Goal: Information Seeking & Learning: Learn about a topic

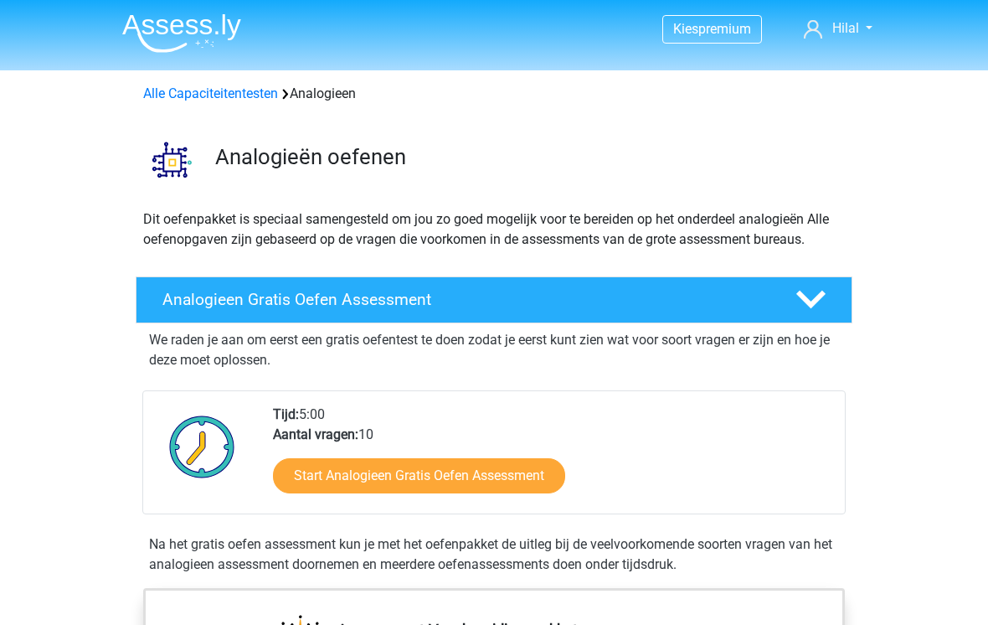
click at [348, 477] on link "Start Analogieen Gratis Oefen Assessment" at bounding box center [419, 475] width 292 height 35
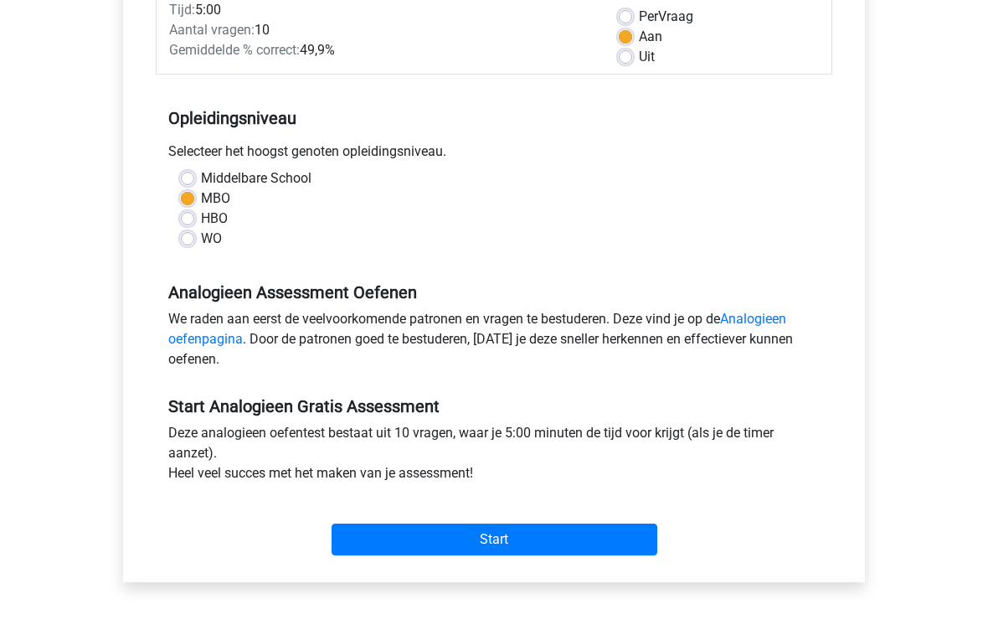
scroll to position [257, 0]
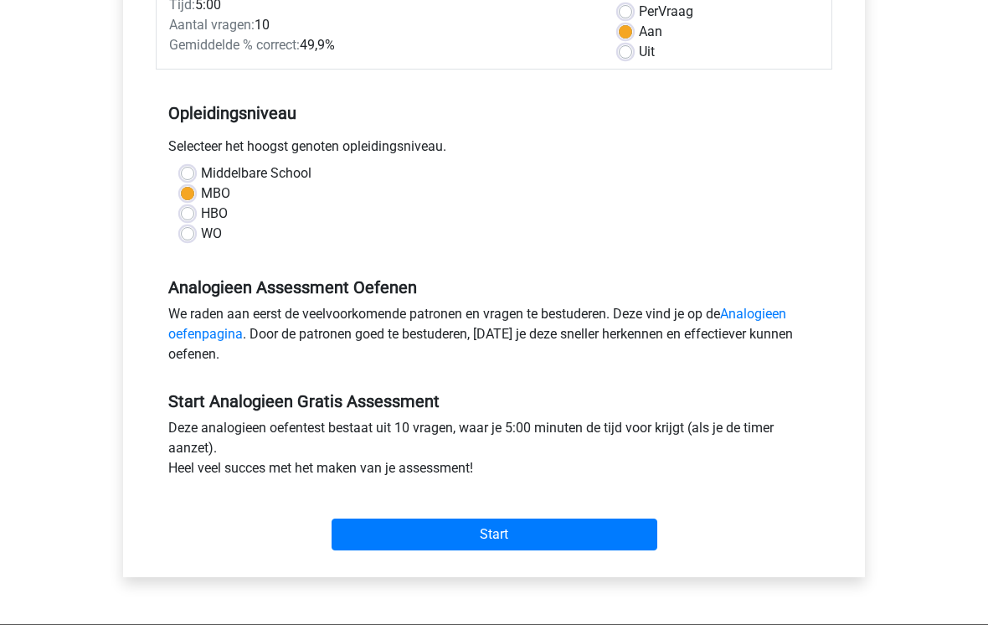
click at [597, 542] on input "Start" at bounding box center [495, 534] width 326 height 32
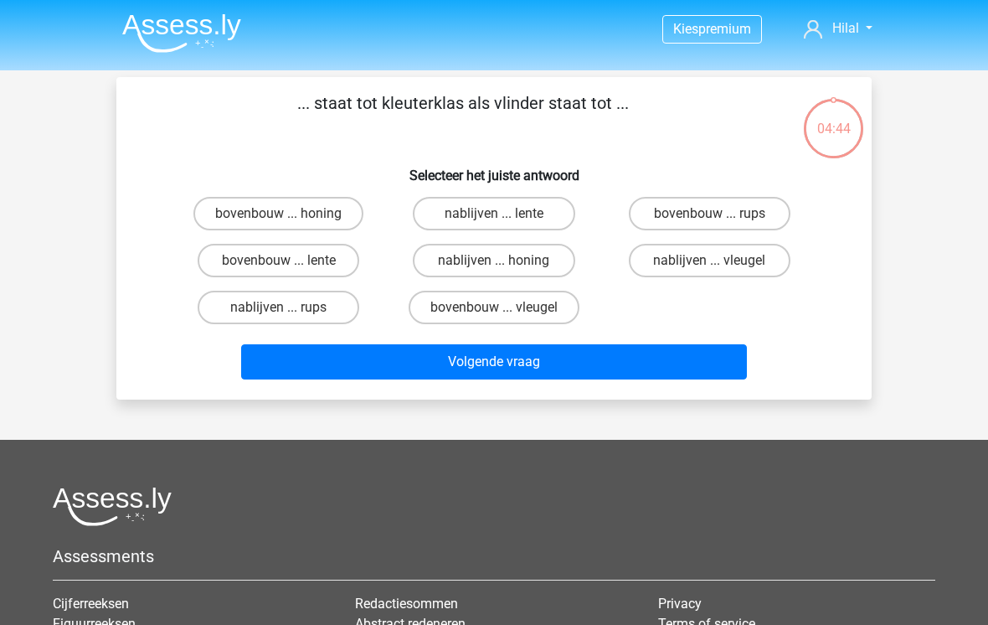
click at [764, 221] on label "bovenbouw ... rups" at bounding box center [710, 214] width 162 height 34
click at [720, 221] on input "bovenbouw ... rups" at bounding box center [714, 219] width 11 height 11
radio input "true"
click at [661, 365] on button "Volgende vraag" at bounding box center [494, 361] width 507 height 35
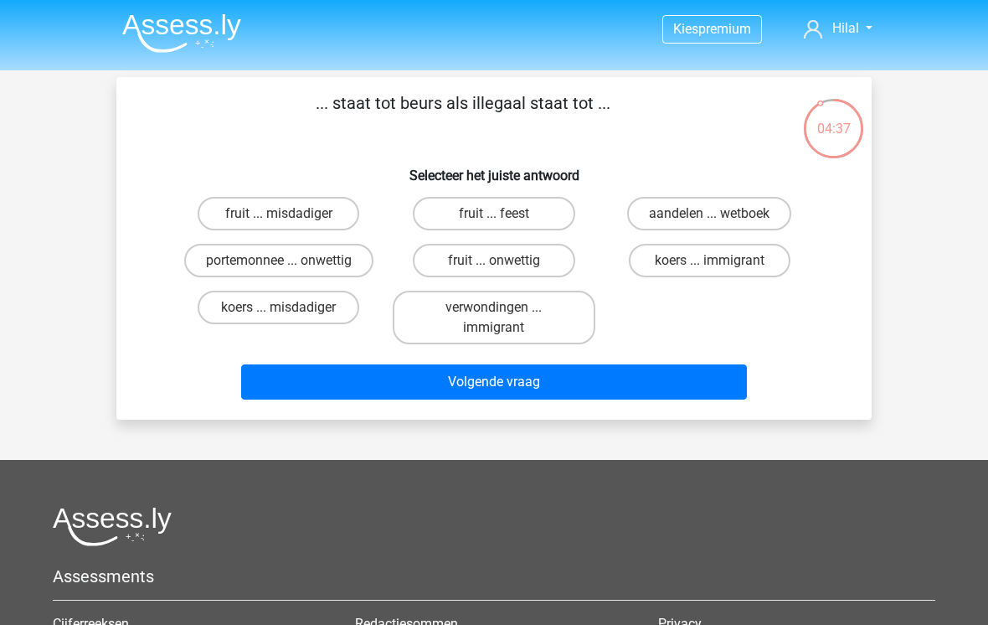
click at [307, 318] on label "koers ... misdadiger" at bounding box center [279, 308] width 162 height 34
click at [290, 318] on input "koers ... misdadiger" at bounding box center [284, 312] width 11 height 11
radio input "true"
click at [382, 398] on button "Volgende vraag" at bounding box center [494, 381] width 507 height 35
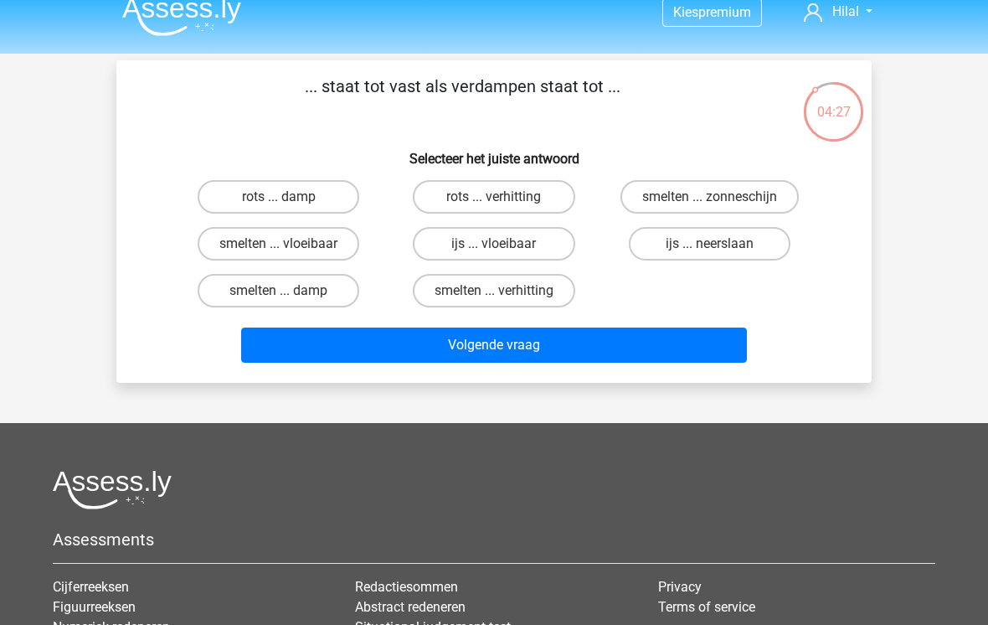
scroll to position [8, 0]
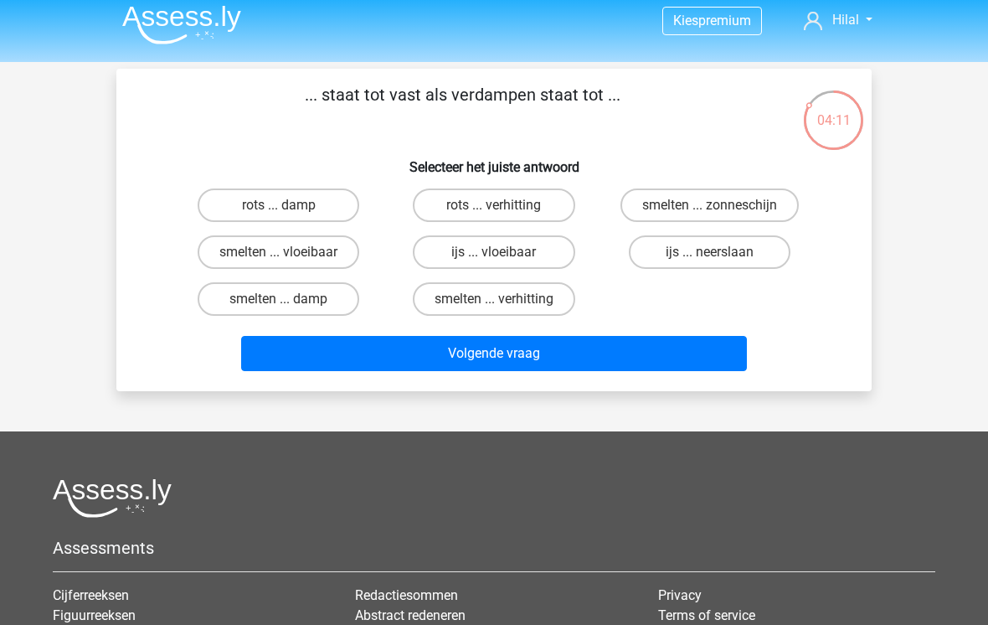
click at [317, 207] on label "rots ... damp" at bounding box center [279, 205] width 162 height 34
click at [290, 207] on input "rots ... damp" at bounding box center [284, 210] width 11 height 11
radio input "true"
click at [537, 359] on button "Volgende vraag" at bounding box center [494, 353] width 507 height 35
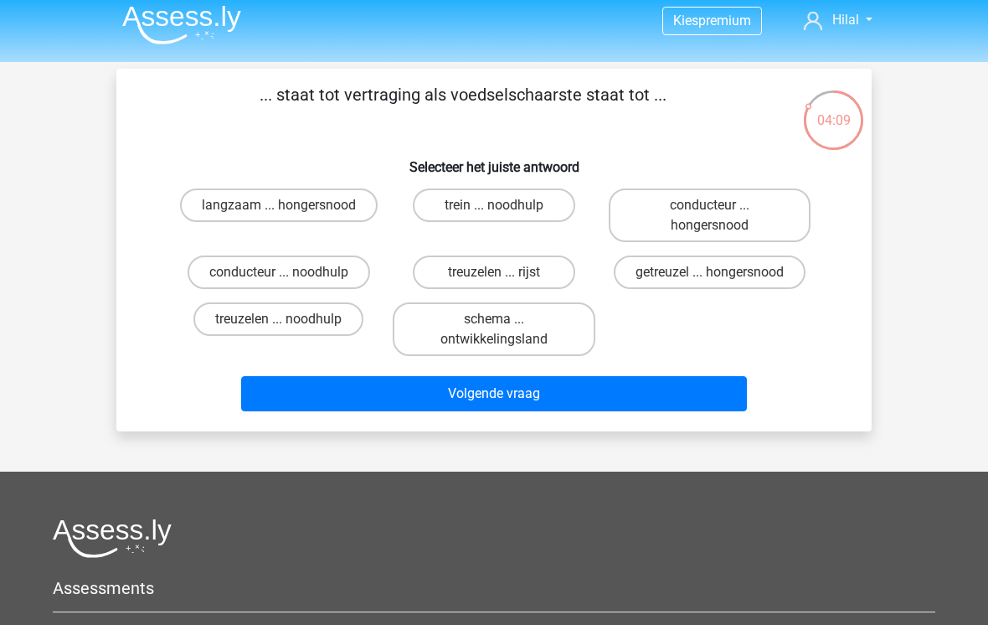
scroll to position [7, 0]
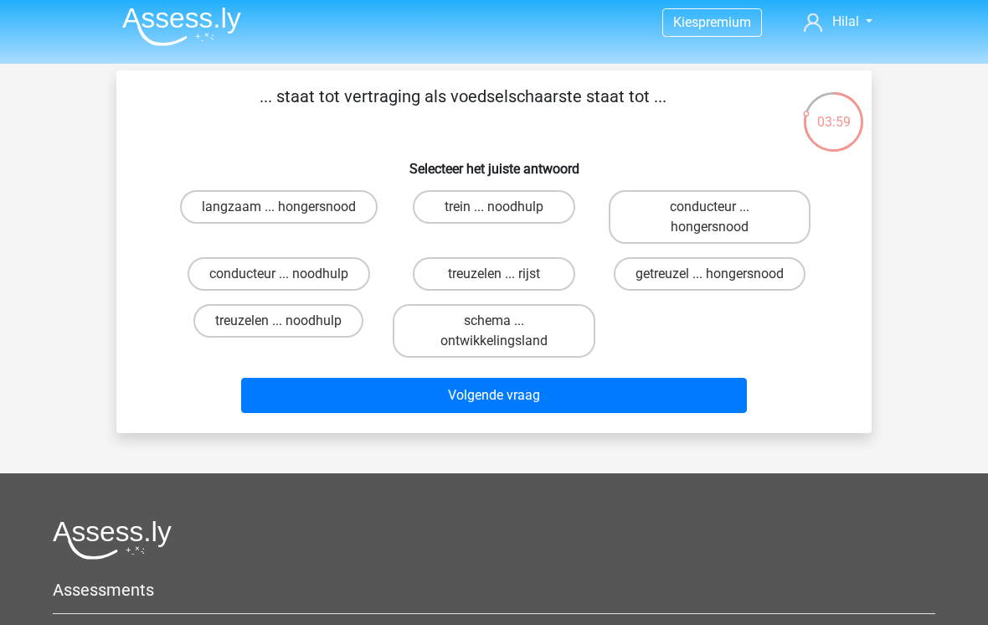
click at [243, 183] on div "... staat tot vertraging als voedselschaarste staat tot ... Selecteer het juist…" at bounding box center [494, 252] width 742 height 336
click at [239, 200] on label "langzaam ... hongersnood" at bounding box center [279, 207] width 198 height 34
click at [279, 207] on input "langzaam ... hongersnood" at bounding box center [284, 212] width 11 height 11
radio input "true"
click at [410, 395] on button "Volgende vraag" at bounding box center [494, 395] width 507 height 35
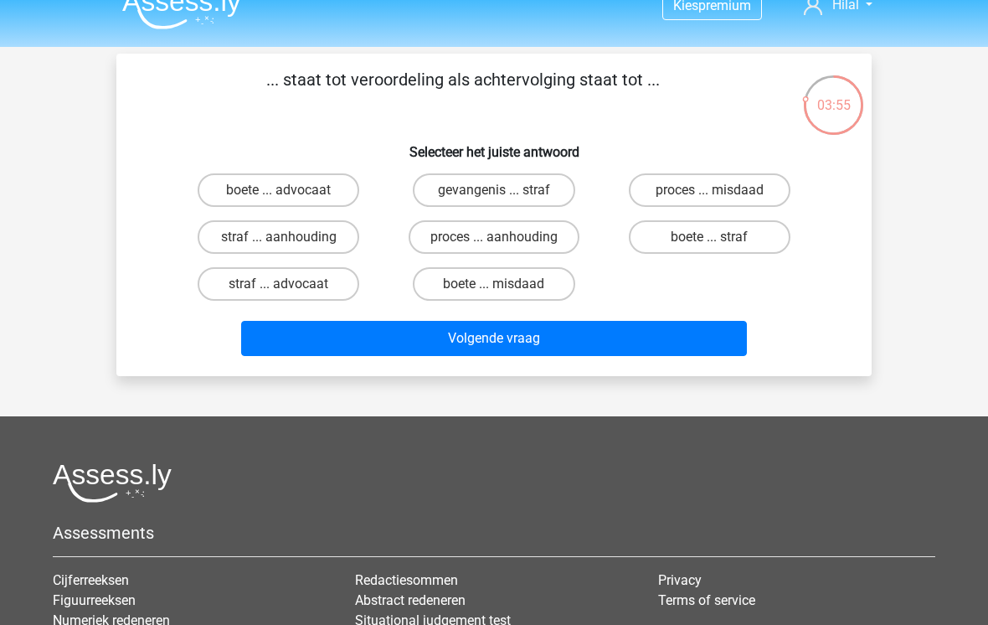
scroll to position [10, 0]
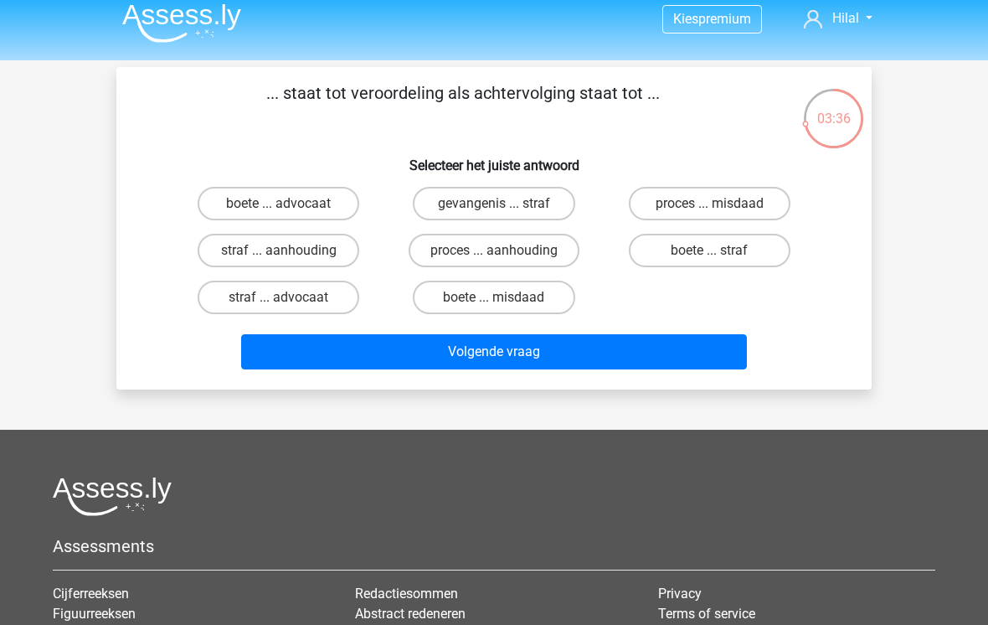
click at [684, 202] on label "proces ... misdaad" at bounding box center [710, 204] width 162 height 34
click at [709, 204] on input "proces ... misdaad" at bounding box center [714, 209] width 11 height 11
radio input "true"
click at [579, 369] on button "Volgende vraag" at bounding box center [494, 351] width 507 height 35
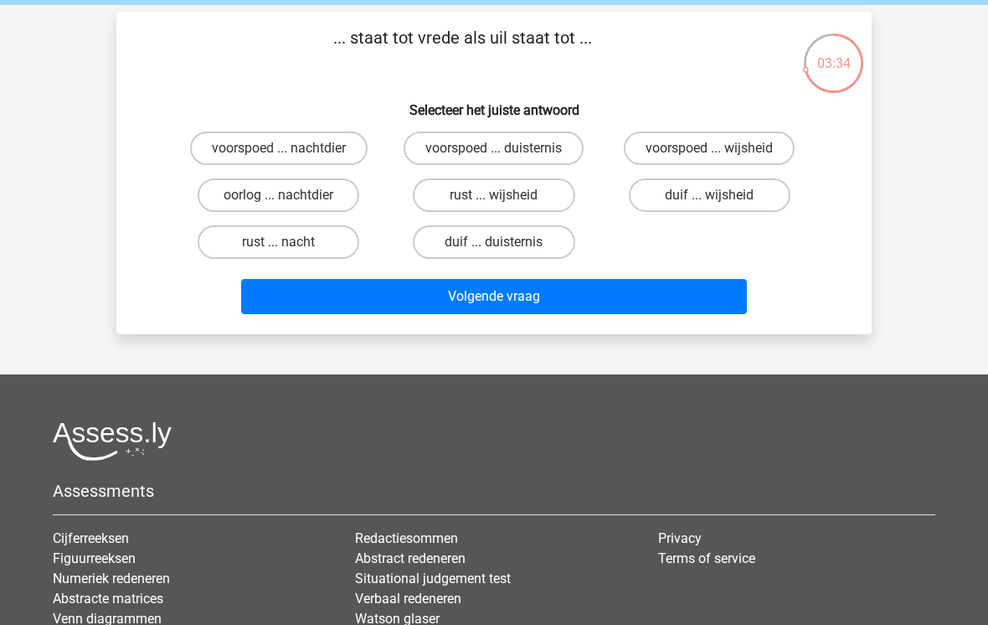
scroll to position [35, 0]
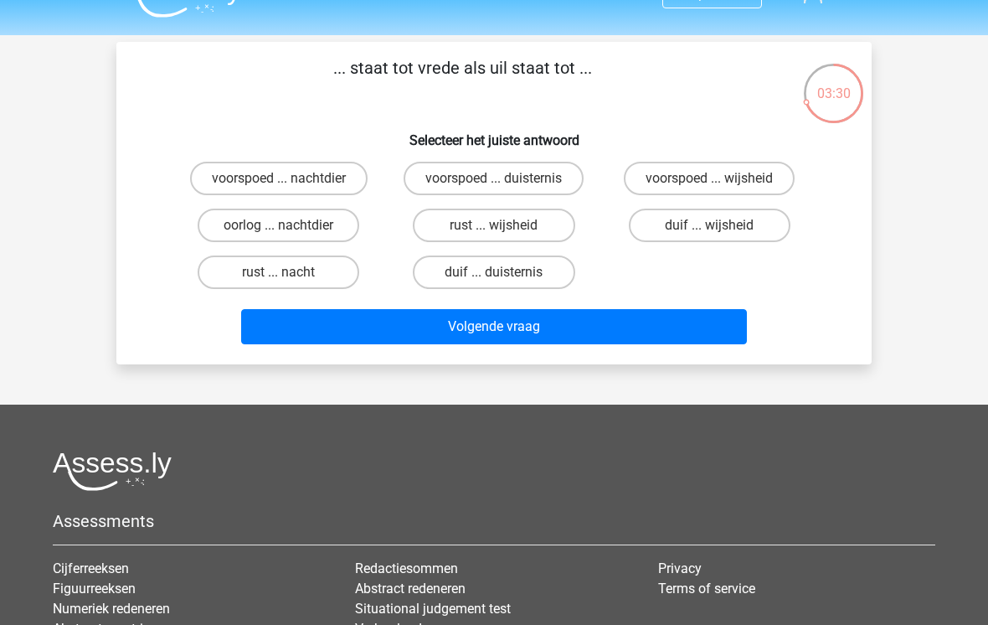
click at [236, 186] on label "voorspoed ... nachtdier" at bounding box center [279, 179] width 178 height 34
click at [279, 186] on input "voorspoed ... nachtdier" at bounding box center [284, 183] width 11 height 11
radio input "true"
click at [390, 343] on button "Volgende vraag" at bounding box center [494, 326] width 507 height 35
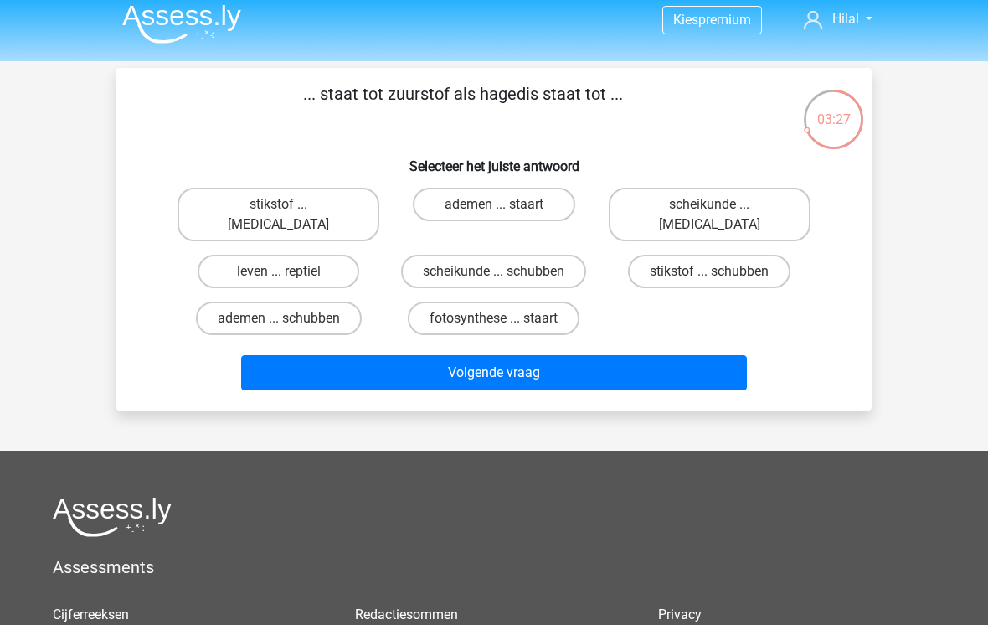
scroll to position [6, 0]
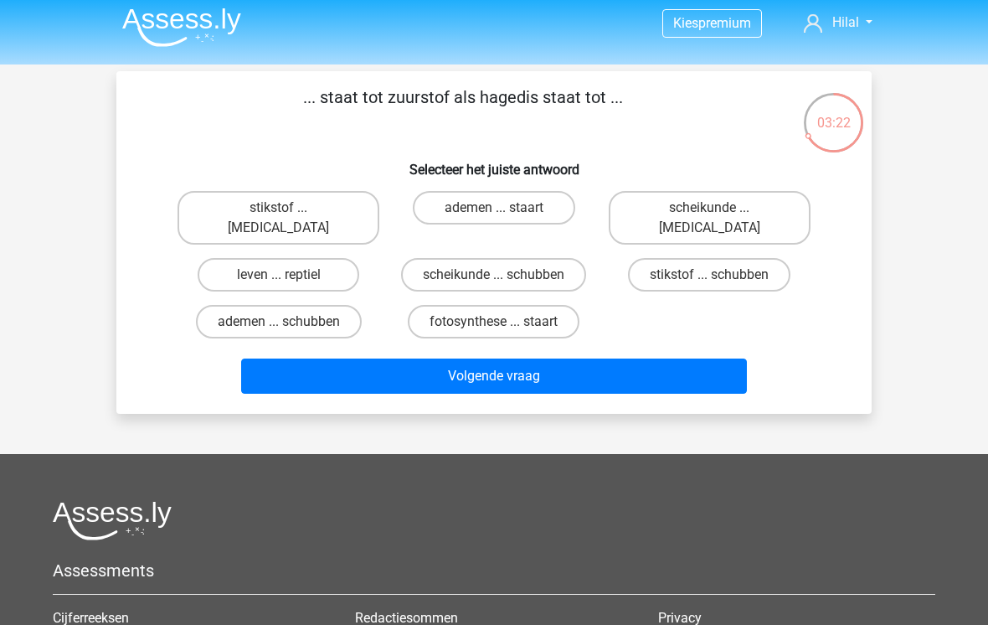
click at [250, 258] on label "leven ... reptiel" at bounding box center [279, 275] width 162 height 34
click at [279, 275] on input "leven ... reptiel" at bounding box center [284, 280] width 11 height 11
radio input "true"
click at [380, 359] on button "Volgende vraag" at bounding box center [494, 376] width 507 height 35
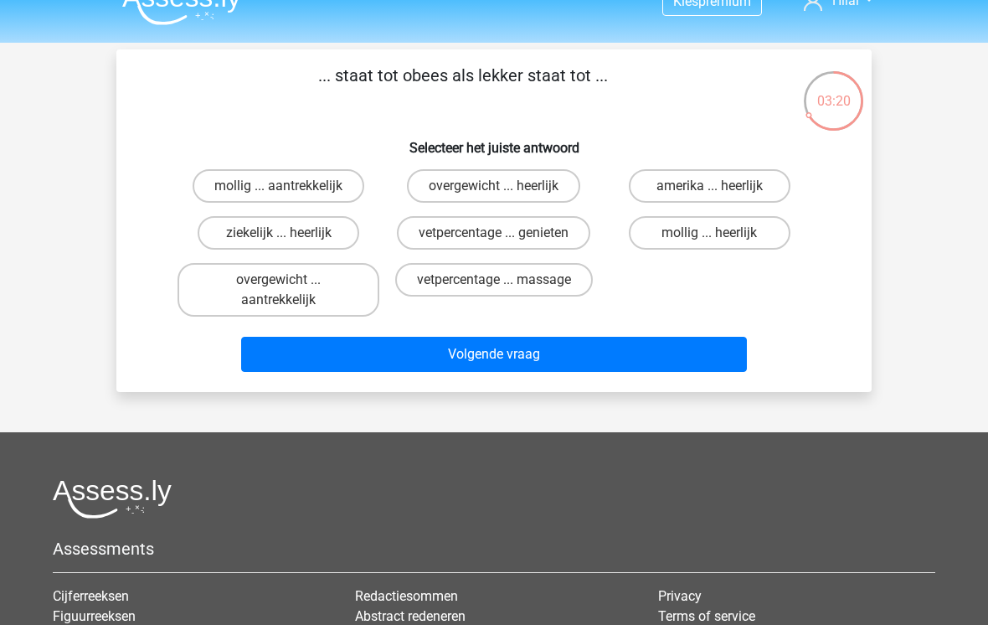
scroll to position [28, 0]
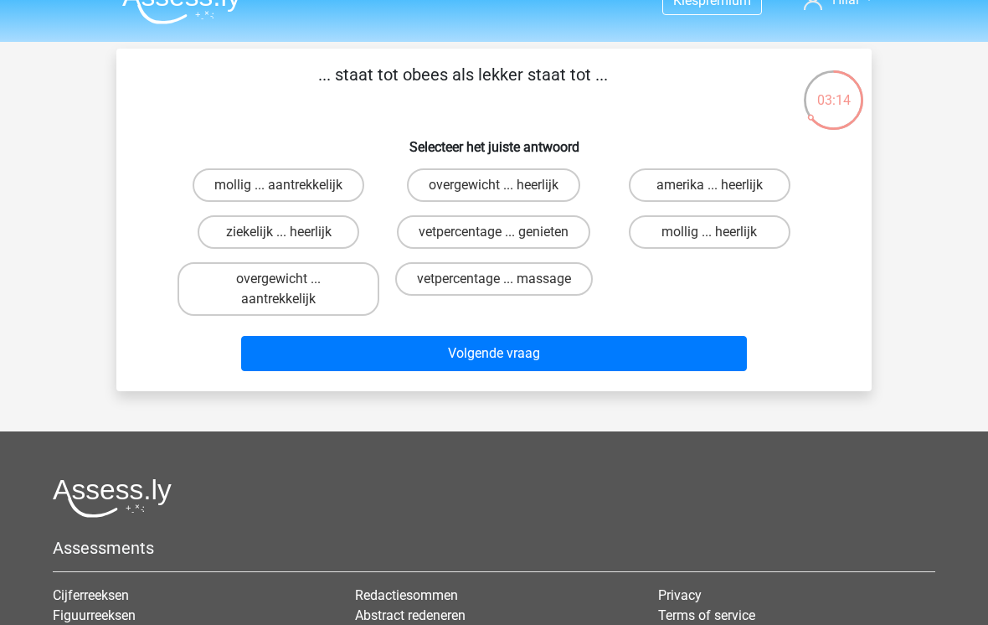
click at [255, 230] on label "ziekelijk ... heerlijk" at bounding box center [279, 232] width 162 height 34
click at [279, 232] on input "ziekelijk ... heerlijk" at bounding box center [284, 237] width 11 height 11
radio input "true"
click at [396, 370] on button "Volgende vraag" at bounding box center [494, 353] width 507 height 35
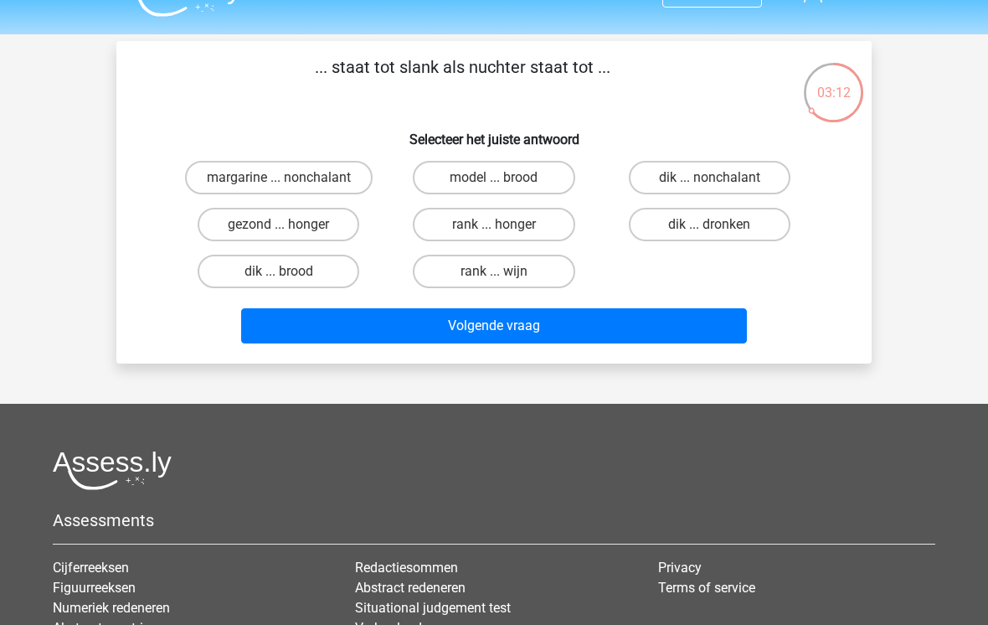
scroll to position [34, 0]
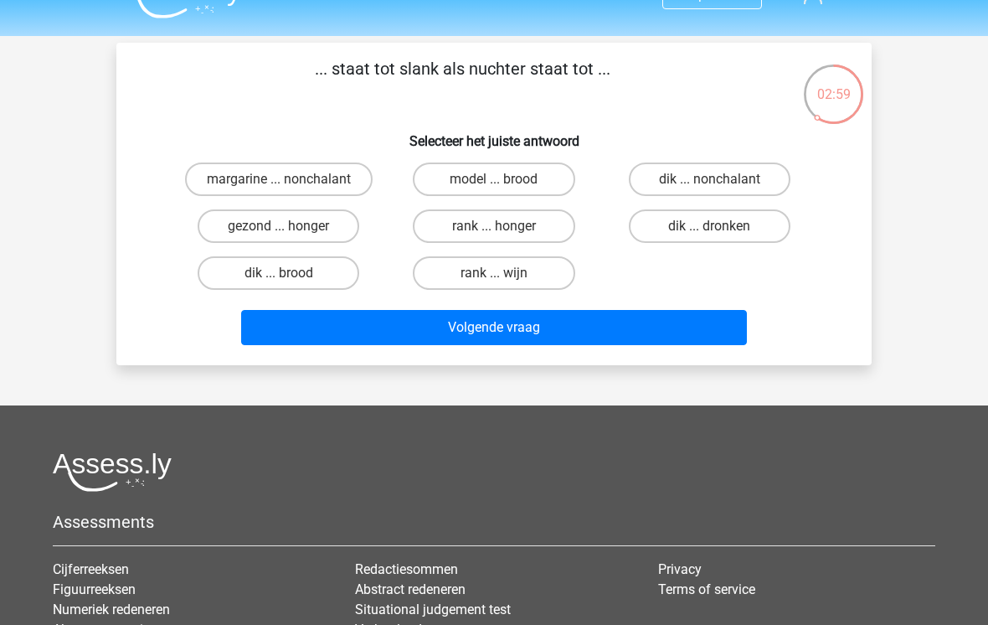
click at [255, 230] on label "gezond ... honger" at bounding box center [279, 226] width 162 height 34
click at [279, 230] on input "gezond ... honger" at bounding box center [284, 231] width 11 height 11
radio input "true"
click at [378, 342] on button "Volgende vraag" at bounding box center [494, 327] width 507 height 35
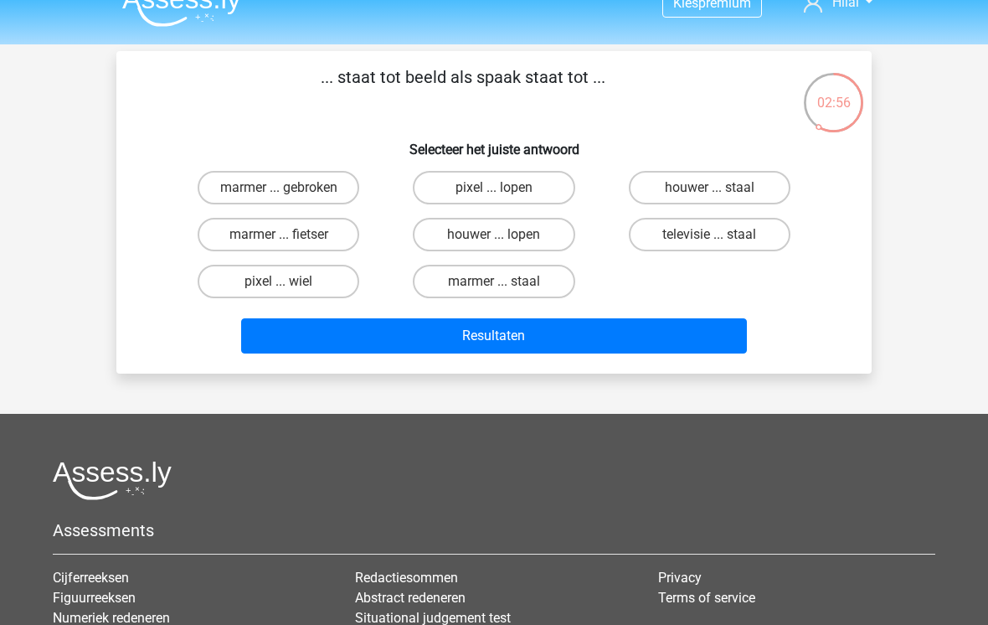
scroll to position [25, 0]
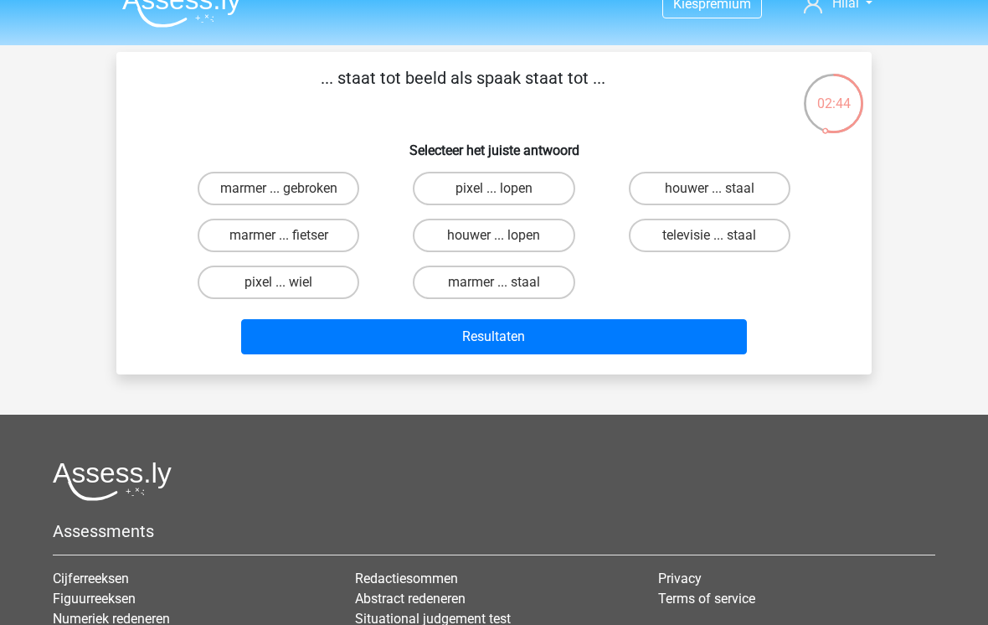
click at [297, 277] on label "pixel ... wiel" at bounding box center [279, 283] width 162 height 34
click at [290, 282] on input "pixel ... wiel" at bounding box center [284, 287] width 11 height 11
radio input "true"
click at [379, 337] on button "Resultaten" at bounding box center [494, 336] width 507 height 35
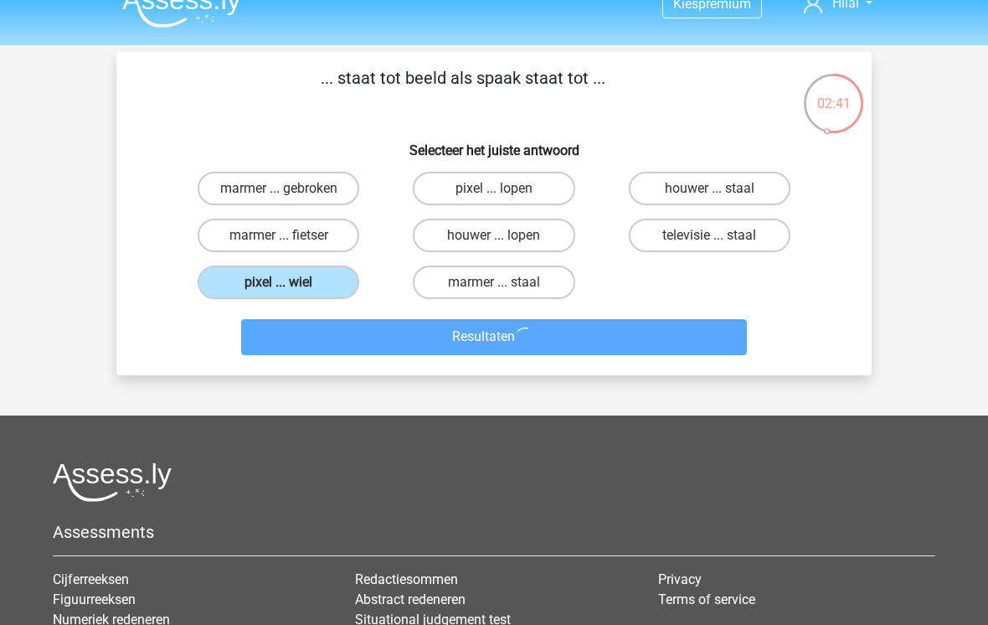
scroll to position [0, 0]
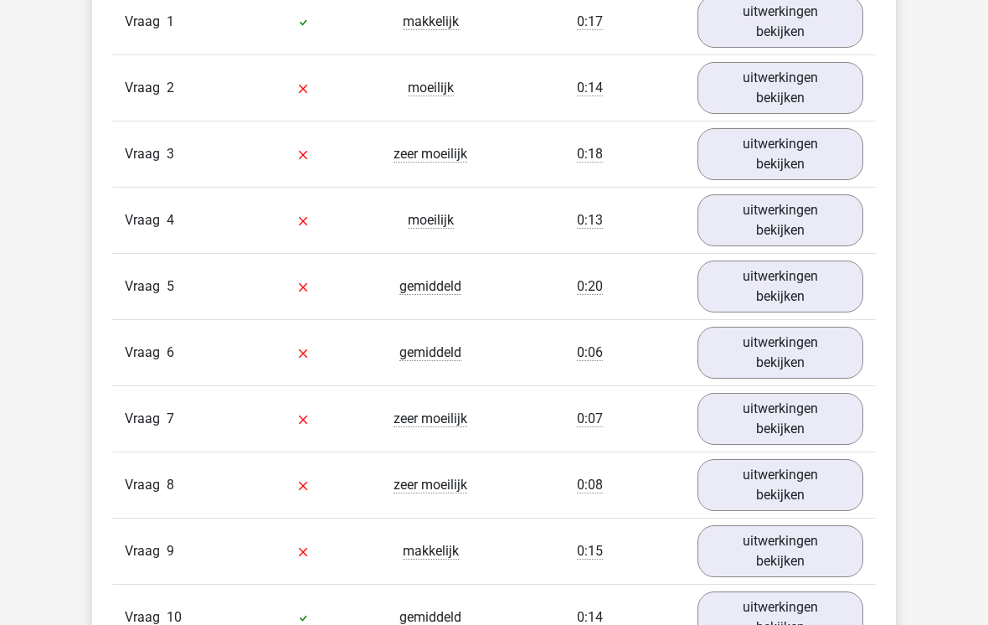
scroll to position [1450, 0]
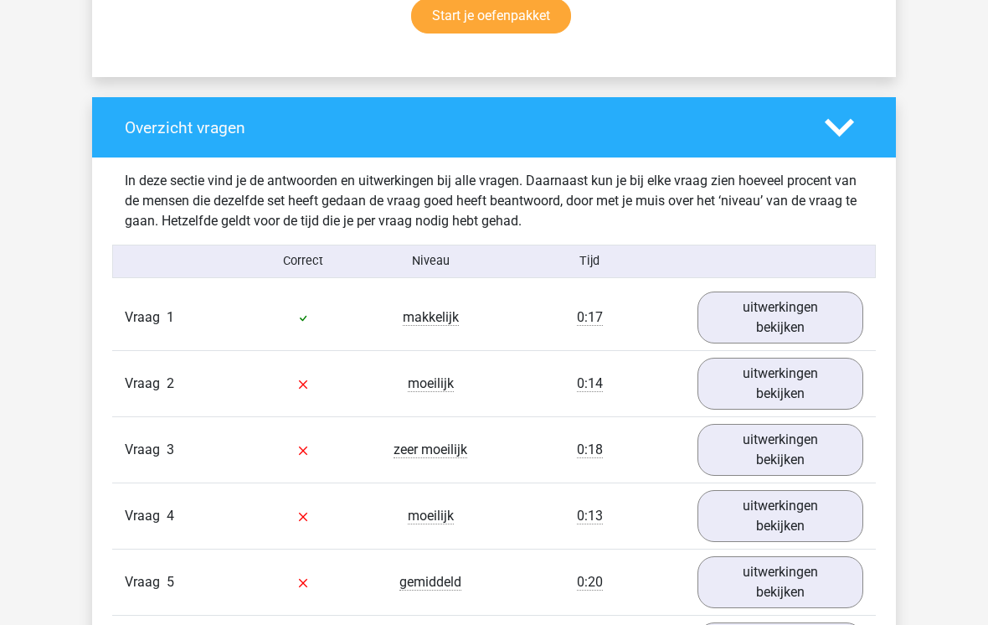
click at [808, 310] on link "uitwerkingen bekijken" at bounding box center [781, 318] width 166 height 52
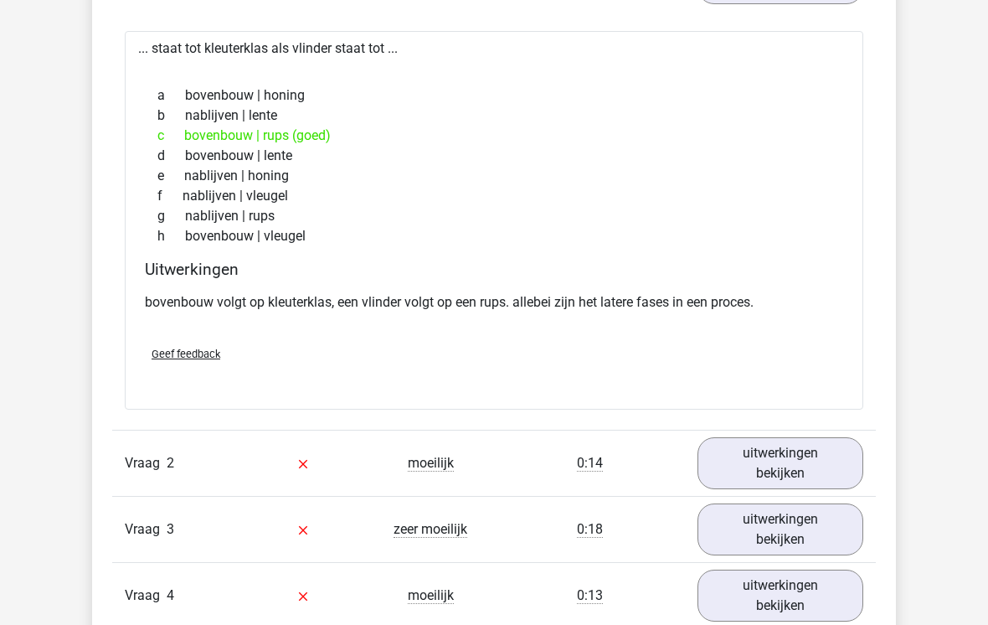
scroll to position [1497, 0]
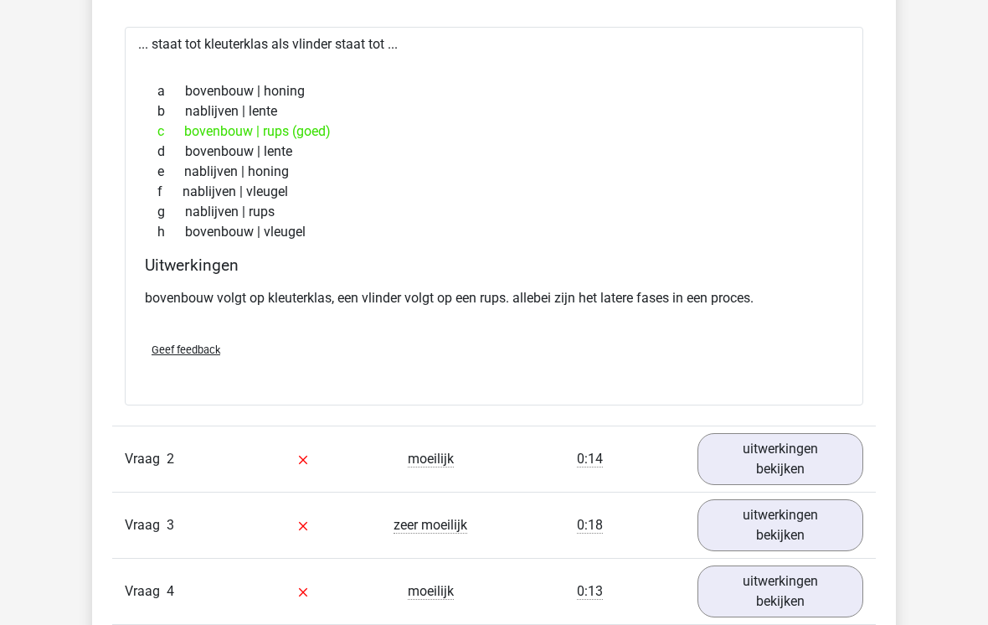
click at [813, 451] on link "uitwerkingen bekijken" at bounding box center [781, 459] width 166 height 52
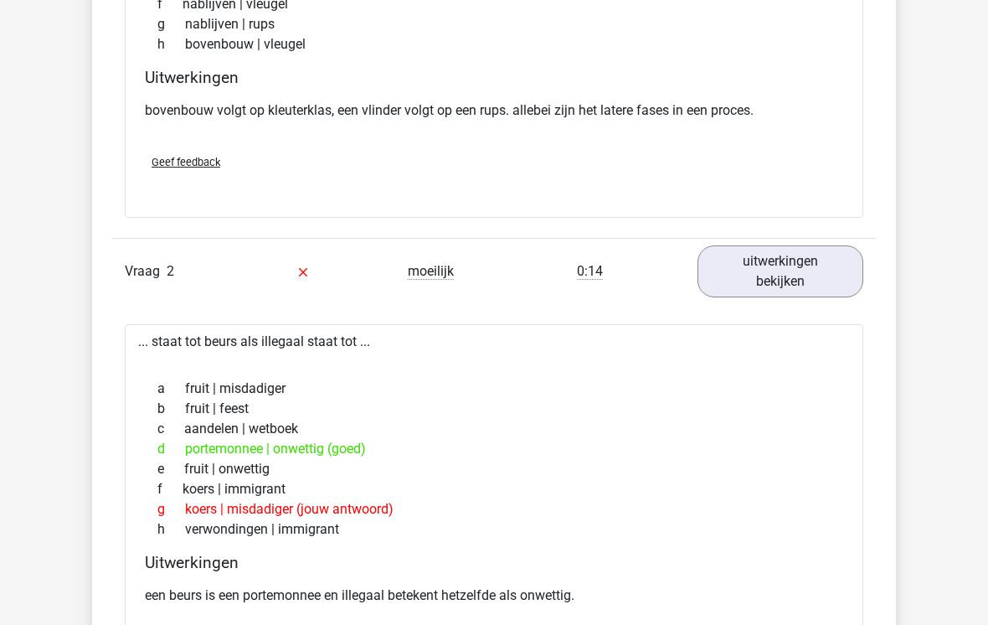
scroll to position [1695, 0]
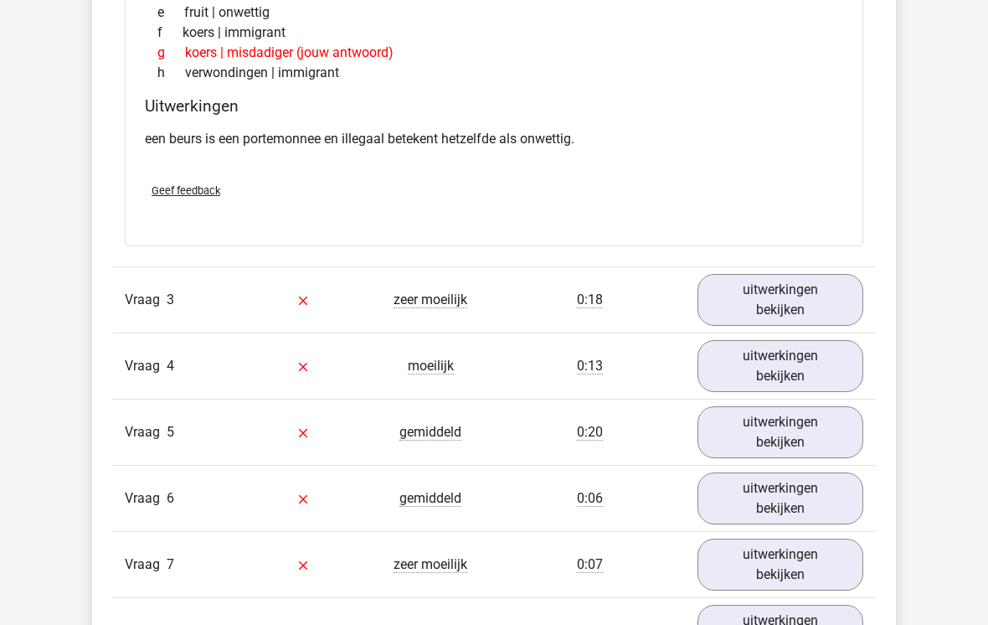
click at [843, 281] on link "uitwerkingen bekijken" at bounding box center [781, 300] width 166 height 52
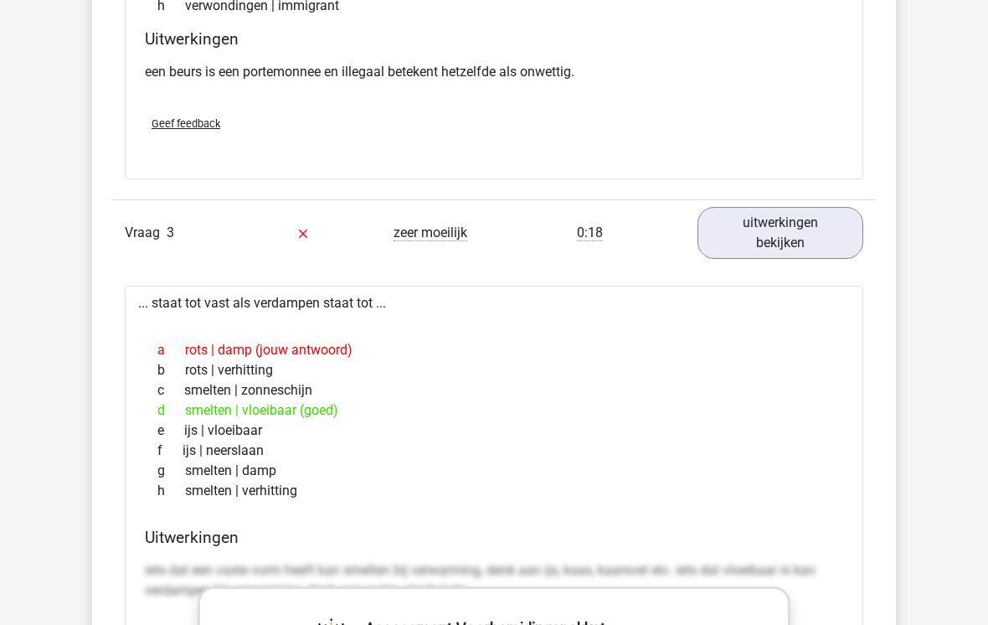
scroll to position [2209, 0]
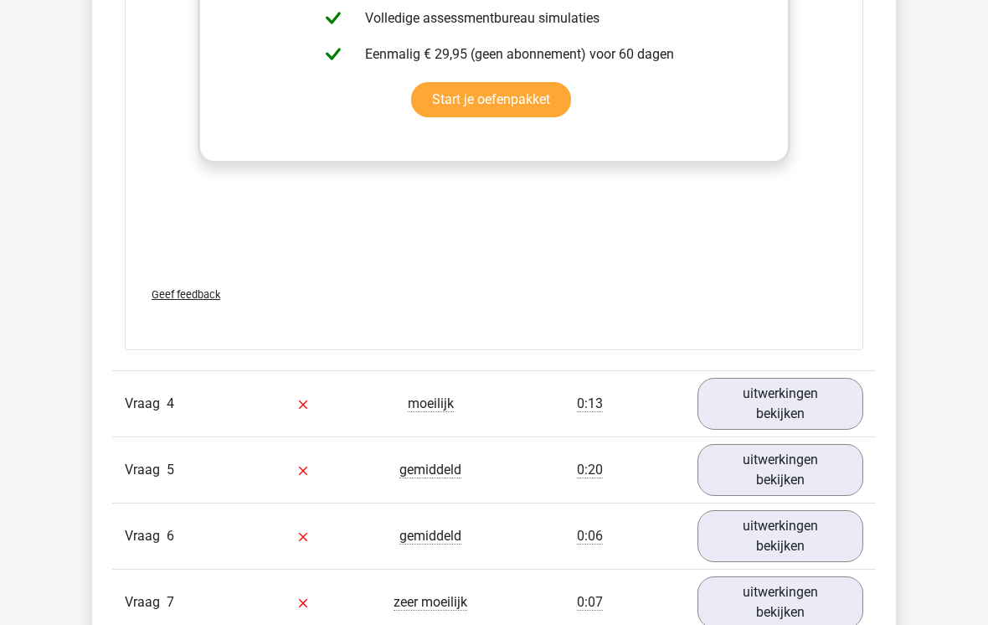
click at [804, 408] on link "uitwerkingen bekijken" at bounding box center [781, 404] width 166 height 52
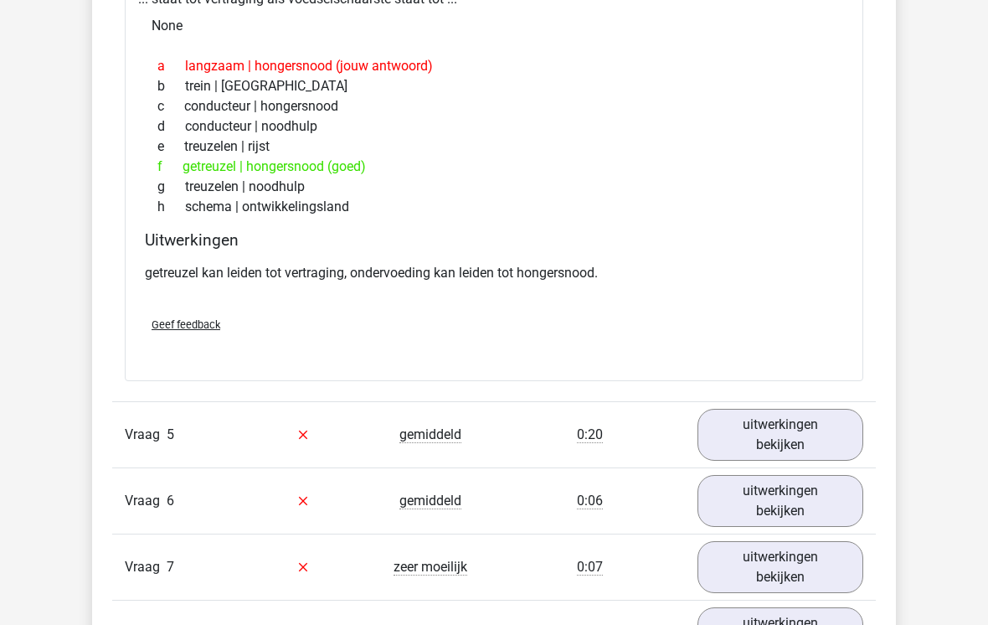
scroll to position [3599, 0]
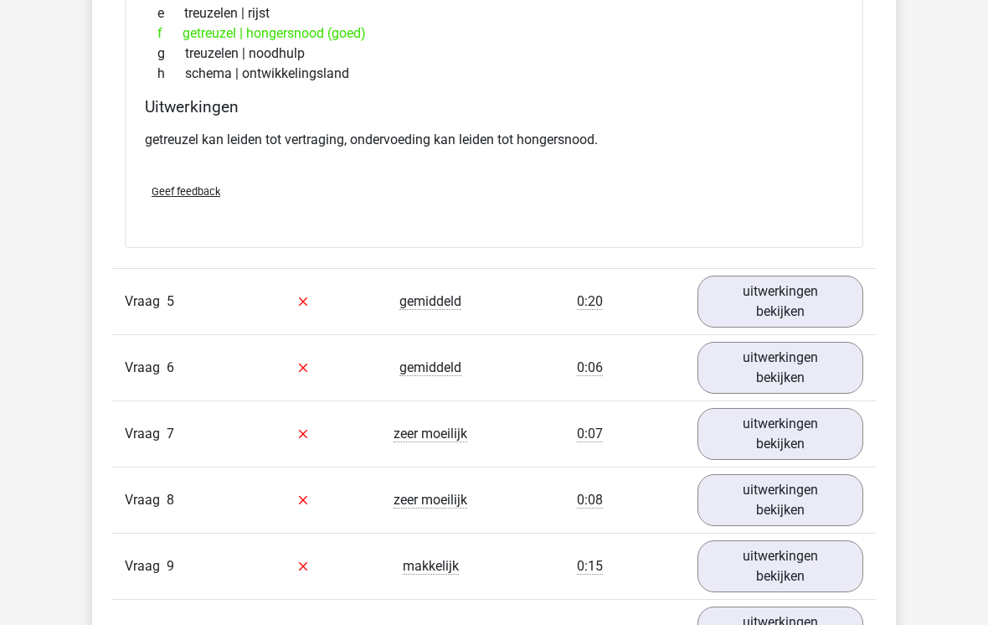
click at [833, 297] on link "uitwerkingen bekijken" at bounding box center [781, 302] width 166 height 52
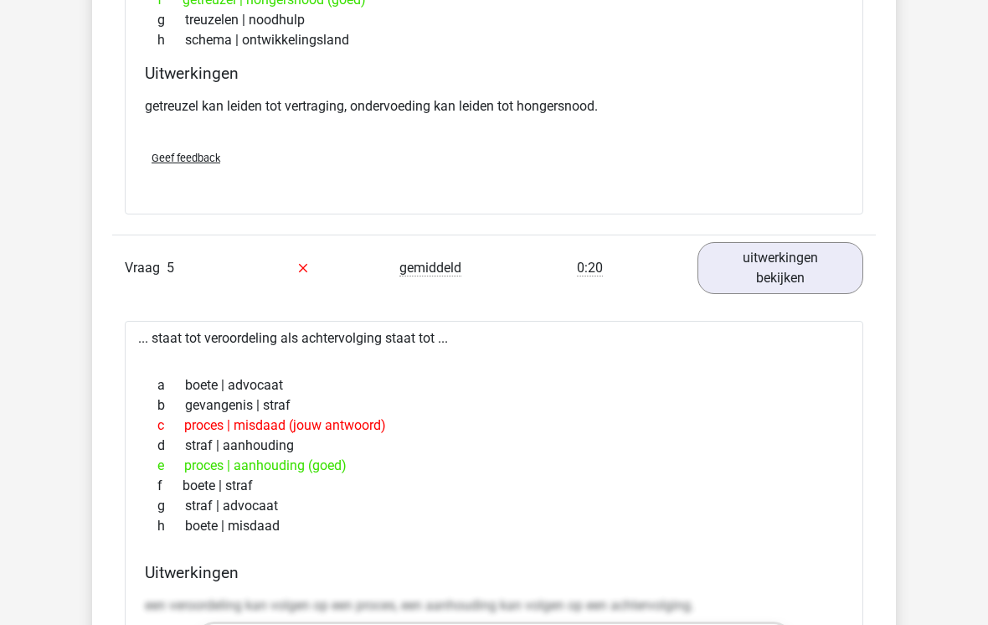
scroll to position [3633, 0]
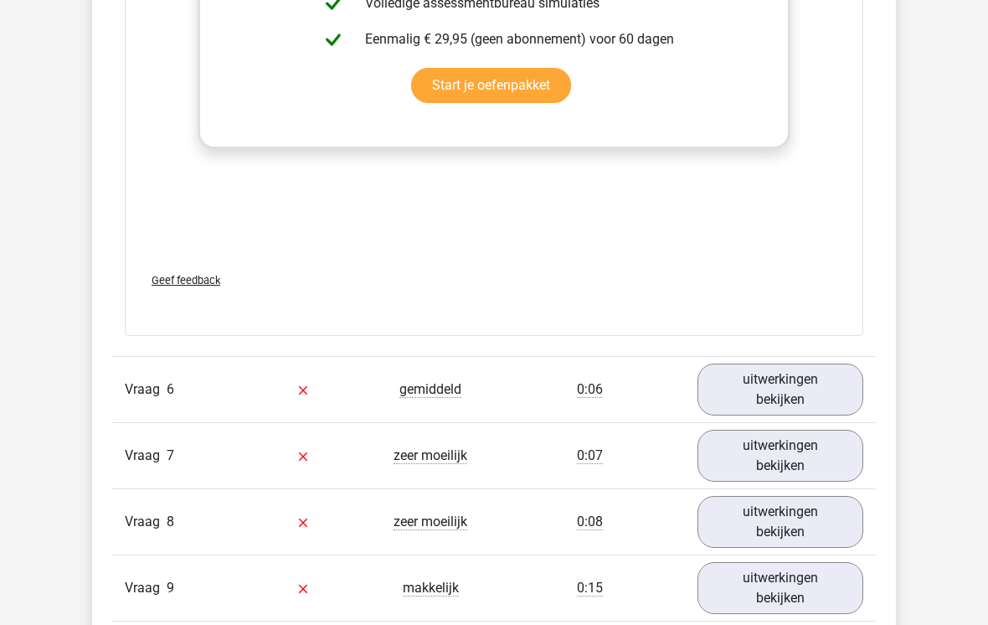
click at [827, 393] on link "uitwerkingen bekijken" at bounding box center [781, 390] width 166 height 52
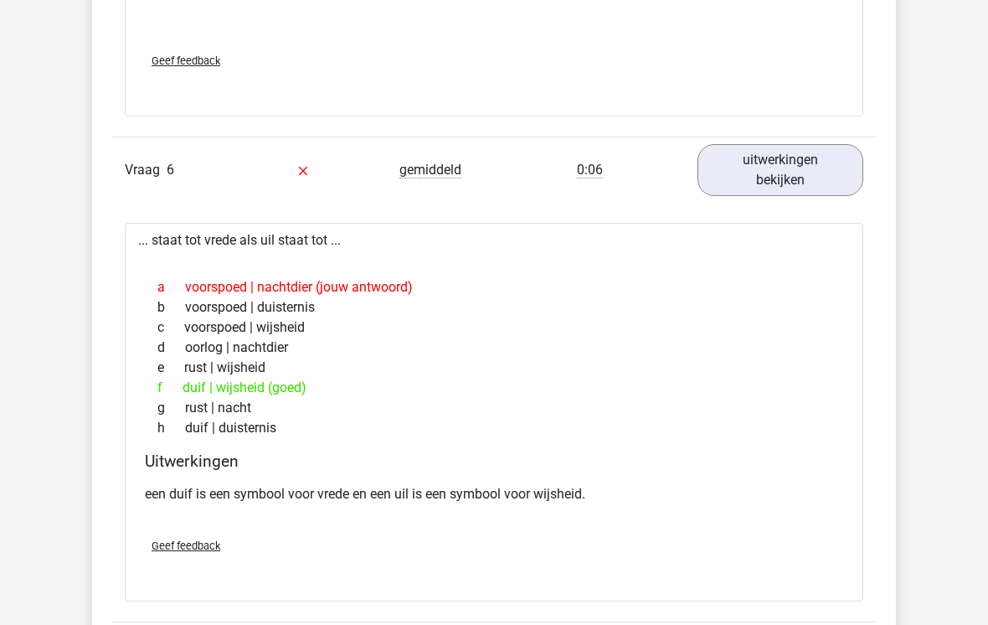
scroll to position [4685, 0]
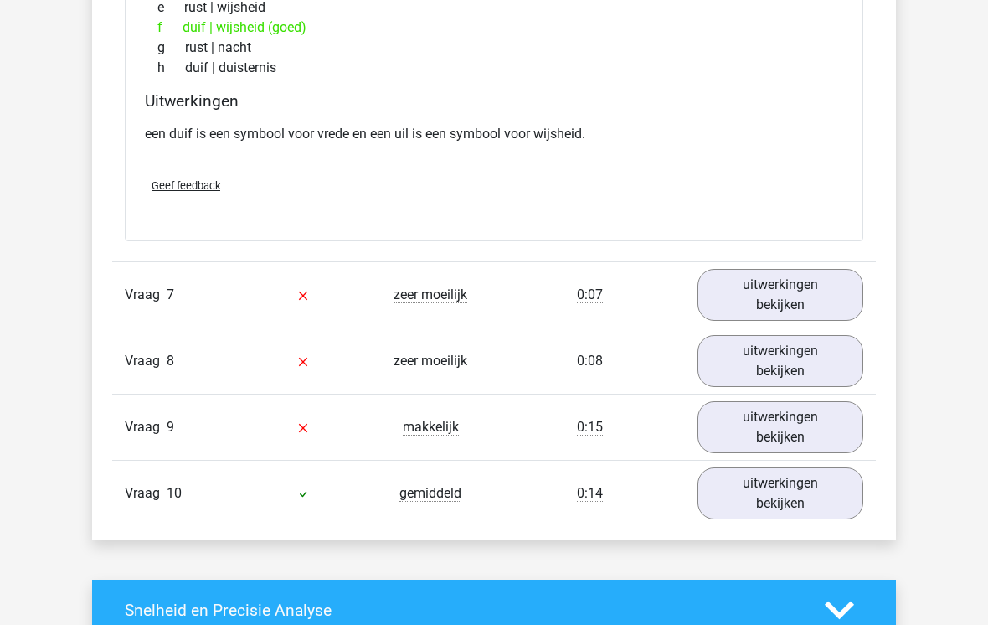
click at [831, 291] on link "uitwerkingen bekijken" at bounding box center [781, 296] width 166 height 52
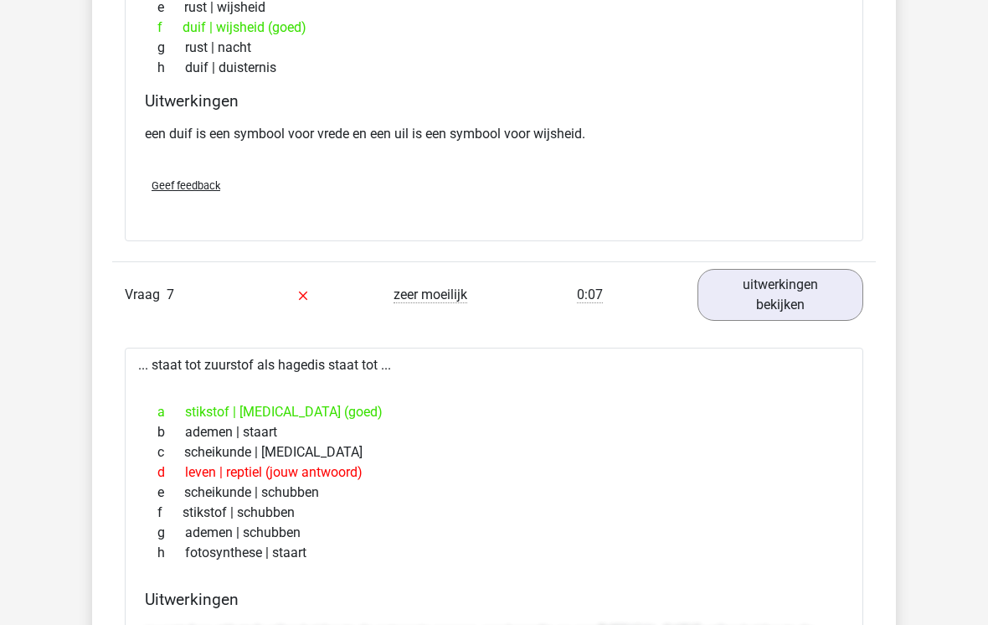
scroll to position [5045, 0]
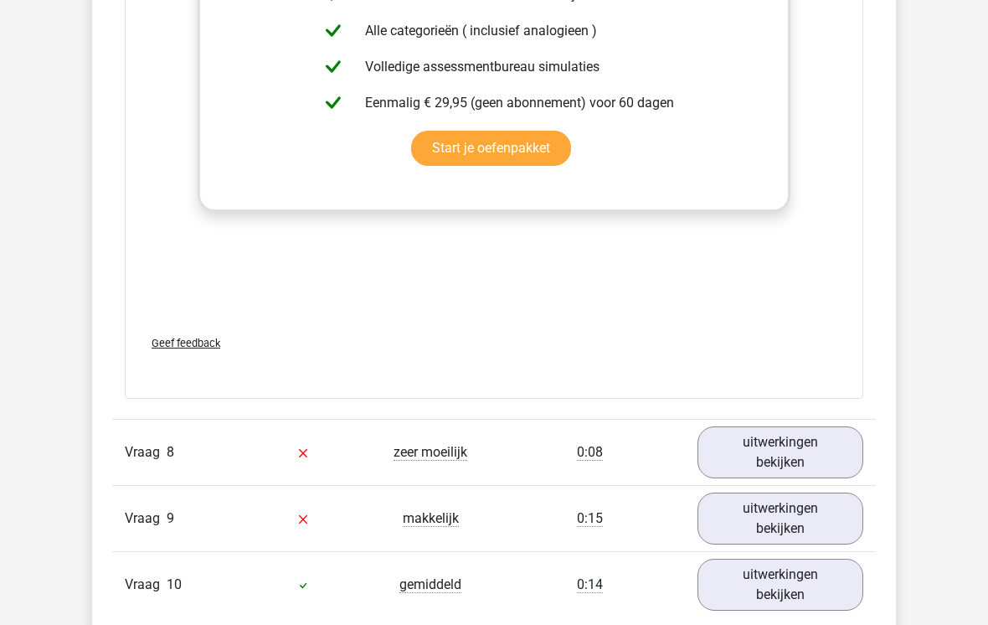
click at [831, 436] on link "uitwerkingen bekijken" at bounding box center [781, 453] width 166 height 52
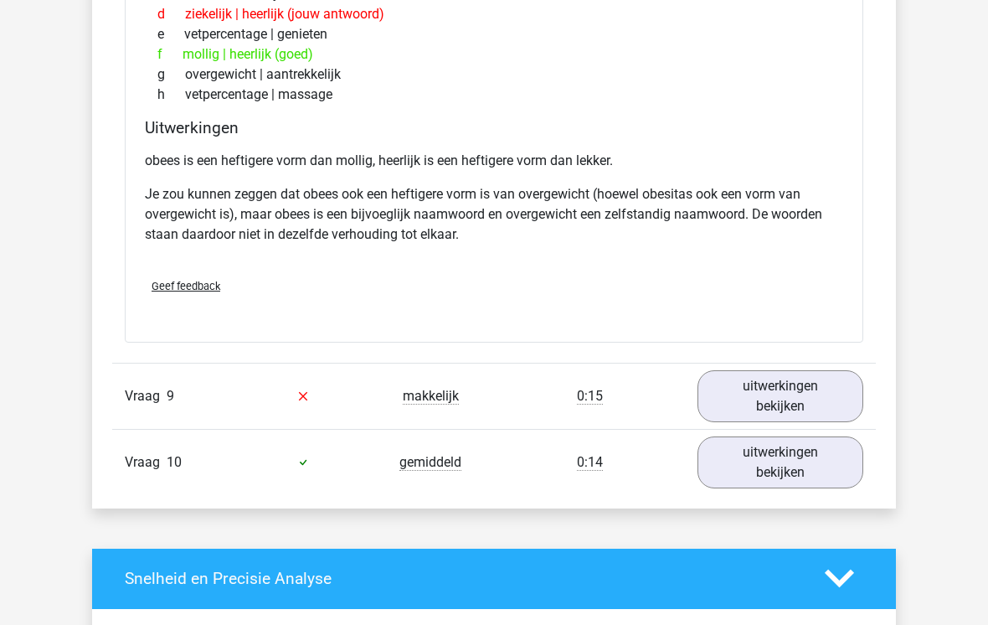
scroll to position [6480, 0]
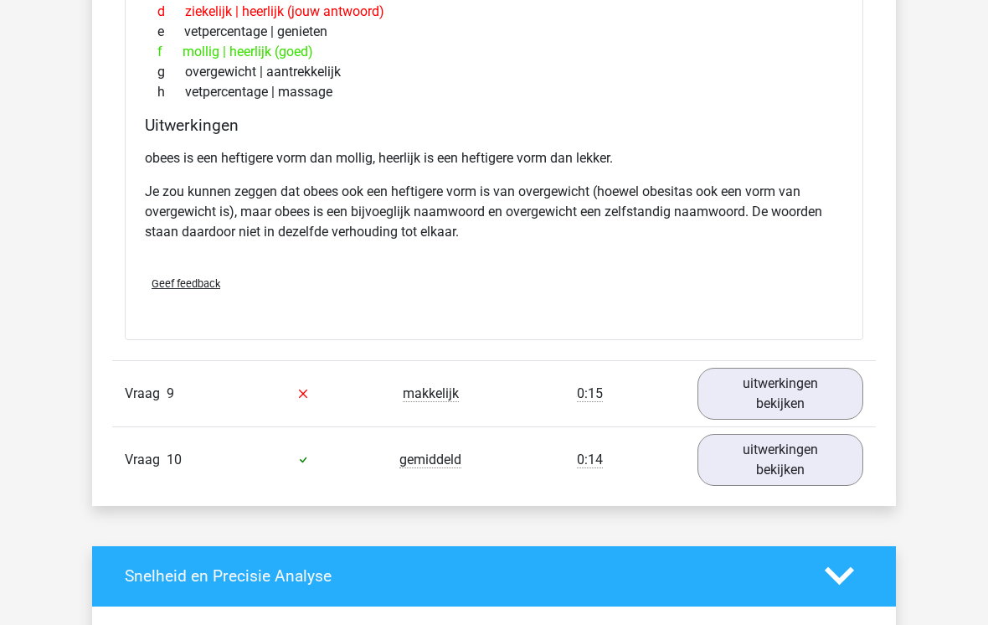
click at [824, 385] on link "uitwerkingen bekijken" at bounding box center [781, 394] width 166 height 52
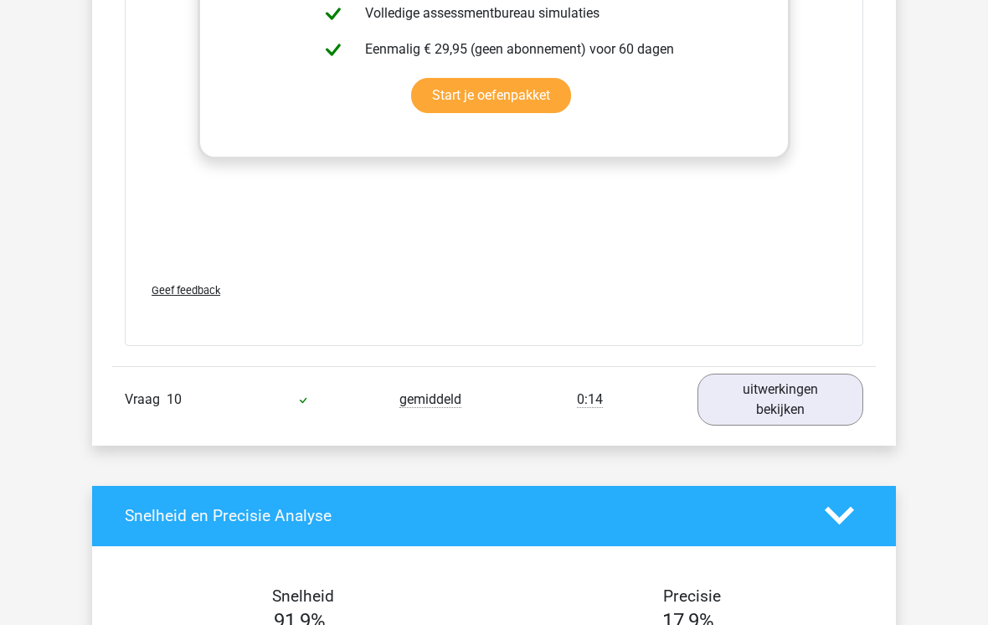
scroll to position [7451, 0]
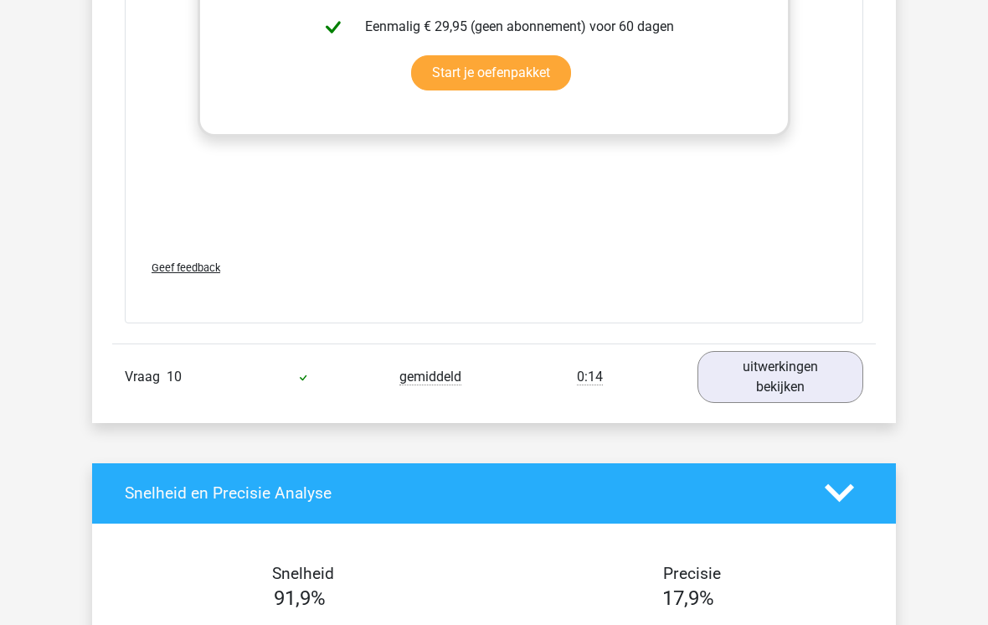
click at [835, 384] on link "uitwerkingen bekijken" at bounding box center [781, 377] width 166 height 52
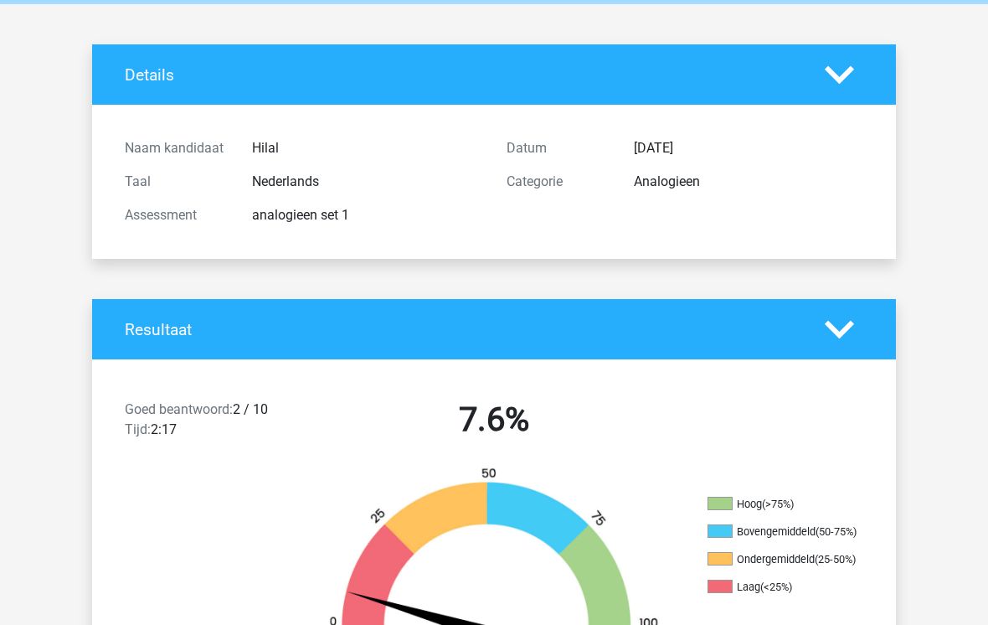
scroll to position [0, 0]
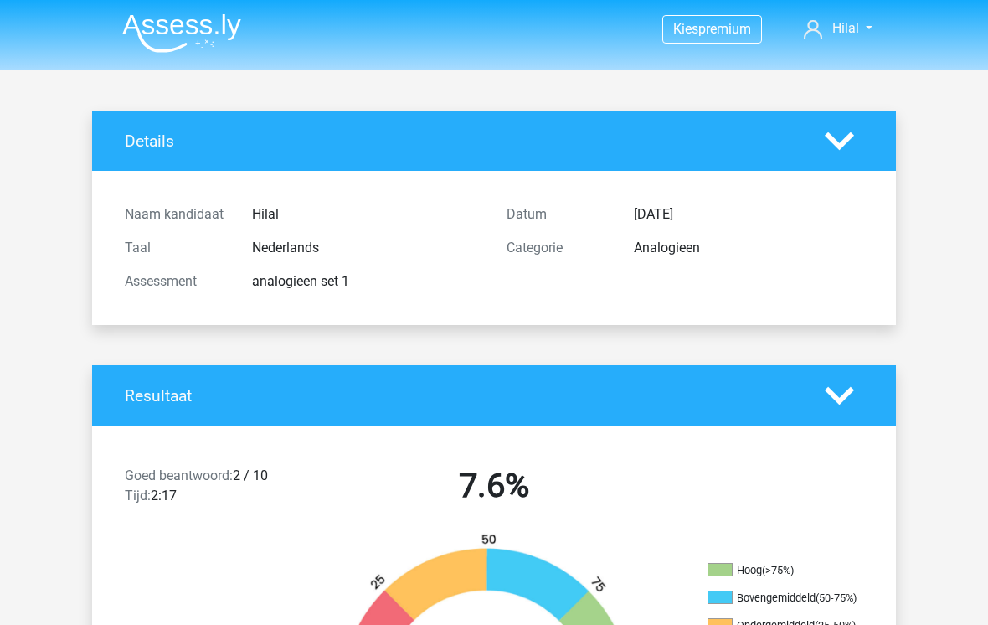
click at [854, 34] on span "Hilal" at bounding box center [846, 28] width 27 height 16
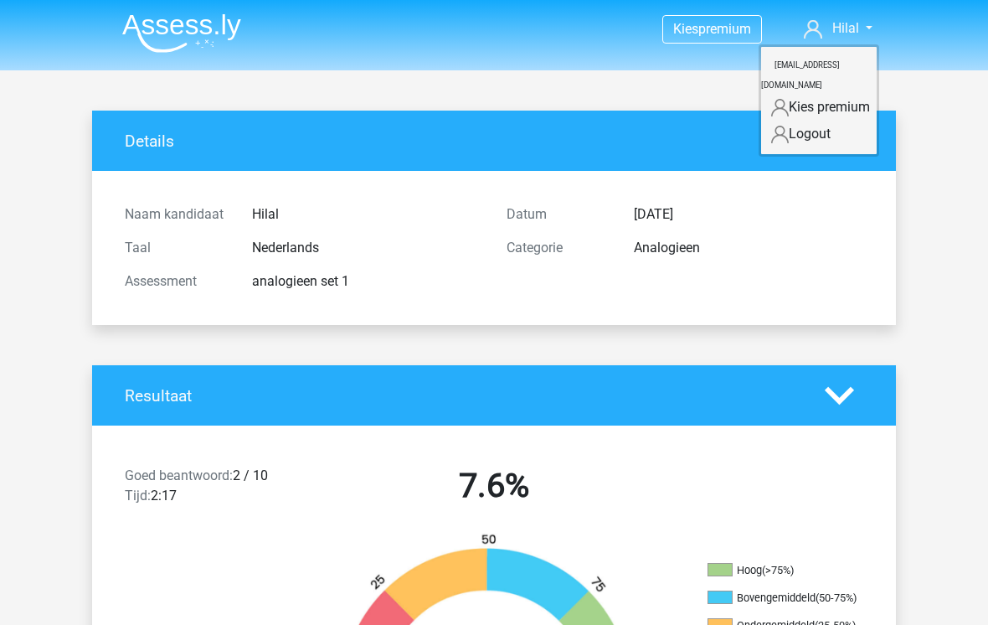
click at [149, 49] on img at bounding box center [181, 32] width 119 height 39
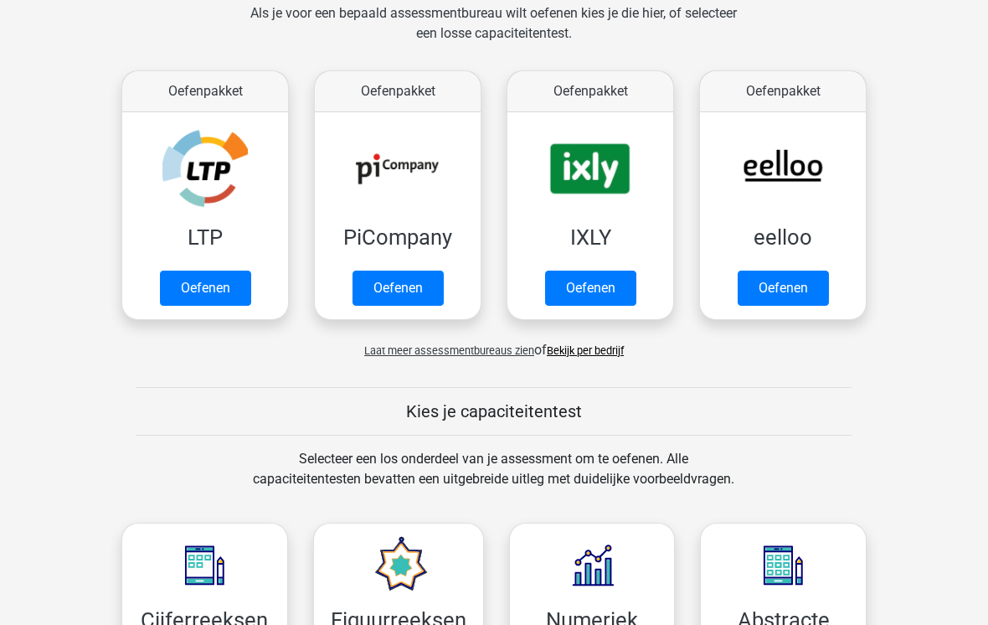
scroll to position [274, 0]
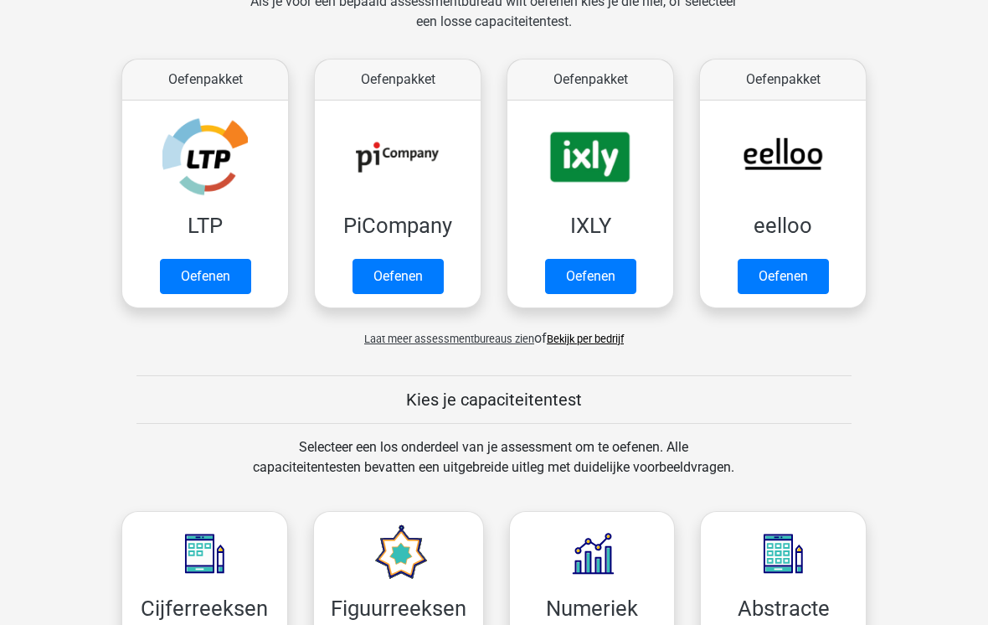
click at [797, 265] on link "Oefenen" at bounding box center [783, 277] width 91 height 35
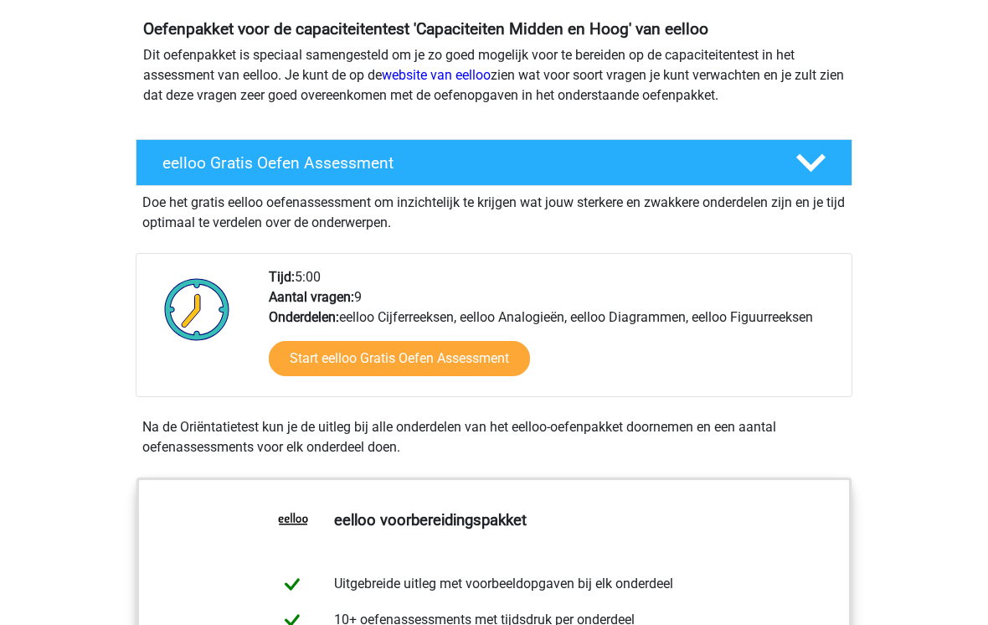
scroll to position [188, 0]
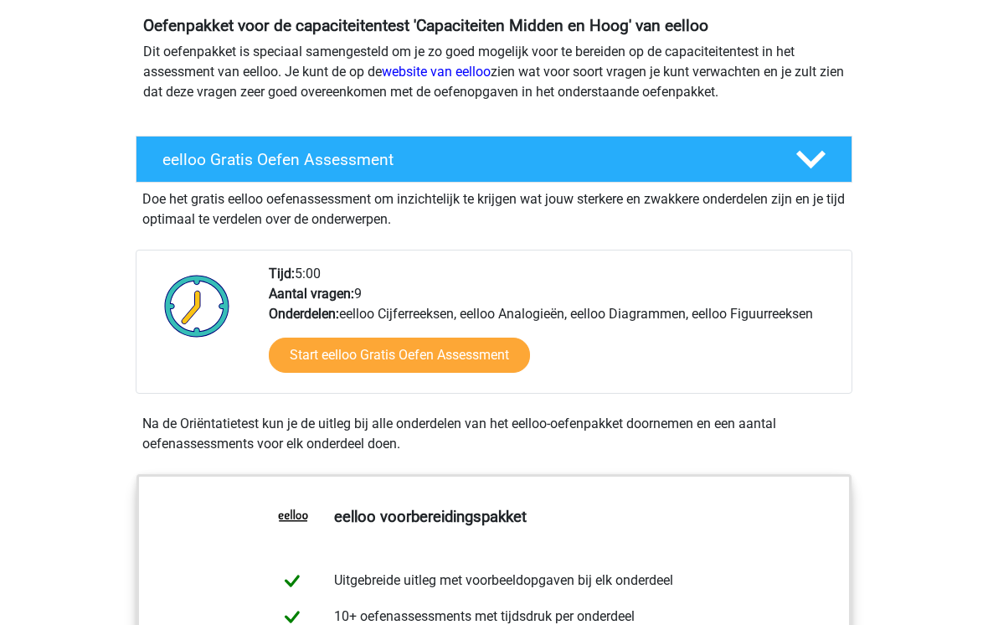
click at [515, 346] on link "Start eelloo Gratis Oefen Assessment" at bounding box center [399, 355] width 261 height 35
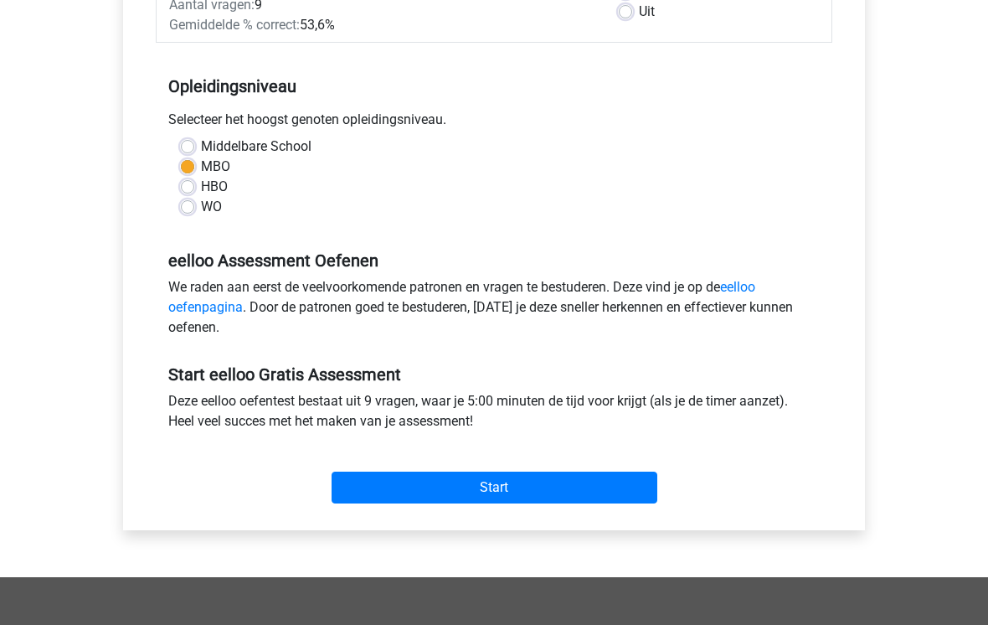
scroll to position [312, 0]
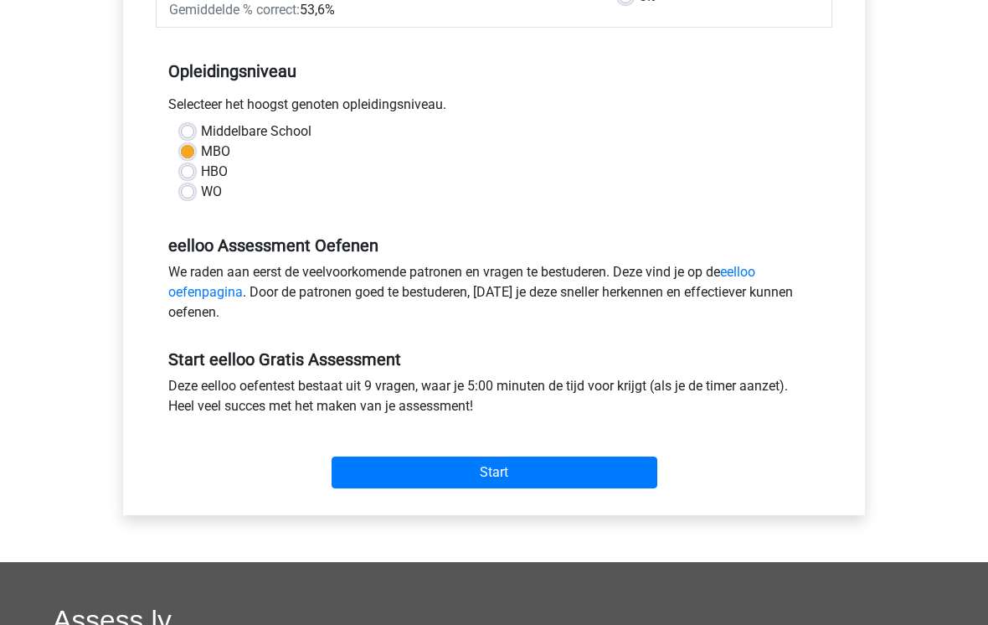
click at [642, 468] on input "Start" at bounding box center [495, 473] width 326 height 32
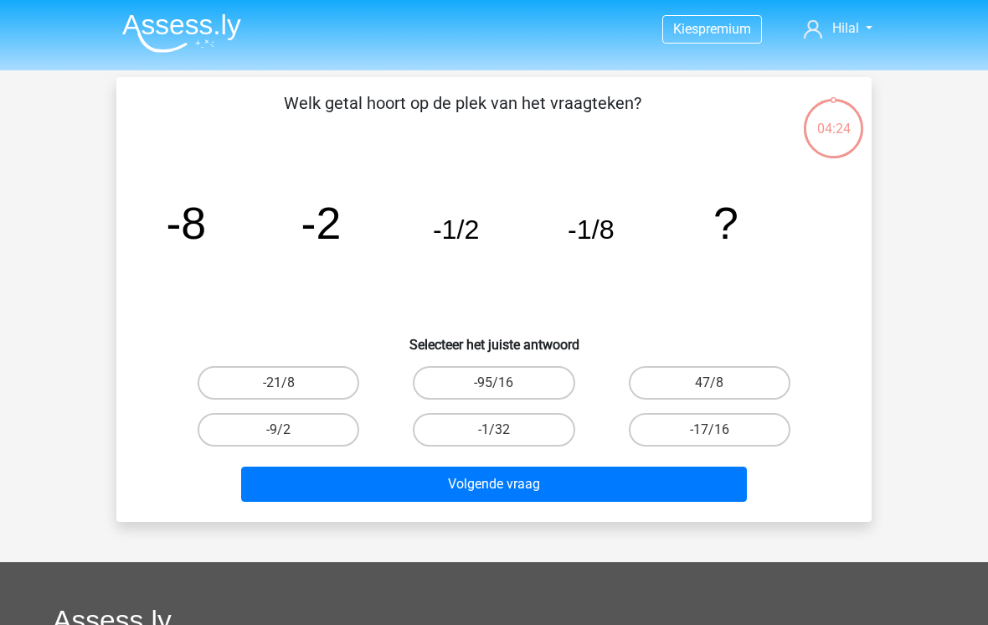
click at [463, 429] on label "-1/32" at bounding box center [494, 430] width 162 height 34
click at [494, 430] on input "-1/32" at bounding box center [499, 435] width 11 height 11
radio input "true"
click at [456, 472] on button "Volgende vraag" at bounding box center [494, 484] width 507 height 35
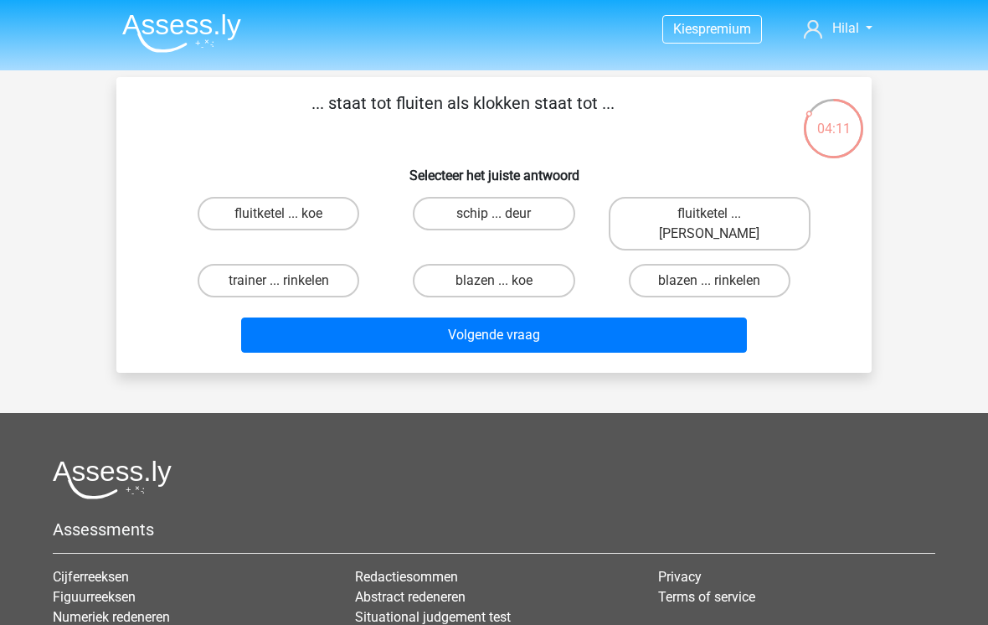
click at [687, 214] on label "fluitketel ... luiden" at bounding box center [710, 224] width 202 height 54
click at [709, 214] on input "fluitketel ... luiden" at bounding box center [714, 219] width 11 height 11
radio input "true"
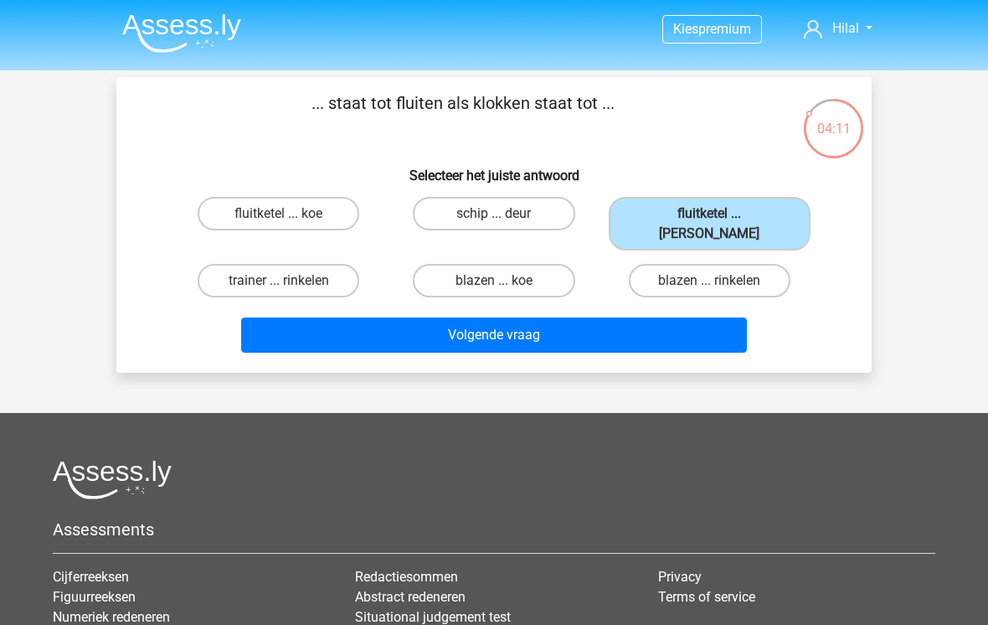
click at [636, 329] on button "Volgende vraag" at bounding box center [494, 334] width 507 height 35
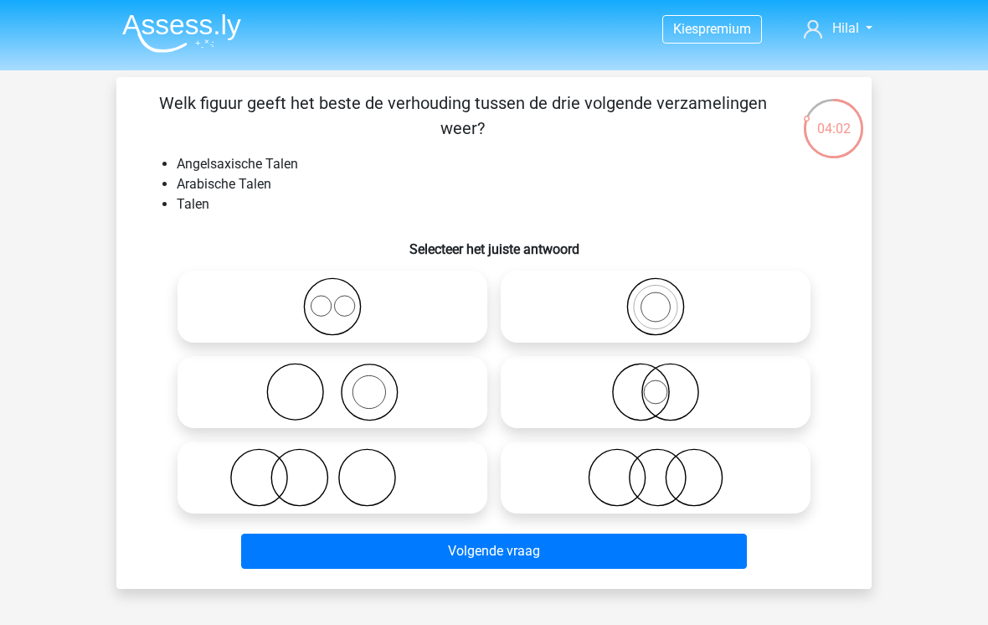
click at [238, 294] on icon at bounding box center [332, 306] width 297 height 59
click at [333, 294] on input "radio" at bounding box center [338, 292] width 11 height 11
radio input "true"
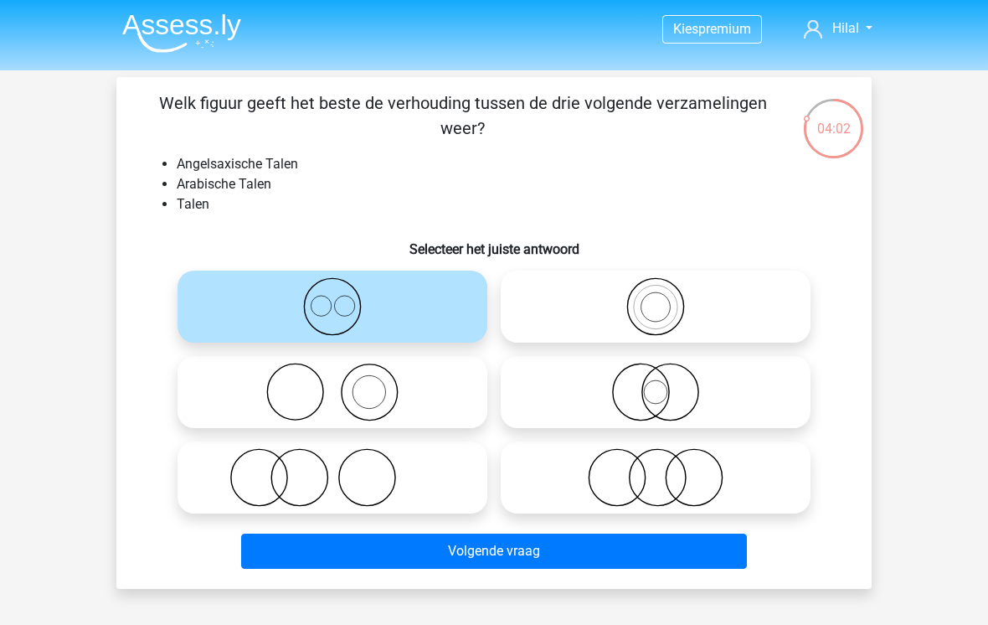
click at [451, 553] on button "Volgende vraag" at bounding box center [494, 551] width 507 height 35
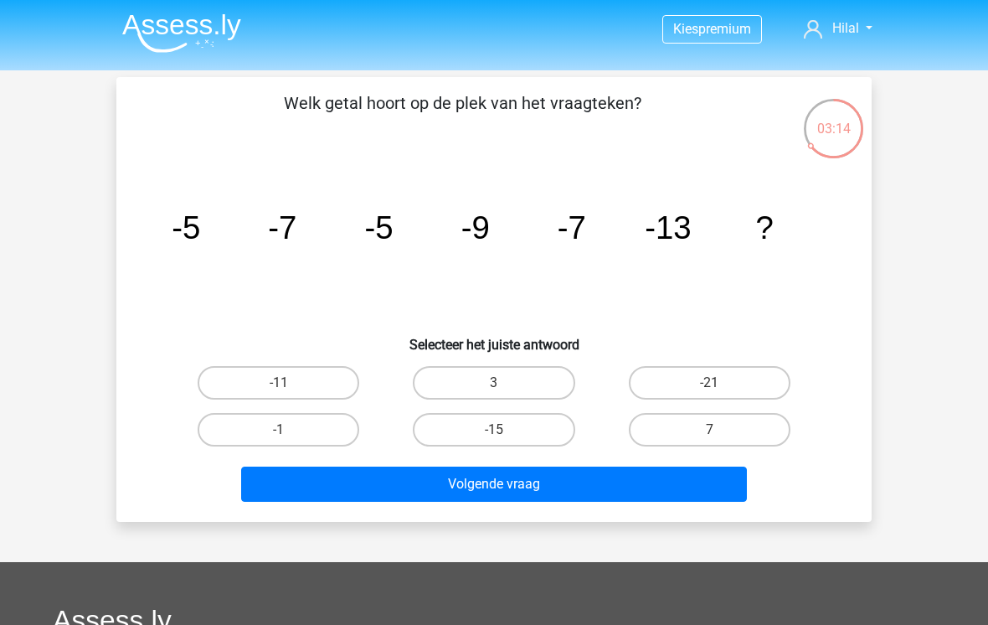
click at [263, 377] on label "-11" at bounding box center [279, 383] width 162 height 34
click at [279, 383] on input "-11" at bounding box center [284, 388] width 11 height 11
radio input "true"
click at [477, 436] on label "-15" at bounding box center [494, 430] width 162 height 34
click at [494, 436] on input "-15" at bounding box center [499, 435] width 11 height 11
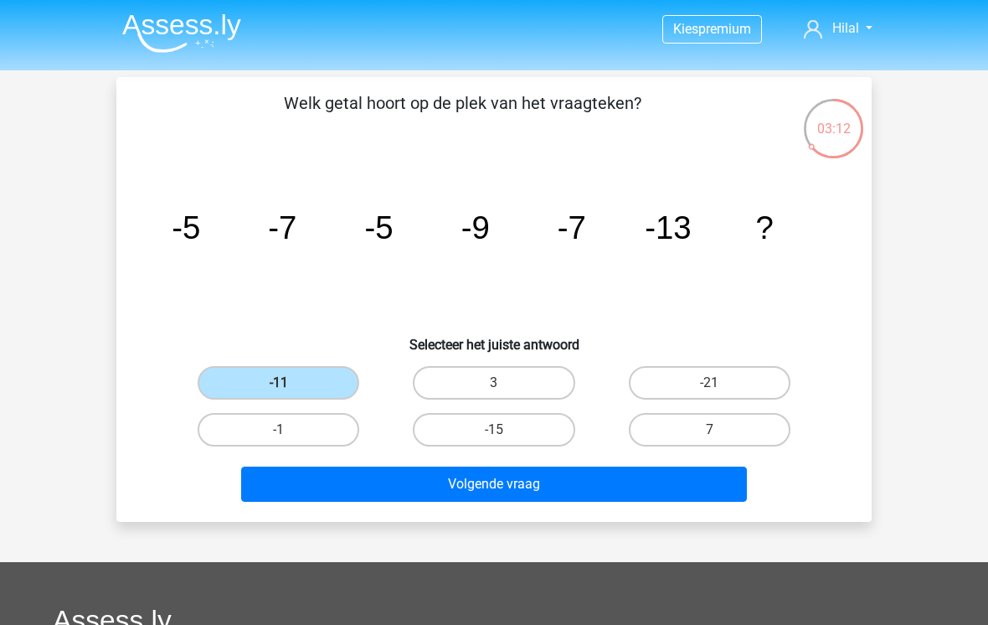
radio input "true"
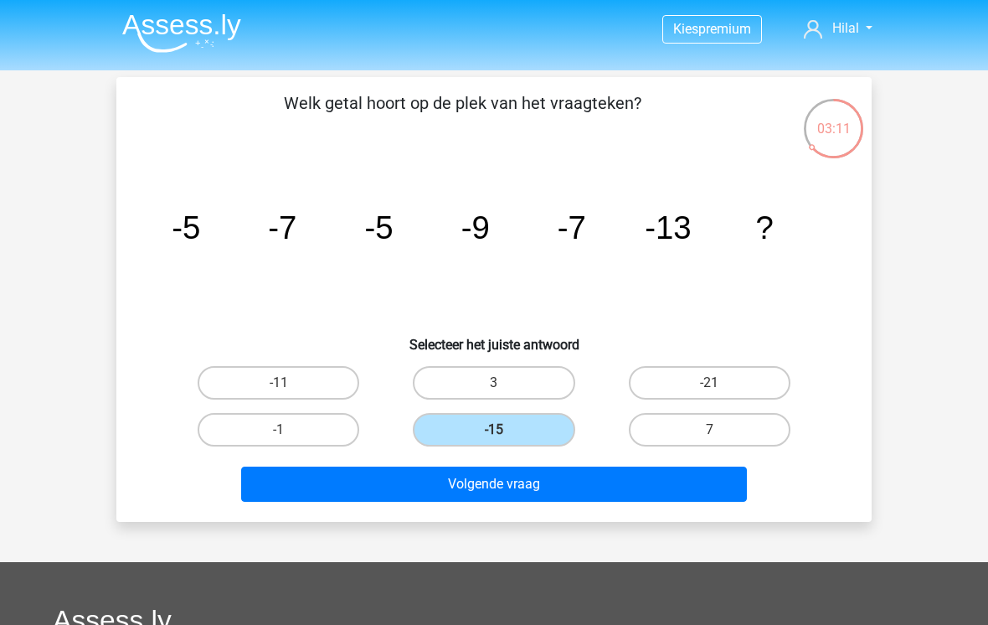
click at [296, 385] on label "-11" at bounding box center [279, 383] width 162 height 34
click at [290, 385] on input "-11" at bounding box center [284, 388] width 11 height 11
radio input "true"
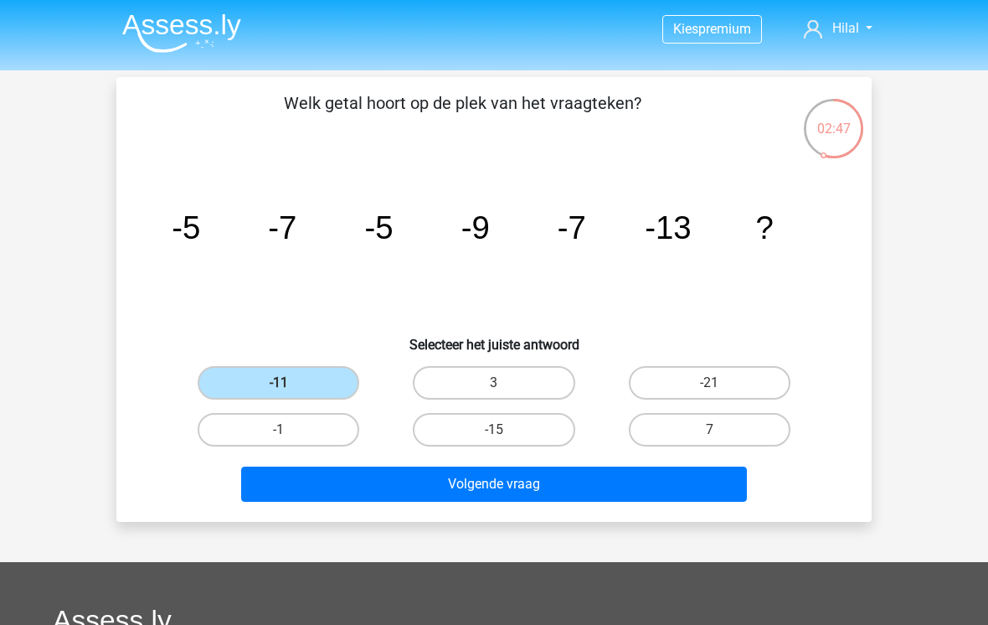
click at [676, 395] on label "-21" at bounding box center [710, 383] width 162 height 34
click at [709, 394] on input "-21" at bounding box center [714, 388] width 11 height 11
radio input "true"
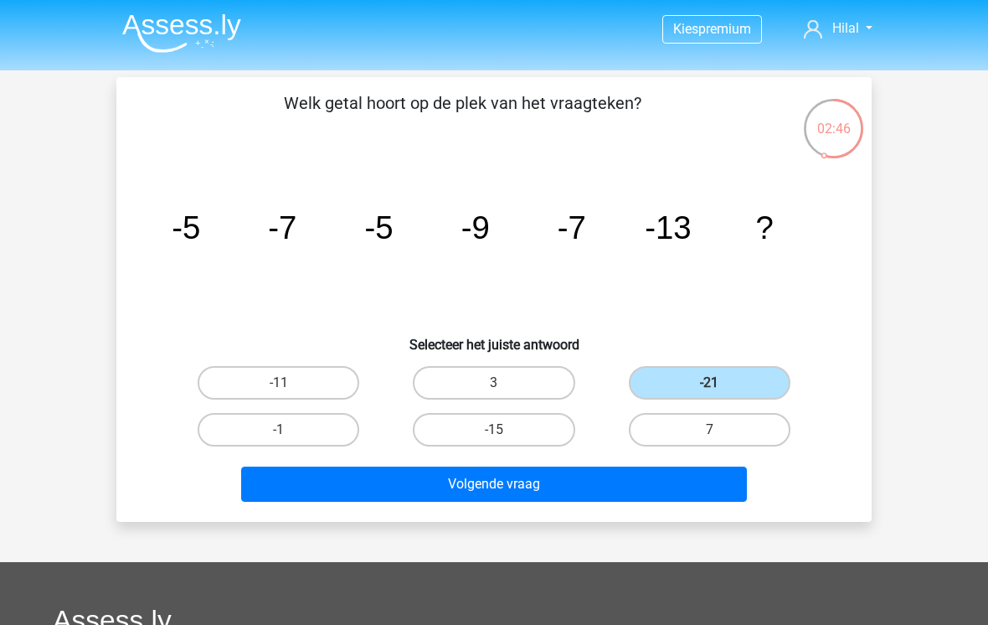
click at [656, 491] on button "Volgende vraag" at bounding box center [494, 484] width 507 height 35
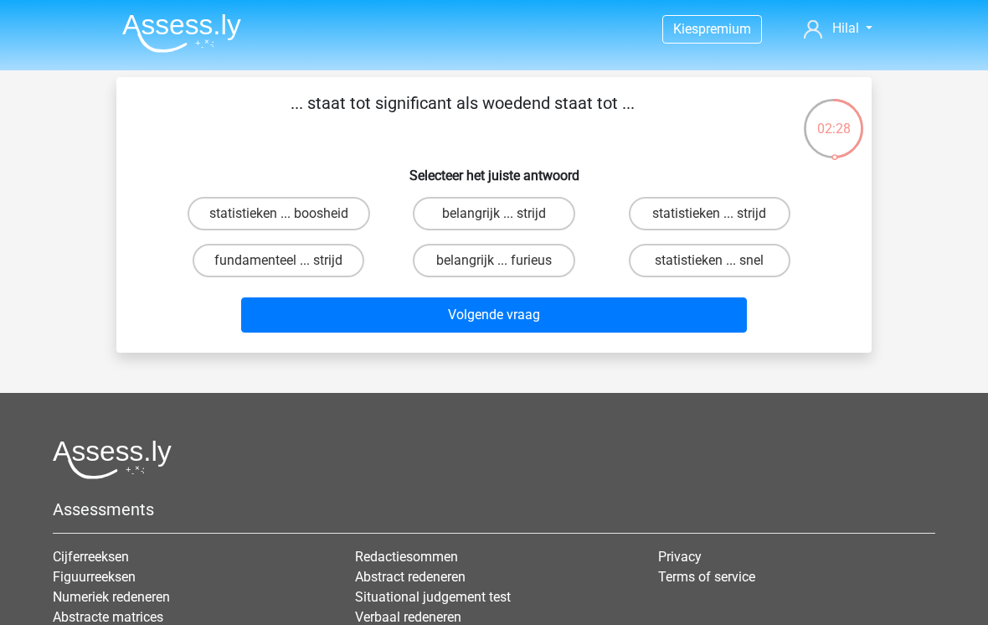
click at [260, 211] on label "statistieken ... boosheid" at bounding box center [279, 214] width 183 height 34
click at [279, 214] on input "statistieken ... boosheid" at bounding box center [284, 219] width 11 height 11
radio input "true"
click at [378, 312] on button "Volgende vraag" at bounding box center [494, 314] width 507 height 35
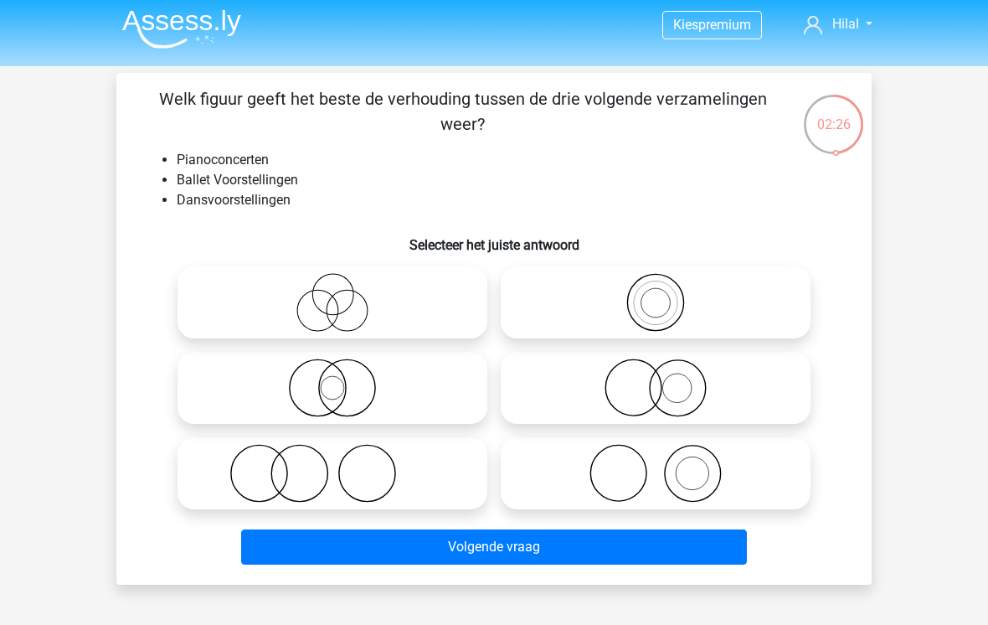
scroll to position [2, 0]
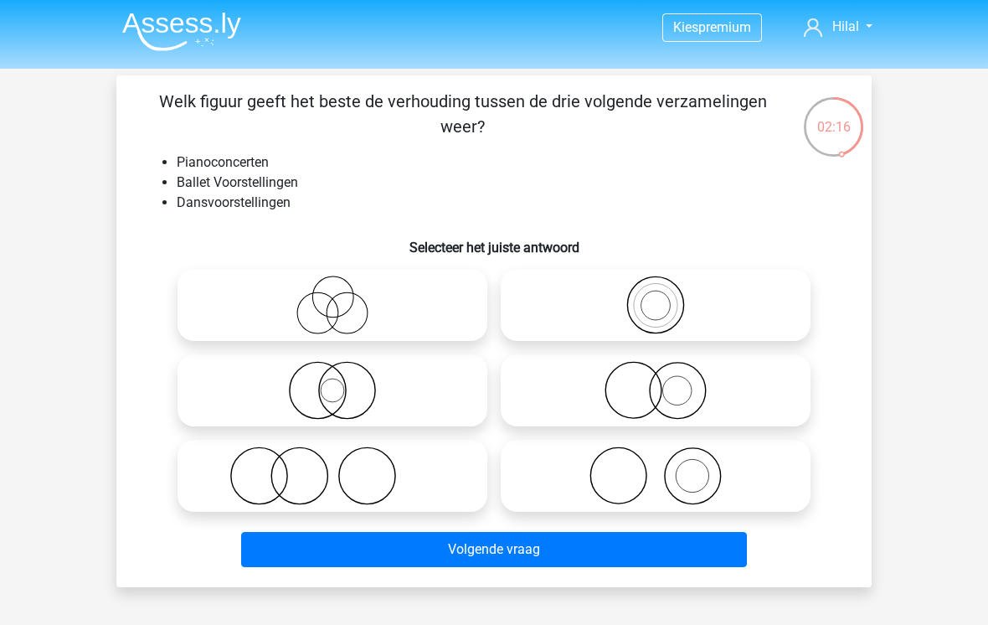
click at [309, 471] on icon at bounding box center [332, 475] width 297 height 59
click at [333, 467] on input "radio" at bounding box center [338, 462] width 11 height 11
radio input "true"
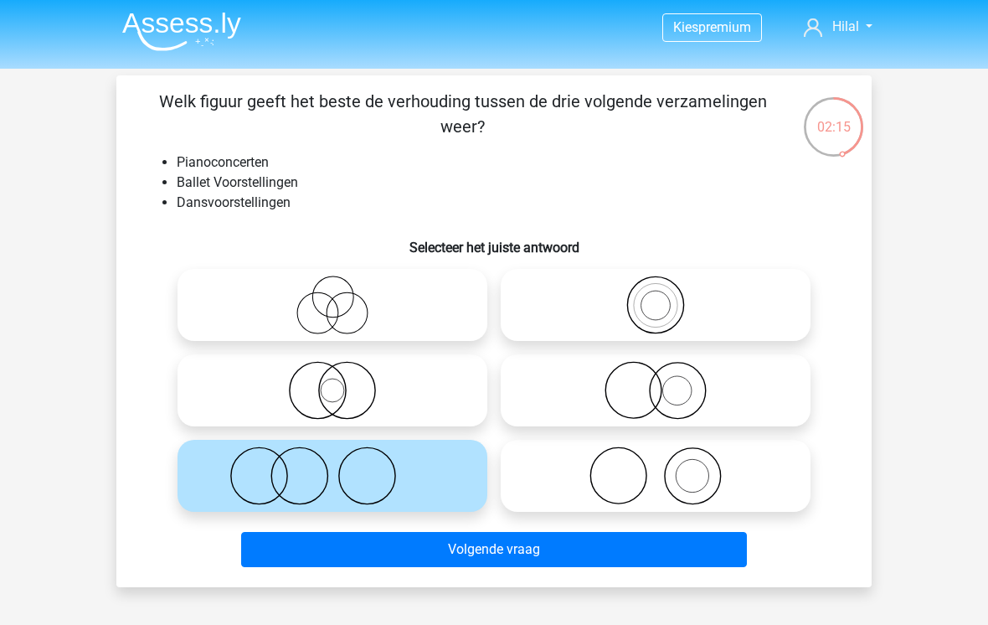
click at [512, 555] on button "Volgende vraag" at bounding box center [494, 549] width 507 height 35
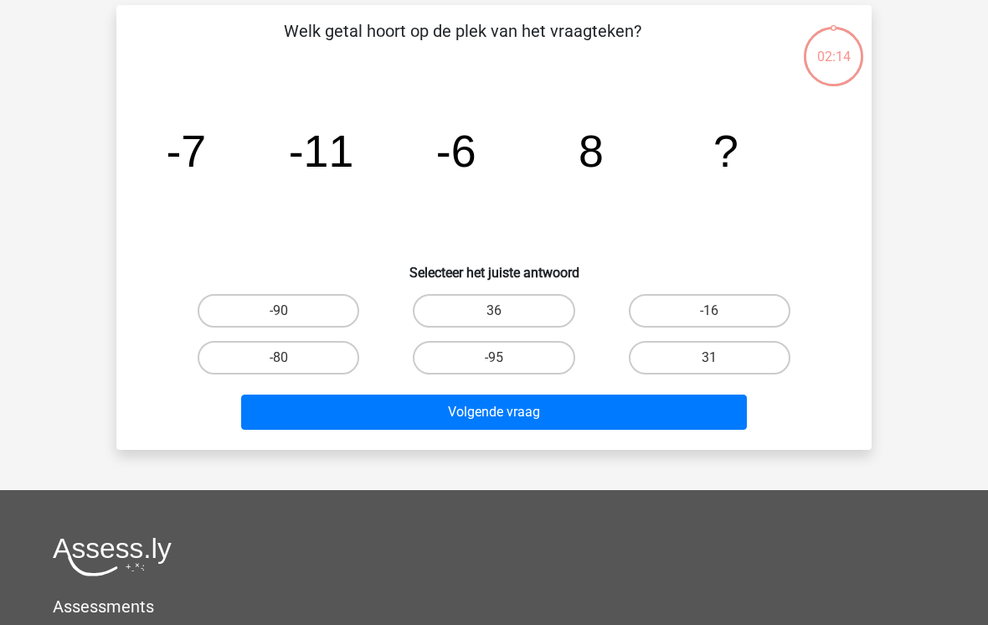
scroll to position [77, 0]
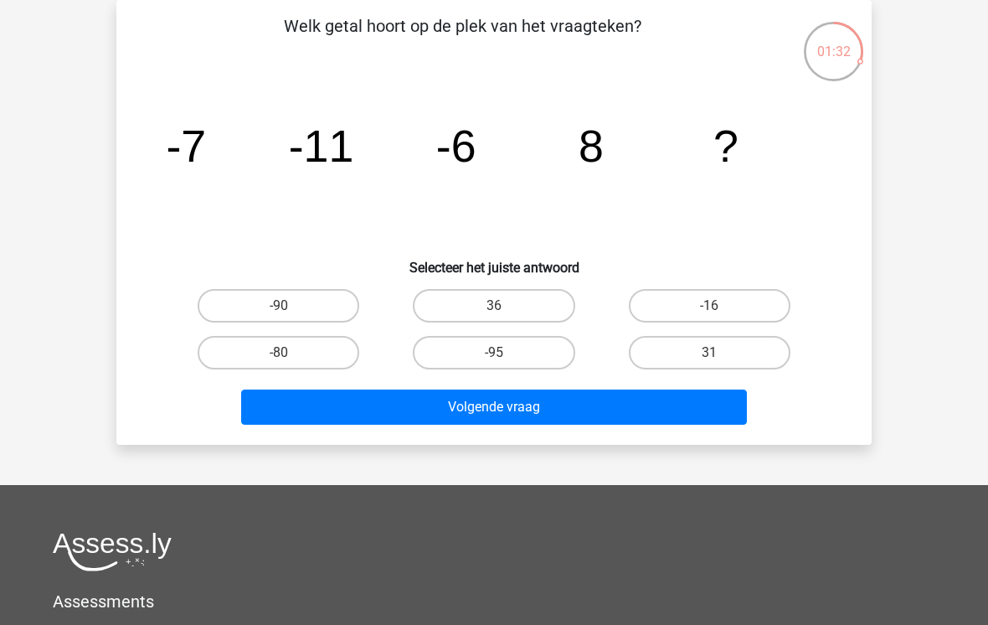
click at [673, 308] on label "-16" at bounding box center [710, 306] width 162 height 34
click at [709, 308] on input "-16" at bounding box center [714, 311] width 11 height 11
radio input "true"
click at [601, 420] on button "Volgende vraag" at bounding box center [494, 407] width 507 height 35
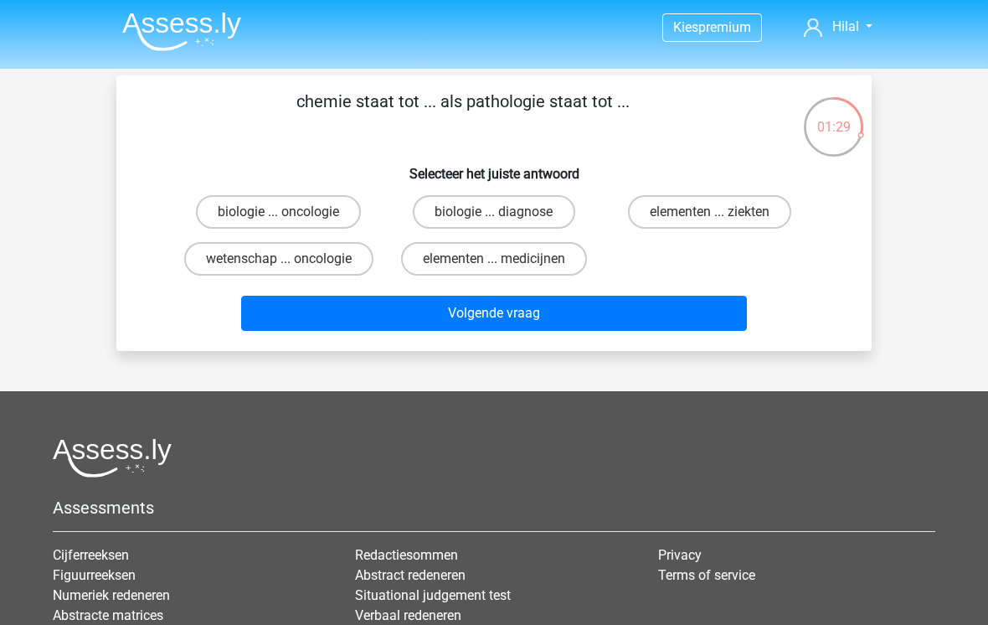
scroll to position [0, 0]
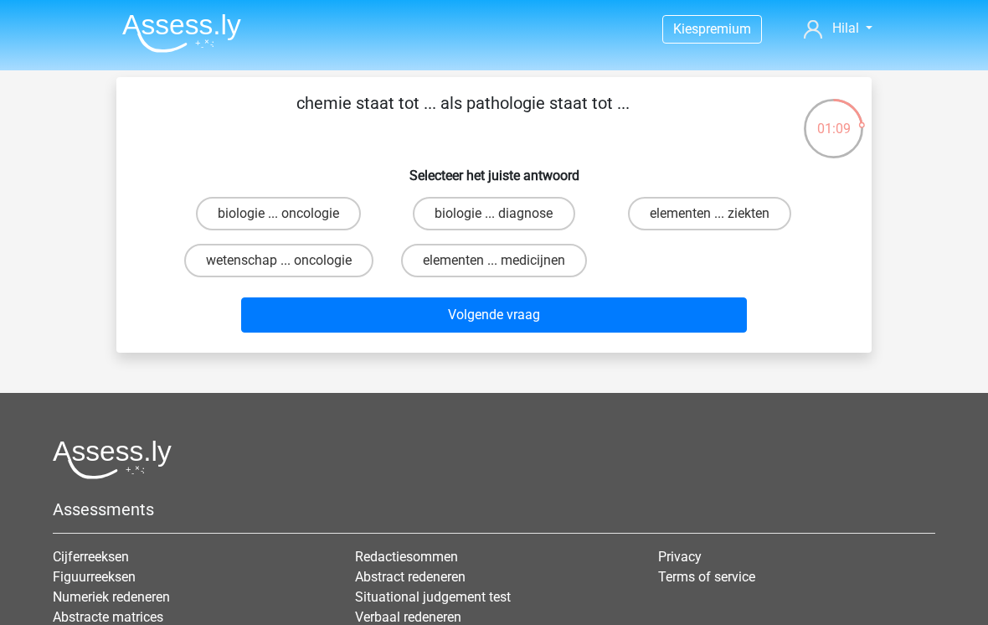
click at [242, 219] on label "biologie ... oncologie" at bounding box center [278, 214] width 165 height 34
click at [279, 219] on input "biologie ... oncologie" at bounding box center [284, 219] width 11 height 11
radio input "true"
click at [415, 313] on button "Volgende vraag" at bounding box center [494, 314] width 507 height 35
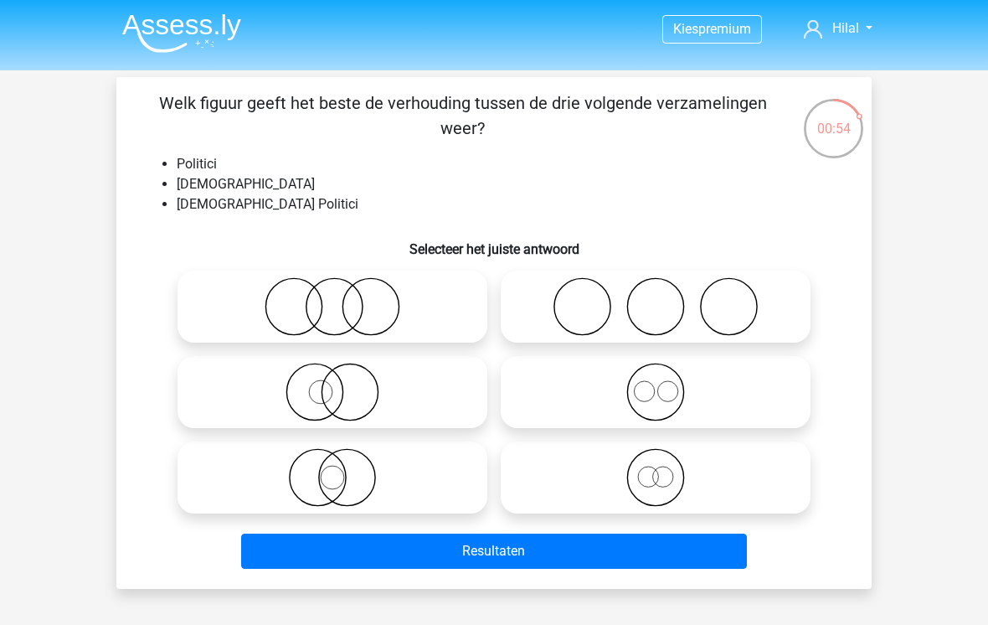
click at [218, 310] on icon at bounding box center [332, 306] width 297 height 59
click at [333, 298] on input "radio" at bounding box center [338, 292] width 11 height 11
radio input "true"
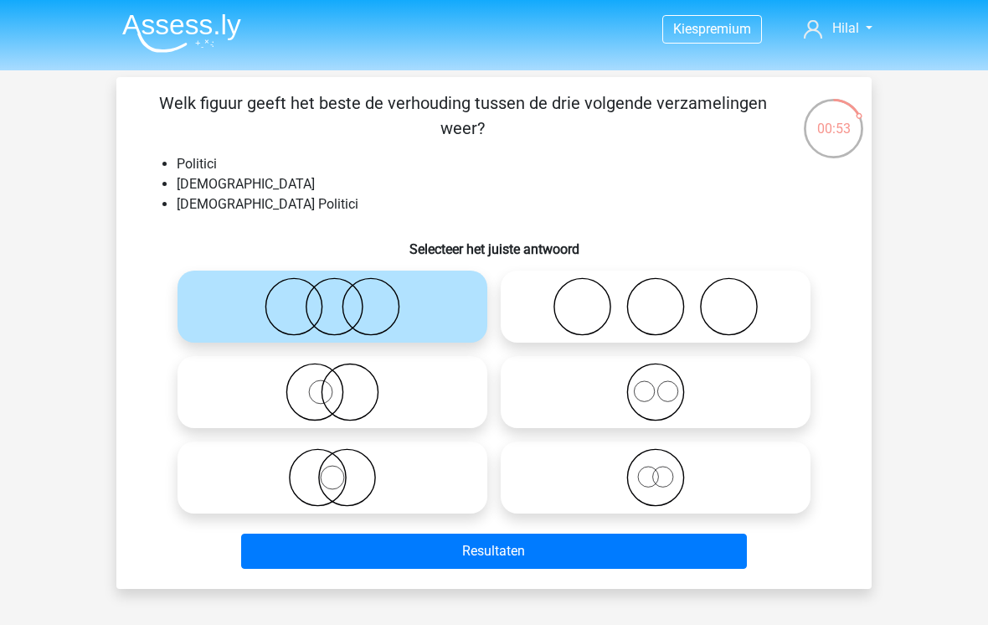
click at [453, 549] on button "Resultaten" at bounding box center [494, 551] width 507 height 35
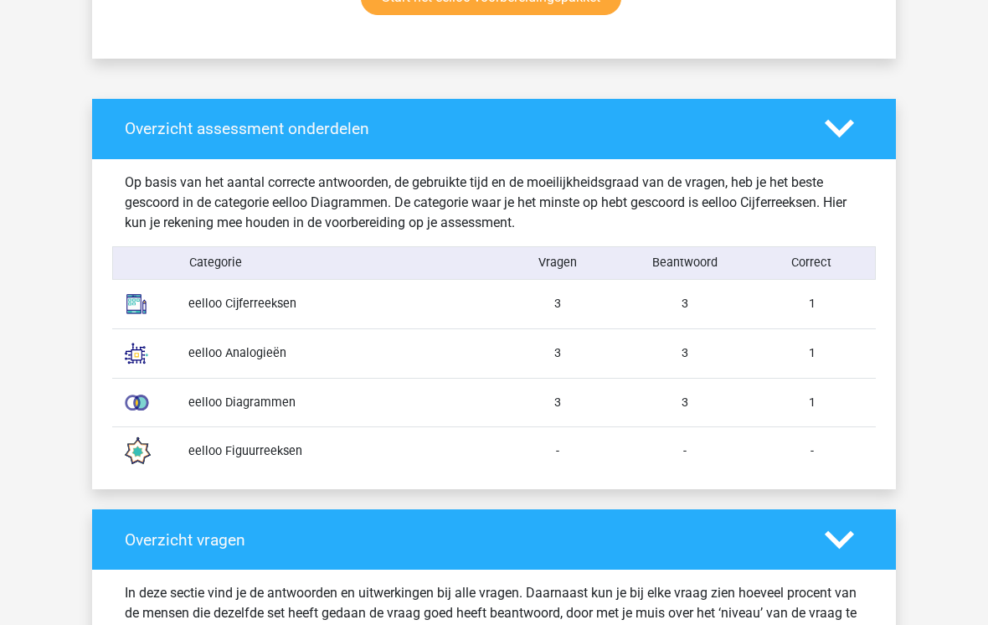
scroll to position [1194, 0]
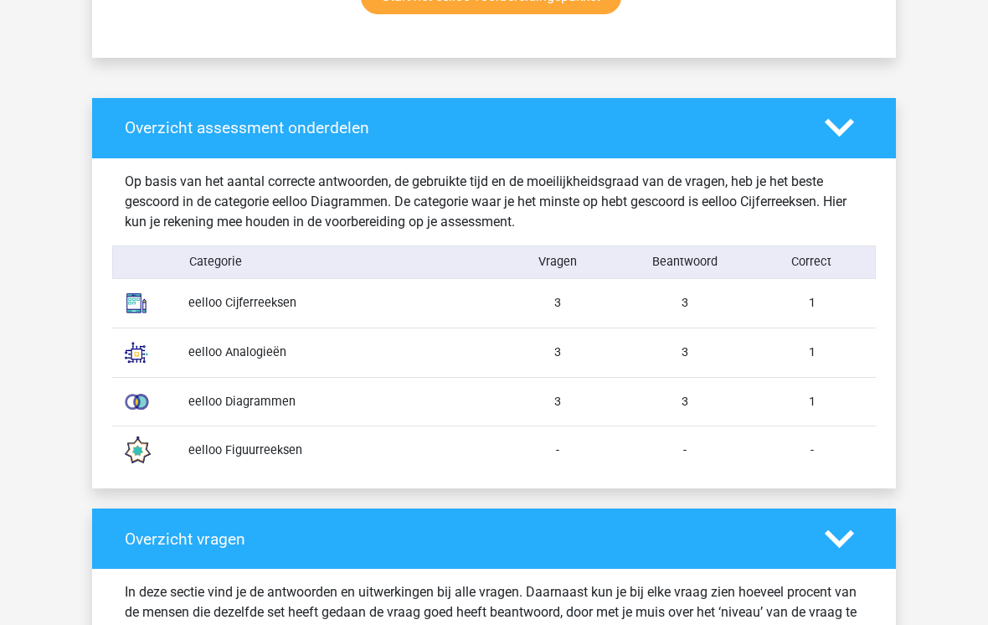
click at [186, 320] on div "eelloo Cijferreeksen 3 3 1" at bounding box center [494, 303] width 764 height 49
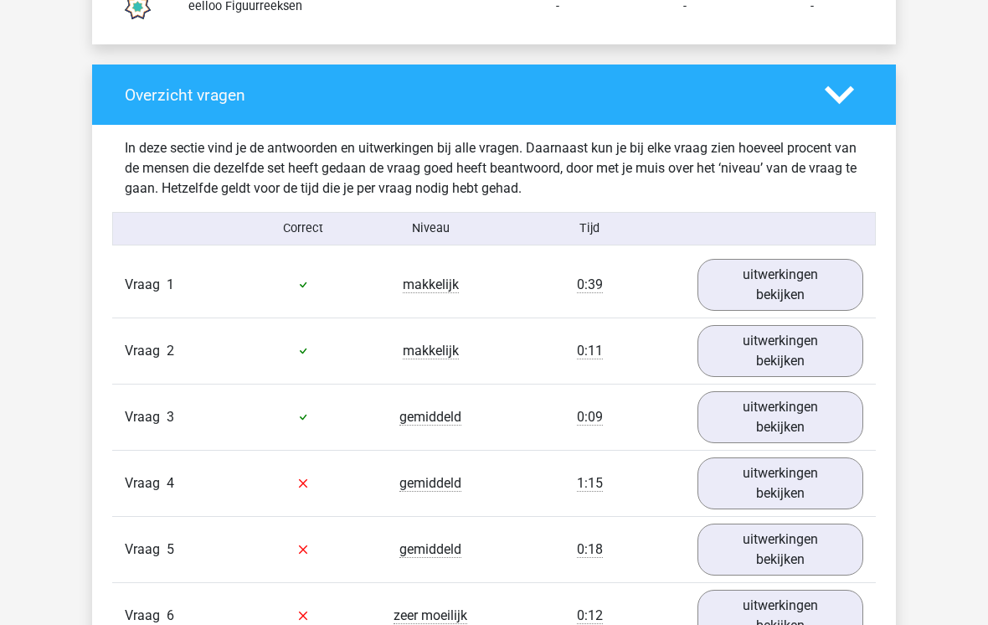
scroll to position [1638, 0]
click at [811, 283] on link "uitwerkingen bekijken" at bounding box center [781, 285] width 166 height 52
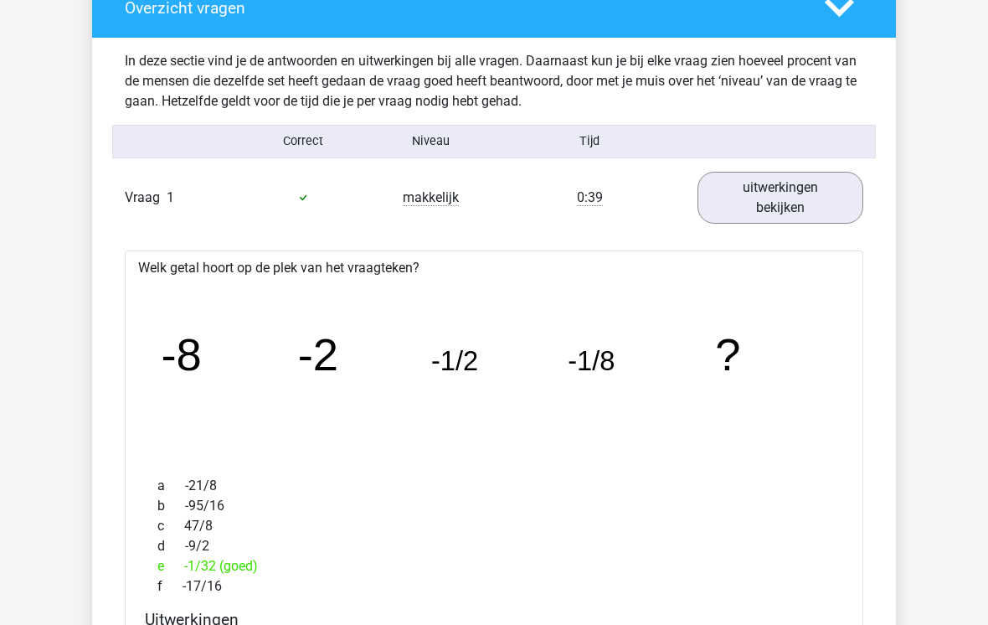
scroll to position [1726, 0]
click at [811, 209] on link "uitwerkingen bekijken" at bounding box center [781, 198] width 166 height 52
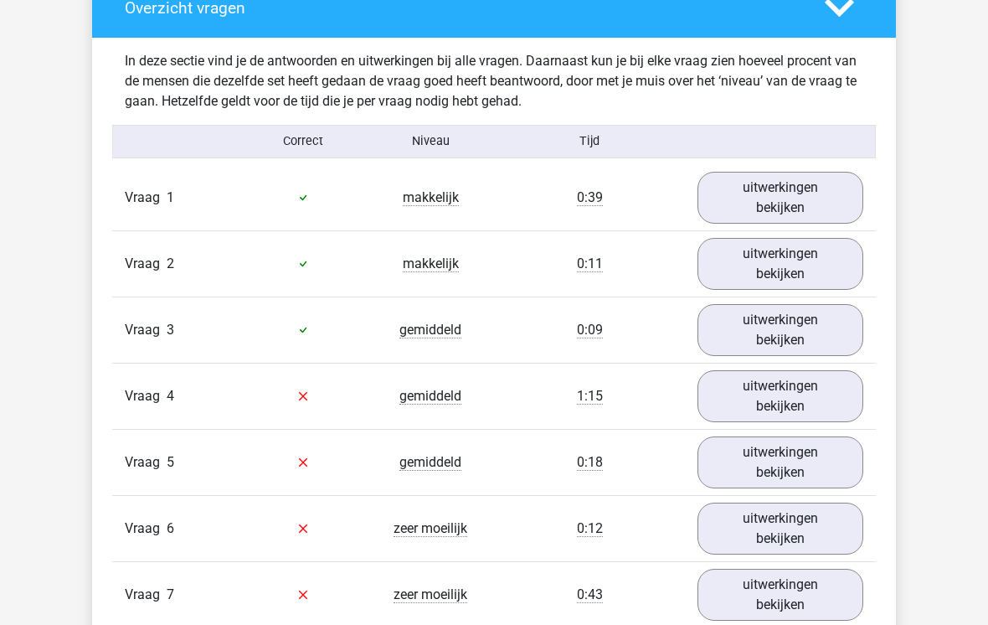
click at [809, 265] on link "uitwerkingen bekijken" at bounding box center [781, 264] width 166 height 52
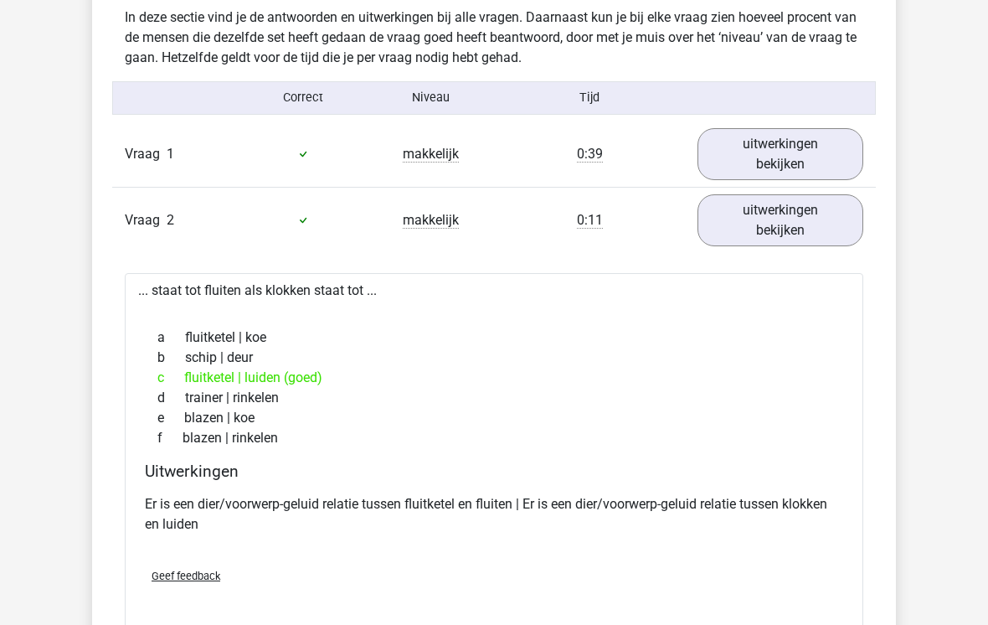
scroll to position [1788, 0]
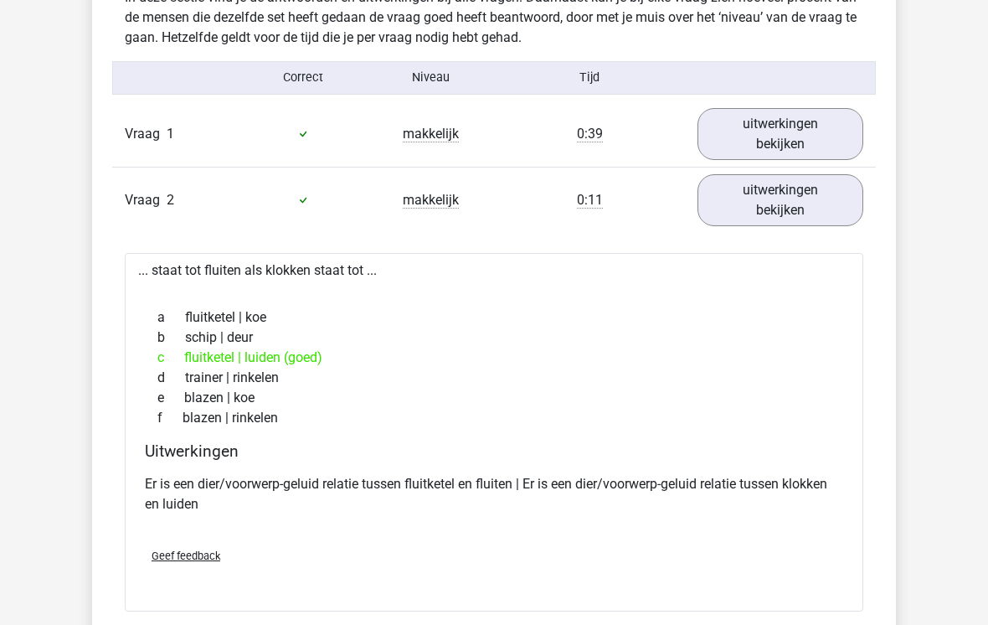
click at [845, 209] on link "uitwerkingen bekijken" at bounding box center [781, 201] width 166 height 52
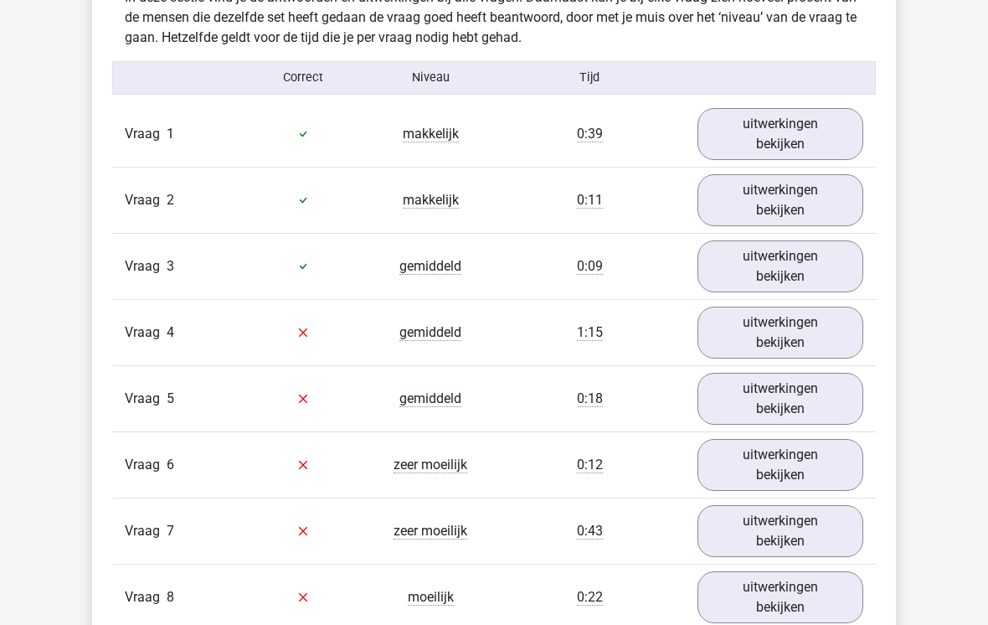
click at [812, 307] on link "uitwerkingen bekijken" at bounding box center [781, 333] width 166 height 52
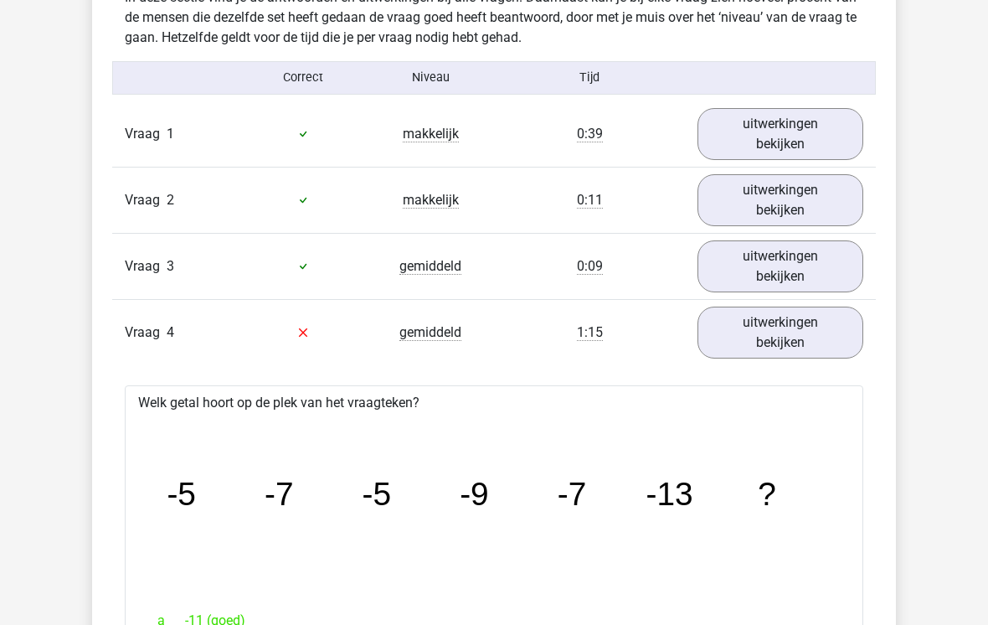
click at [817, 316] on link "uitwerkingen bekijken" at bounding box center [781, 333] width 166 height 52
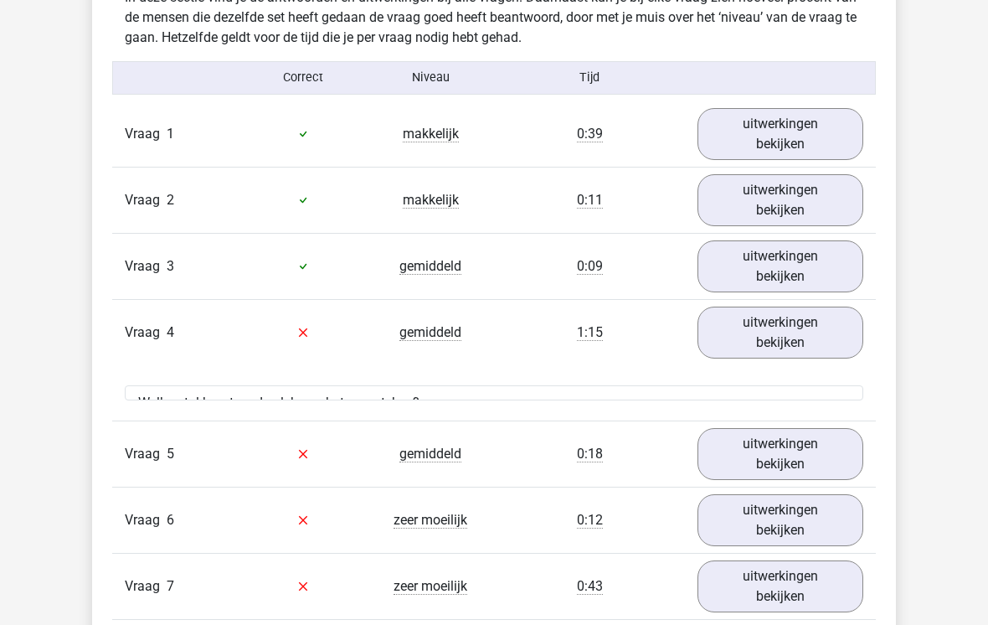
click at [817, 262] on link "uitwerkingen bekijken" at bounding box center [781, 266] width 166 height 52
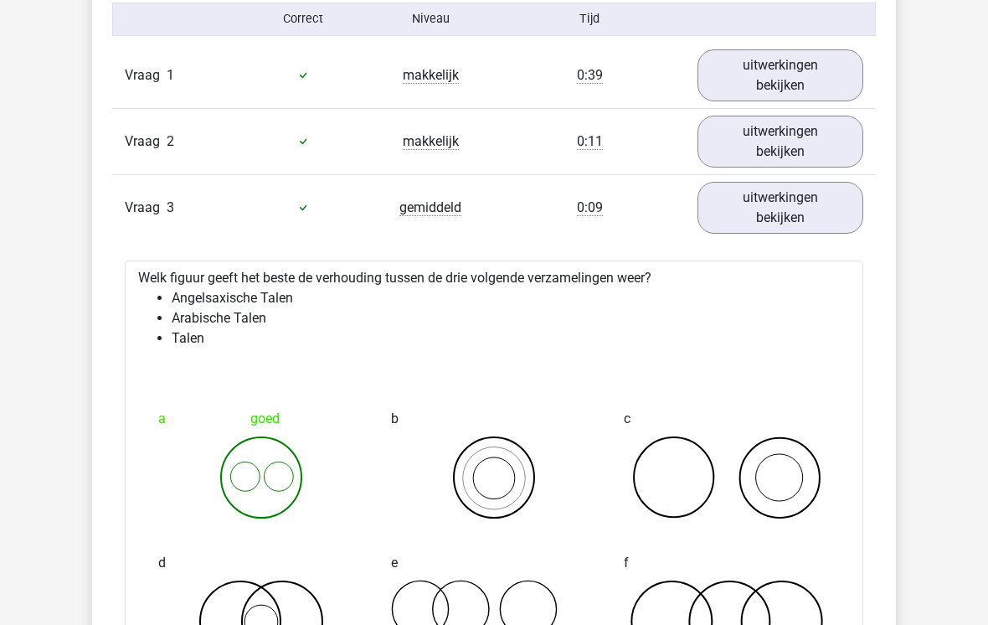
scroll to position [1848, 0]
click at [831, 209] on link "uitwerkingen bekijken" at bounding box center [781, 208] width 166 height 52
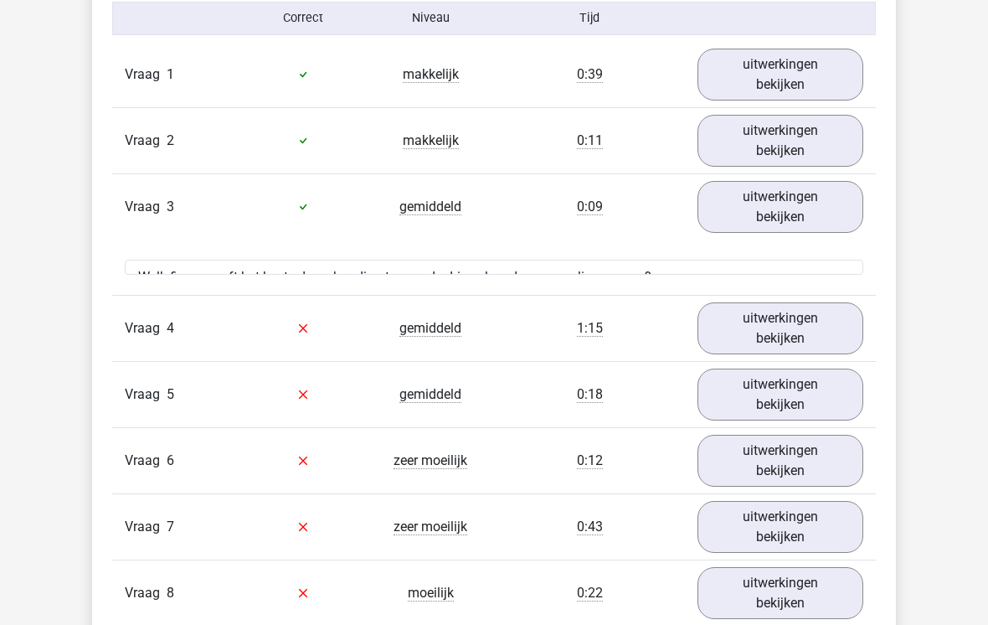
scroll to position [1849, 0]
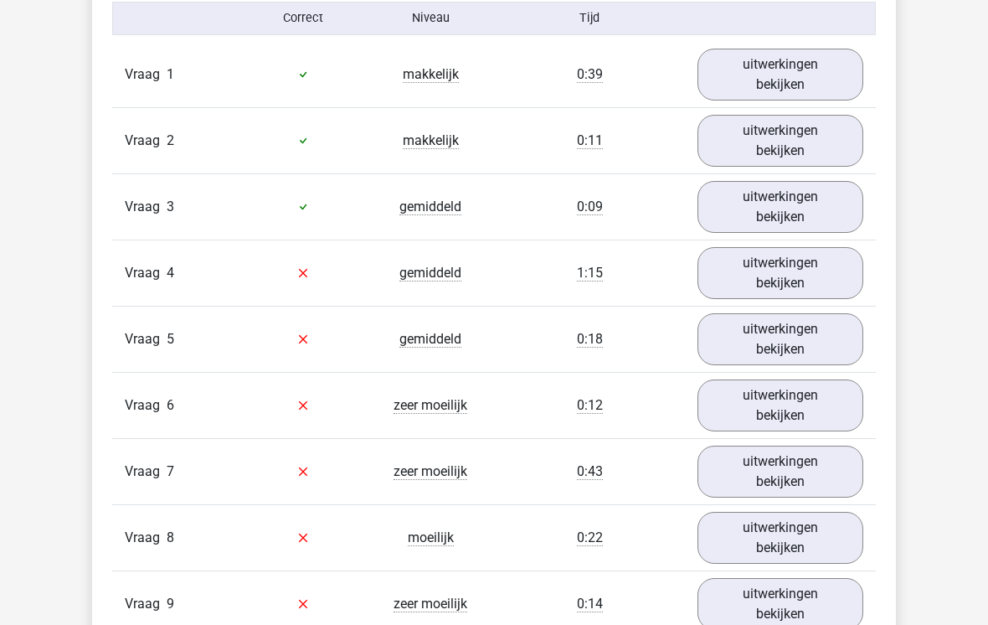
click at [833, 262] on link "uitwerkingen bekijken" at bounding box center [781, 273] width 166 height 52
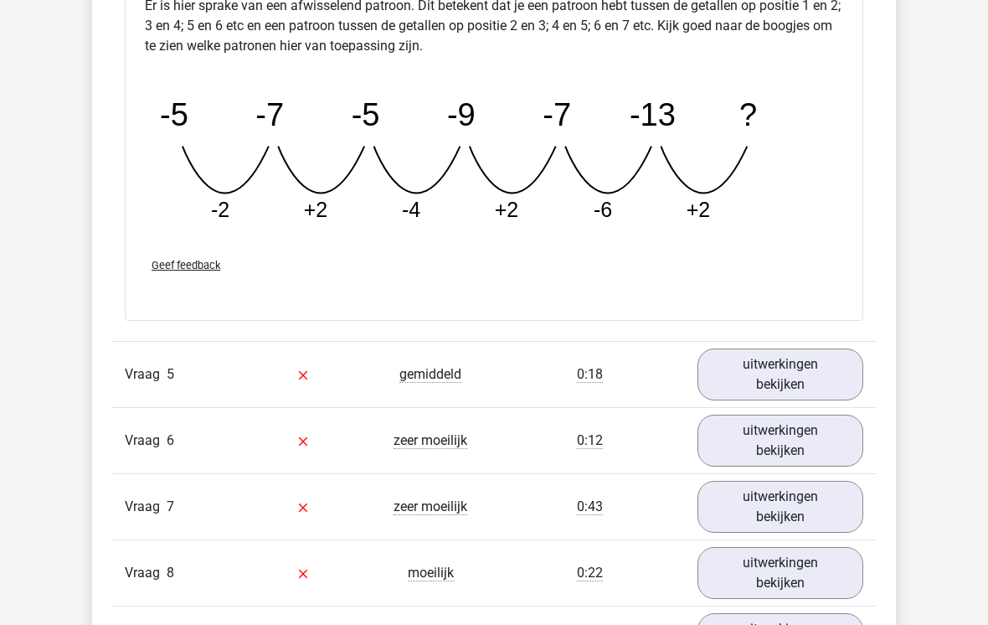
scroll to position [2633, 0]
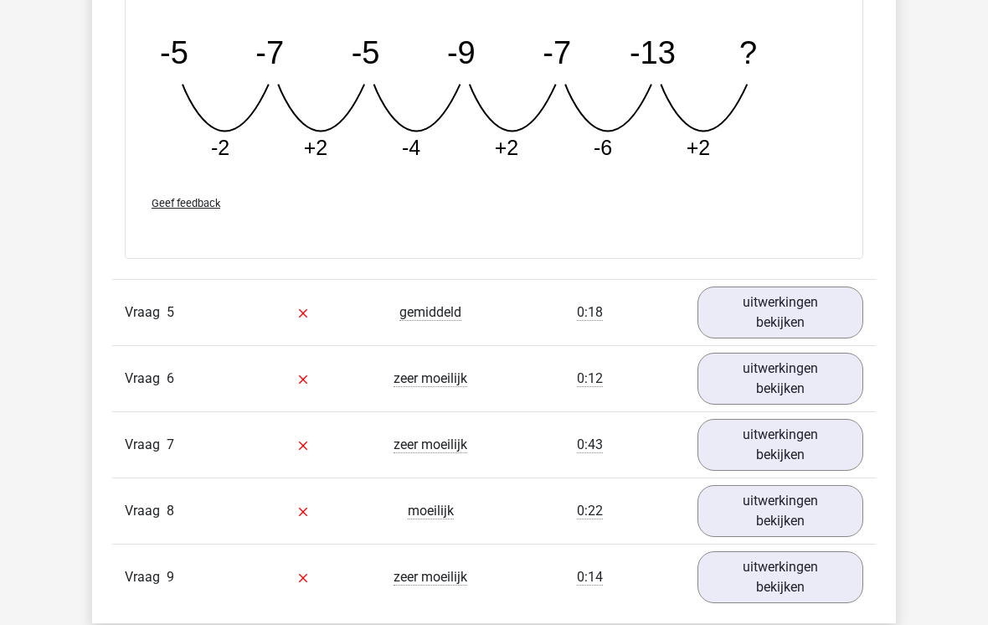
click at [821, 305] on link "uitwerkingen bekijken" at bounding box center [781, 312] width 166 height 52
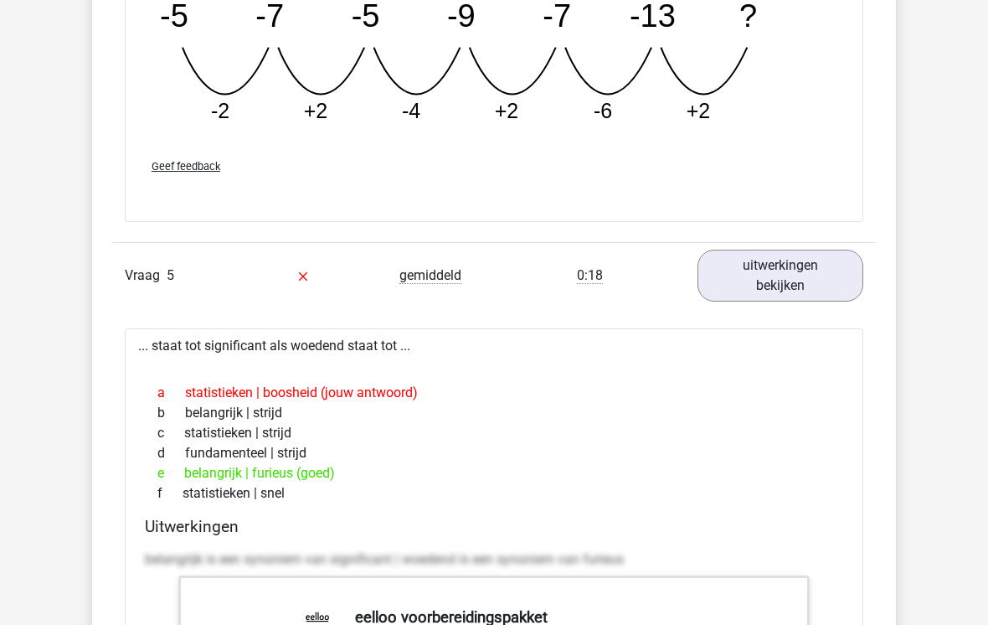
scroll to position [2673, 0]
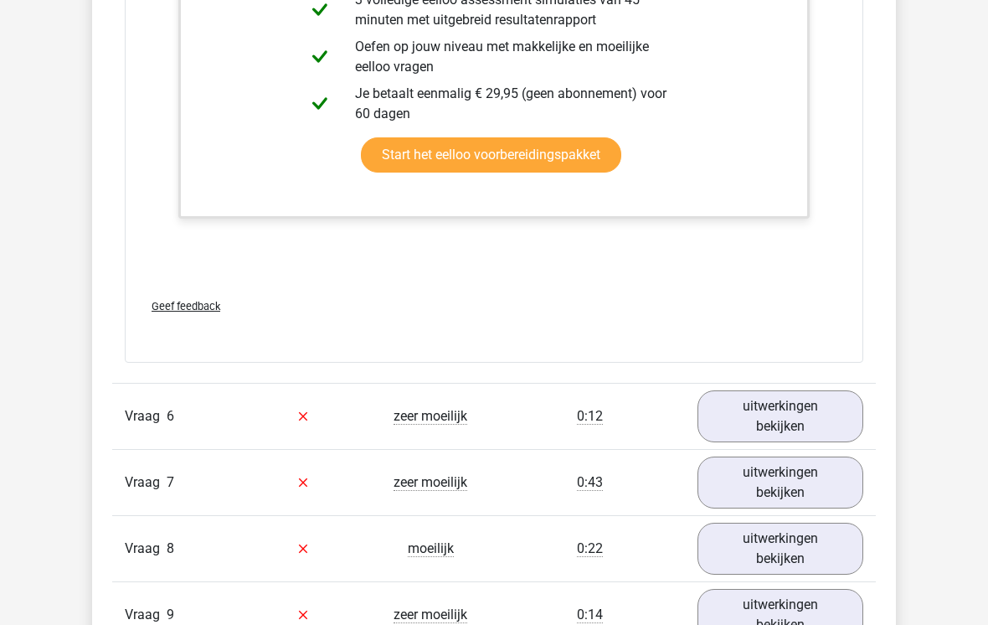
click at [812, 390] on link "uitwerkingen bekijken" at bounding box center [781, 416] width 166 height 52
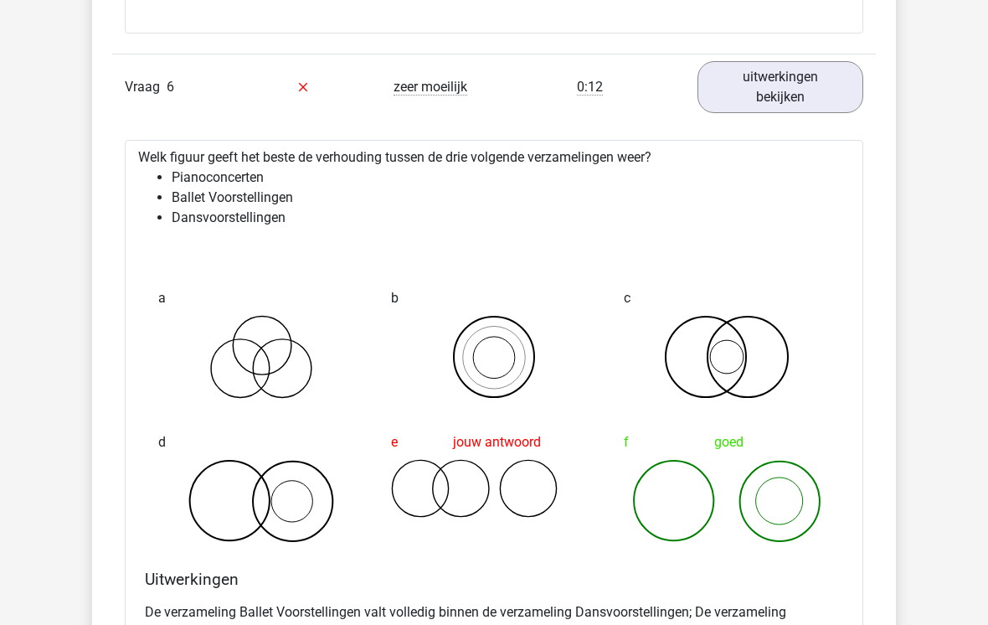
scroll to position [3761, 0]
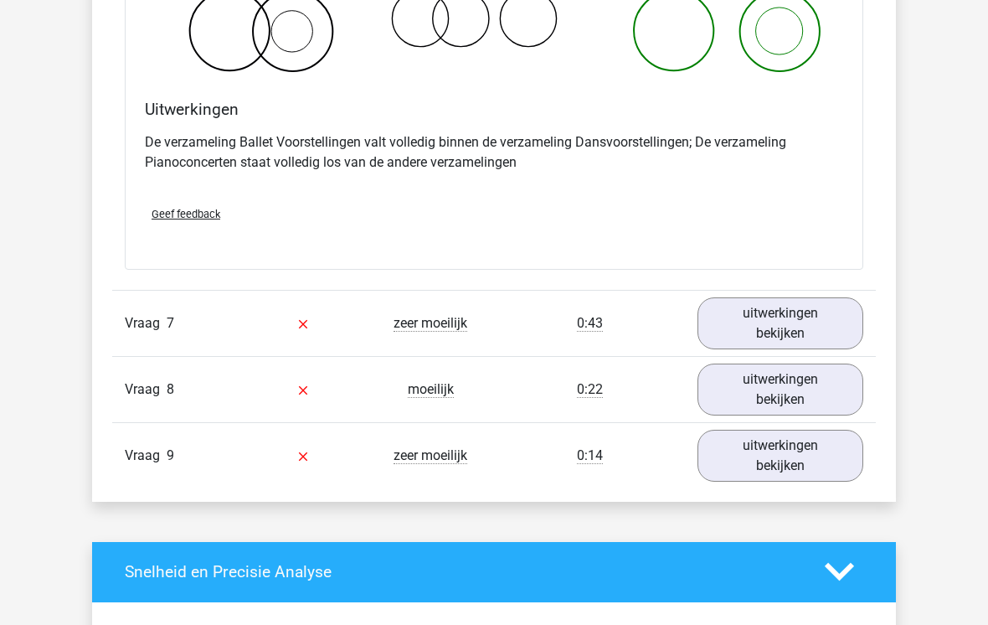
click at [829, 325] on link "uitwerkingen bekijken" at bounding box center [781, 323] width 166 height 52
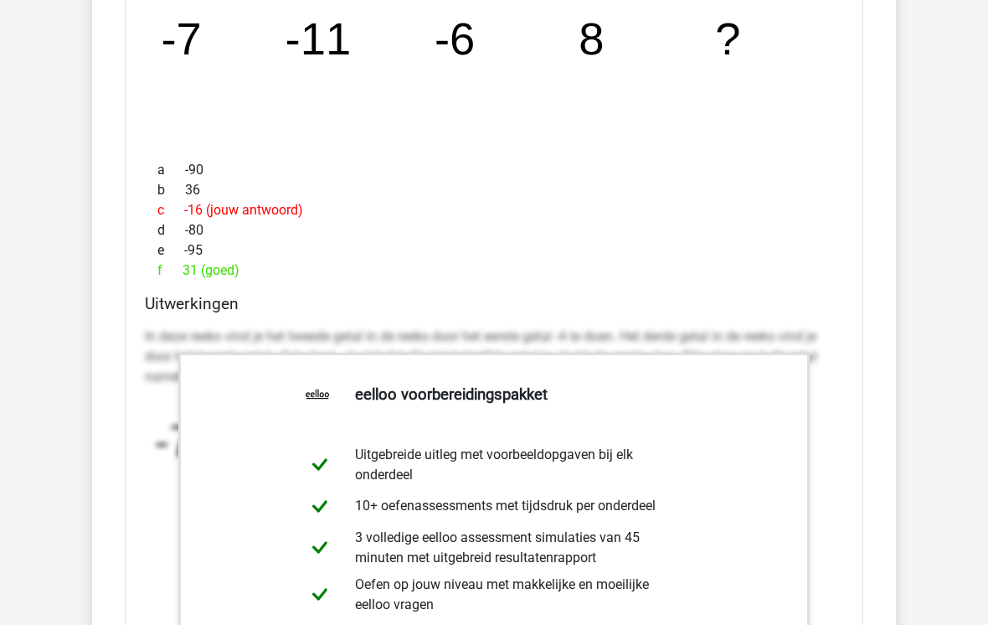
scroll to position [4670, 0]
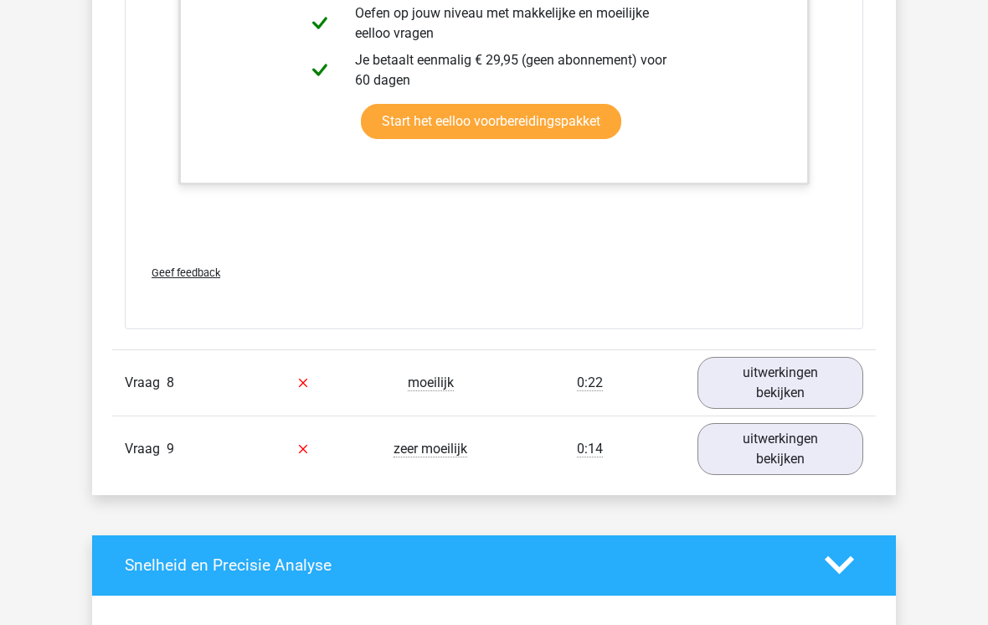
click at [810, 374] on link "uitwerkingen bekijken" at bounding box center [781, 384] width 166 height 52
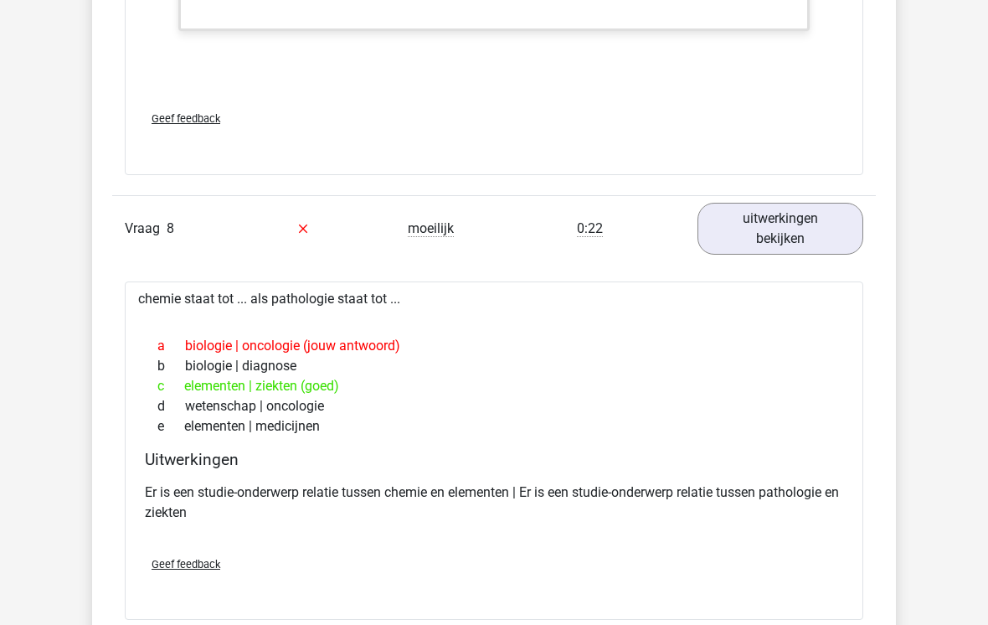
scroll to position [5446, 0]
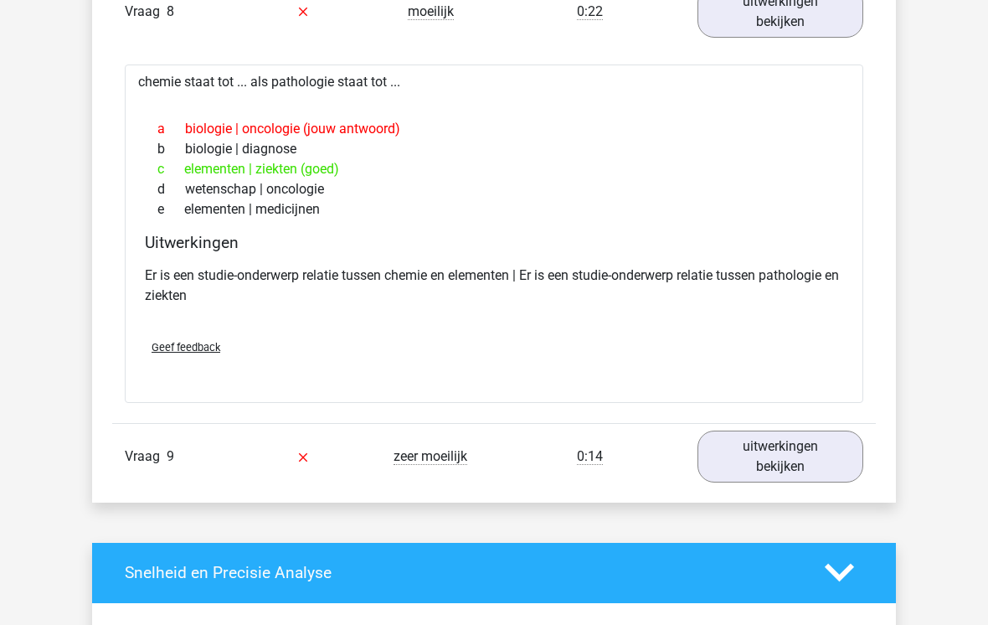
click at [794, 445] on link "uitwerkingen bekijken" at bounding box center [781, 457] width 166 height 52
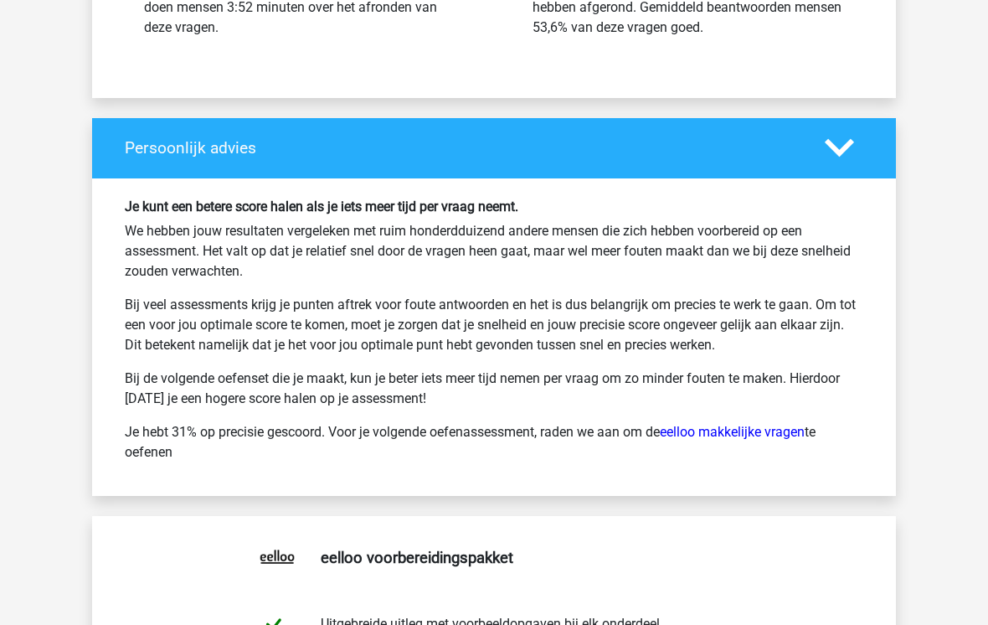
scroll to position [7663, 0]
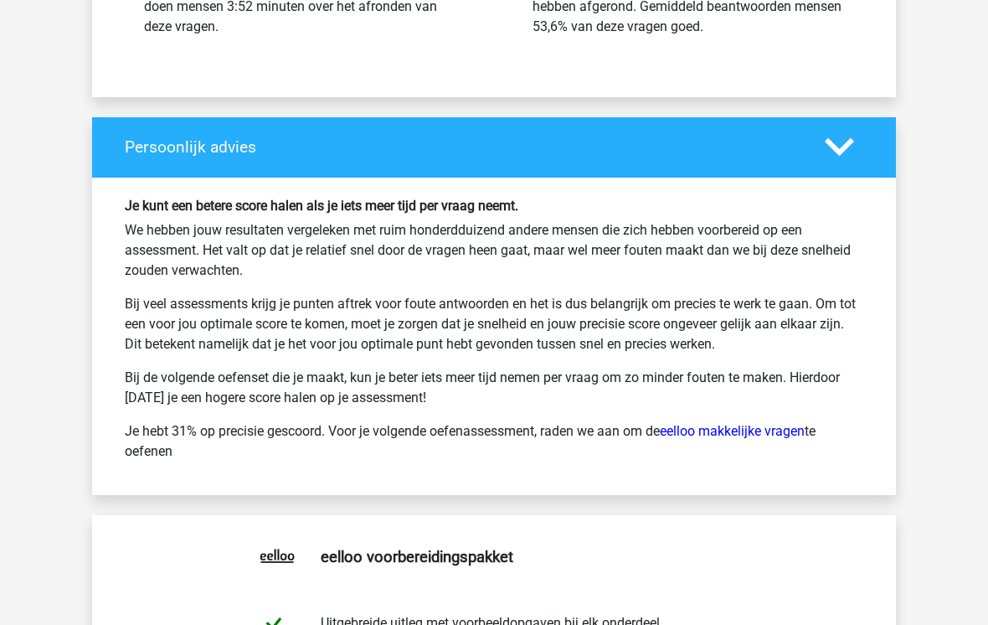
click at [678, 423] on link "eelloo makkelijke vragen" at bounding box center [732, 431] width 145 height 16
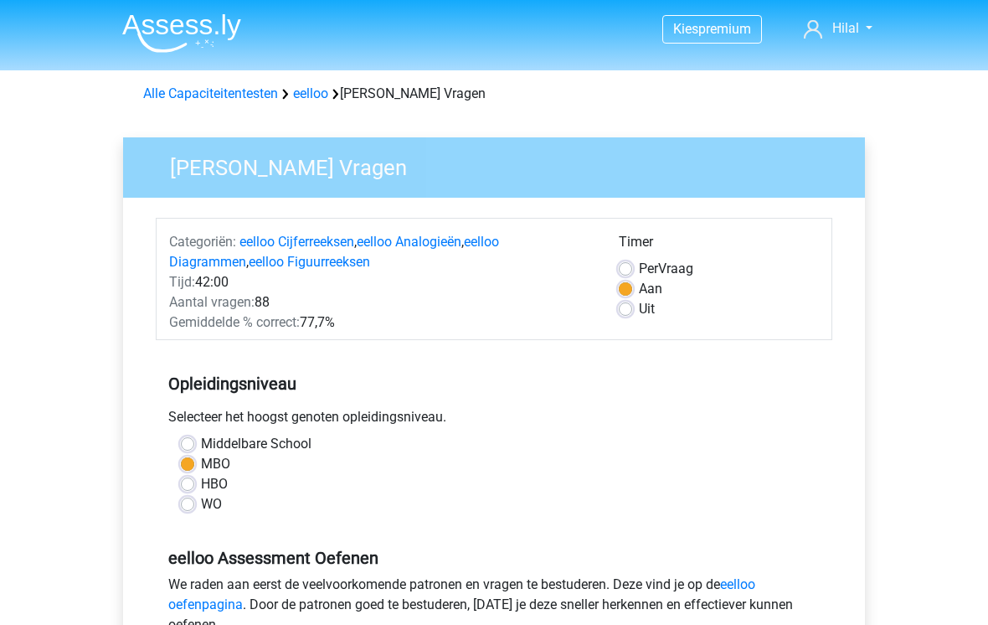
click at [202, 96] on link "Alle Capaciteitentesten" at bounding box center [210, 93] width 135 height 16
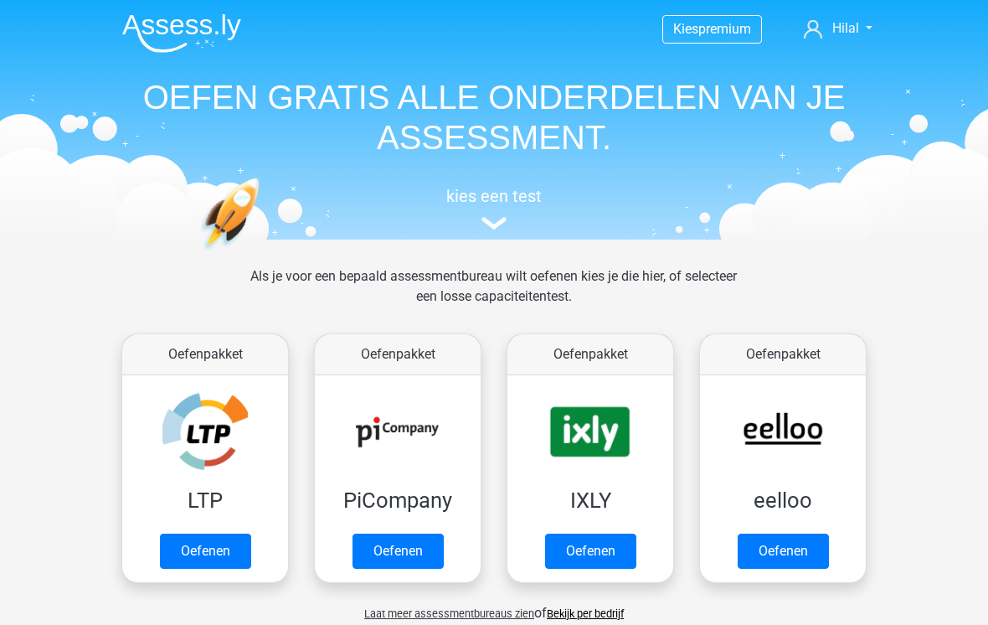
scroll to position [711, 0]
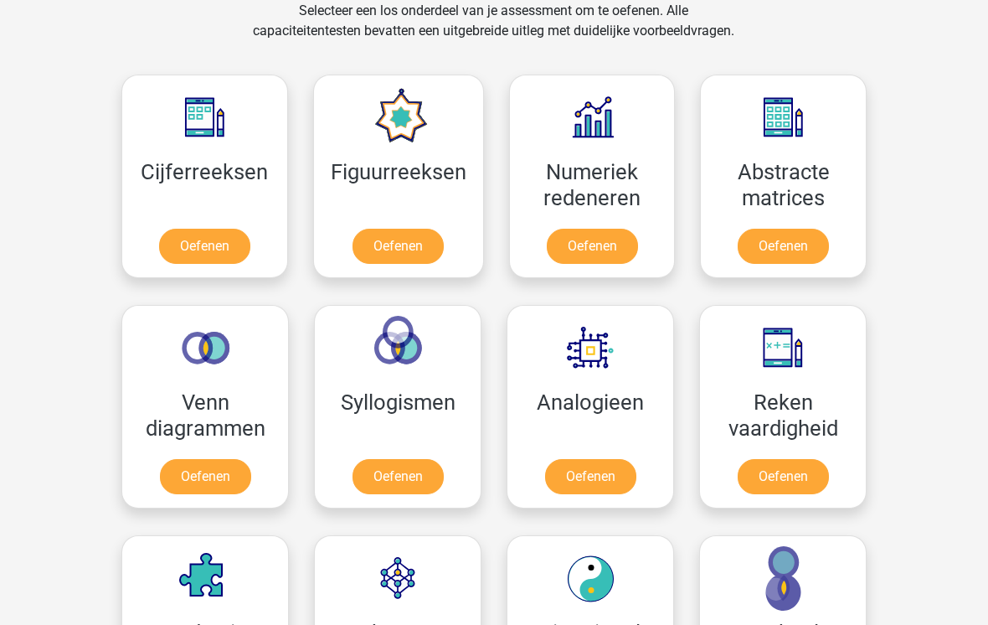
click at [190, 240] on link "Oefenen" at bounding box center [204, 246] width 91 height 35
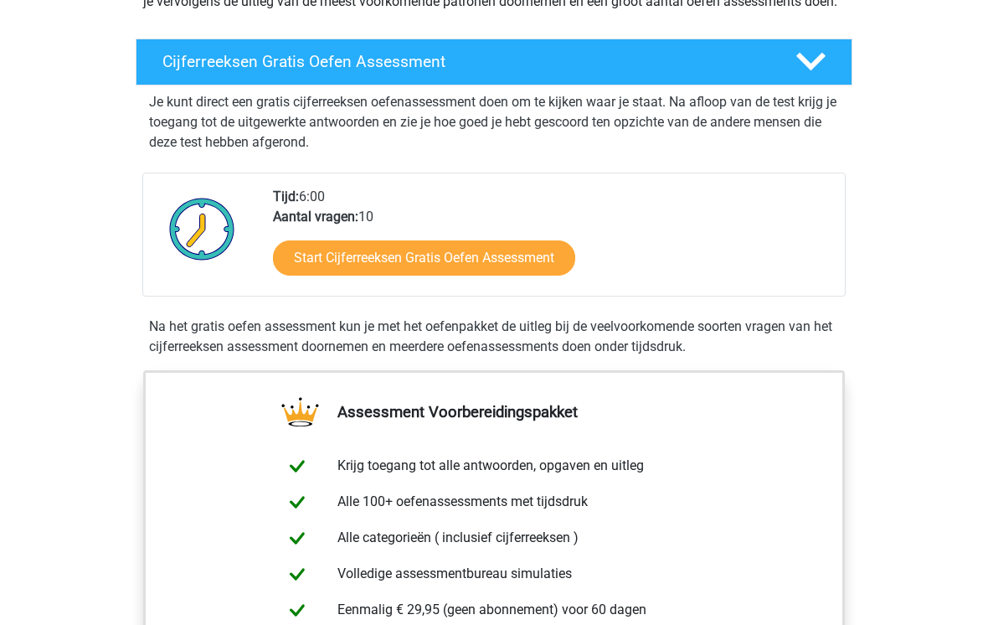
scroll to position [266, 0]
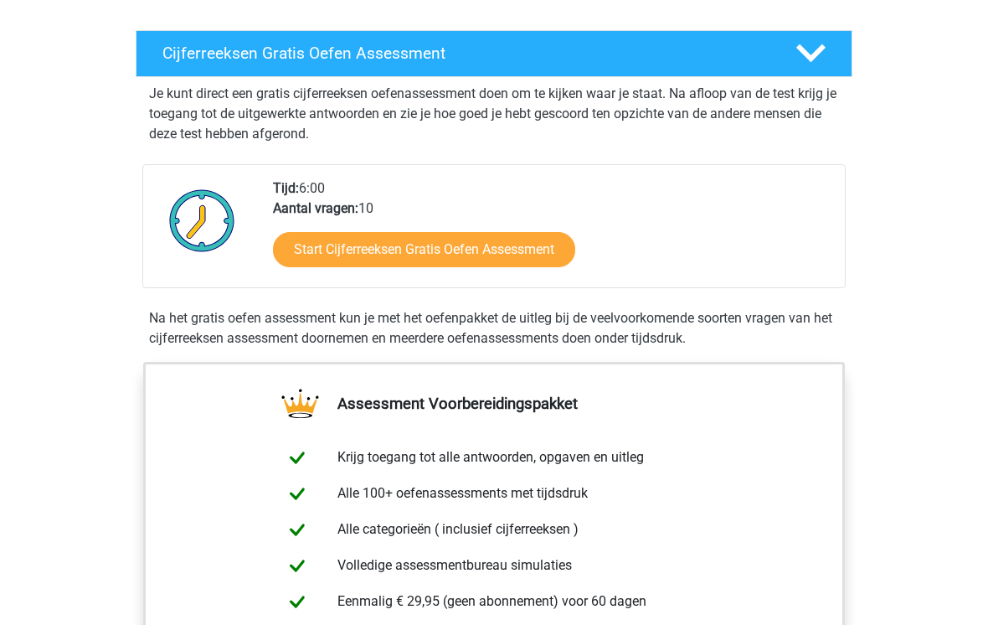
click at [313, 252] on link "Start Cijferreeksen Gratis Oefen Assessment" at bounding box center [424, 249] width 302 height 35
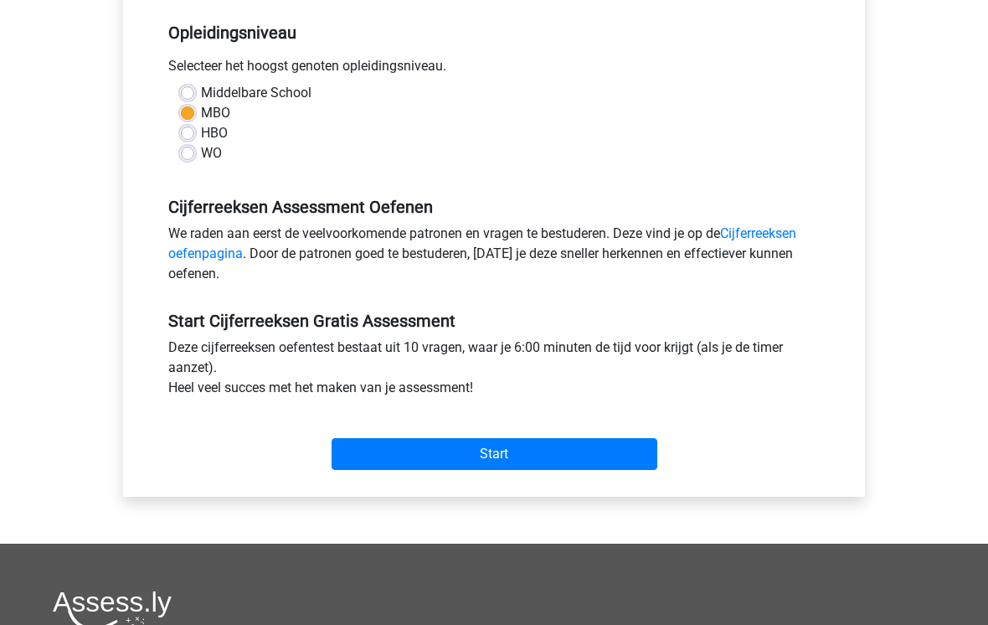
scroll to position [341, 0]
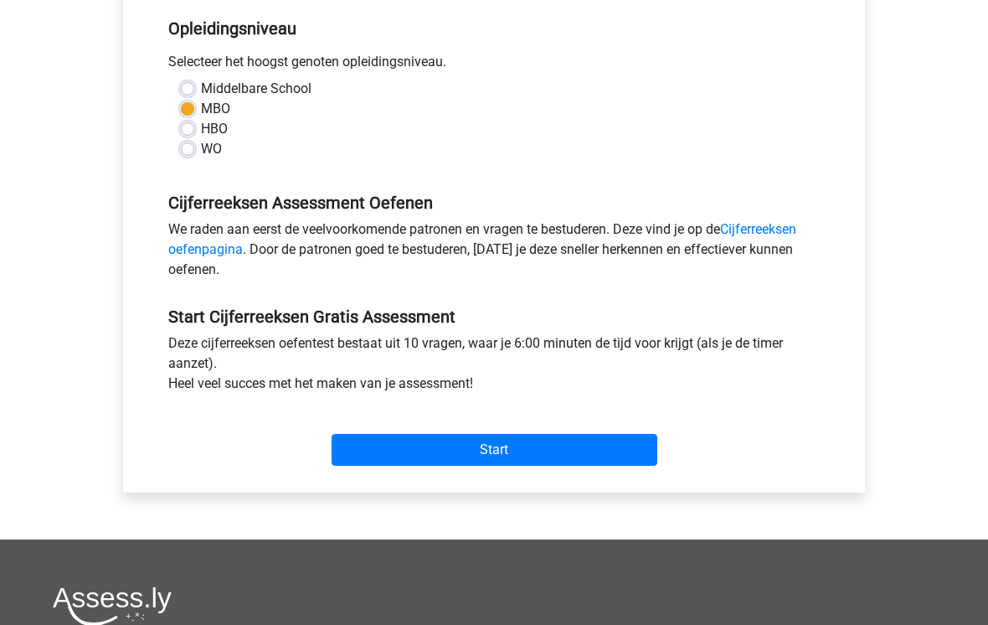
click at [617, 441] on input "Start" at bounding box center [495, 451] width 326 height 32
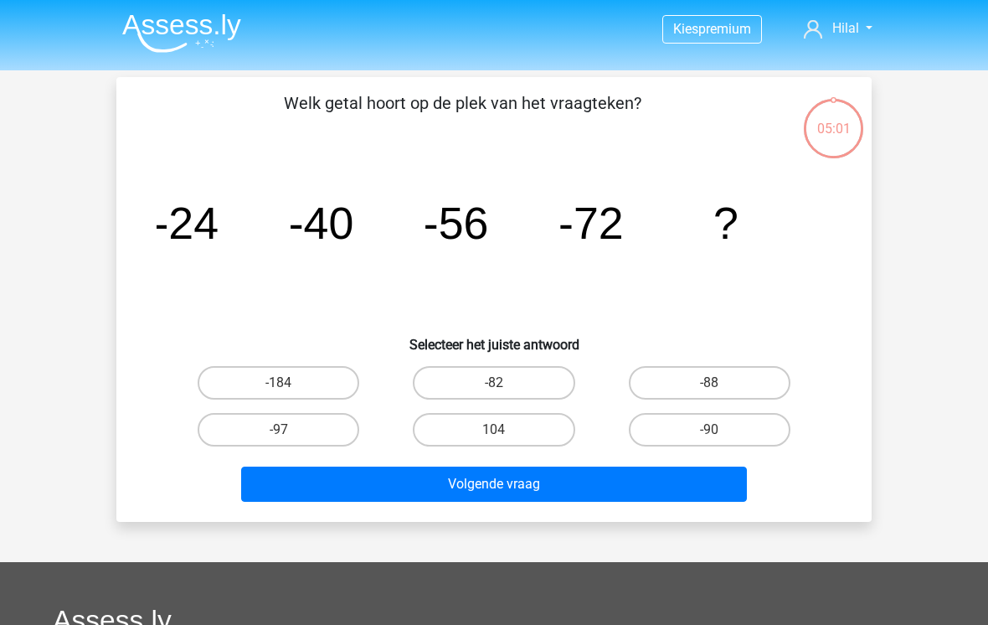
click at [762, 374] on label "-88" at bounding box center [710, 383] width 162 height 34
click at [720, 383] on input "-88" at bounding box center [714, 388] width 11 height 11
radio input "true"
click at [685, 477] on button "Volgende vraag" at bounding box center [494, 484] width 507 height 35
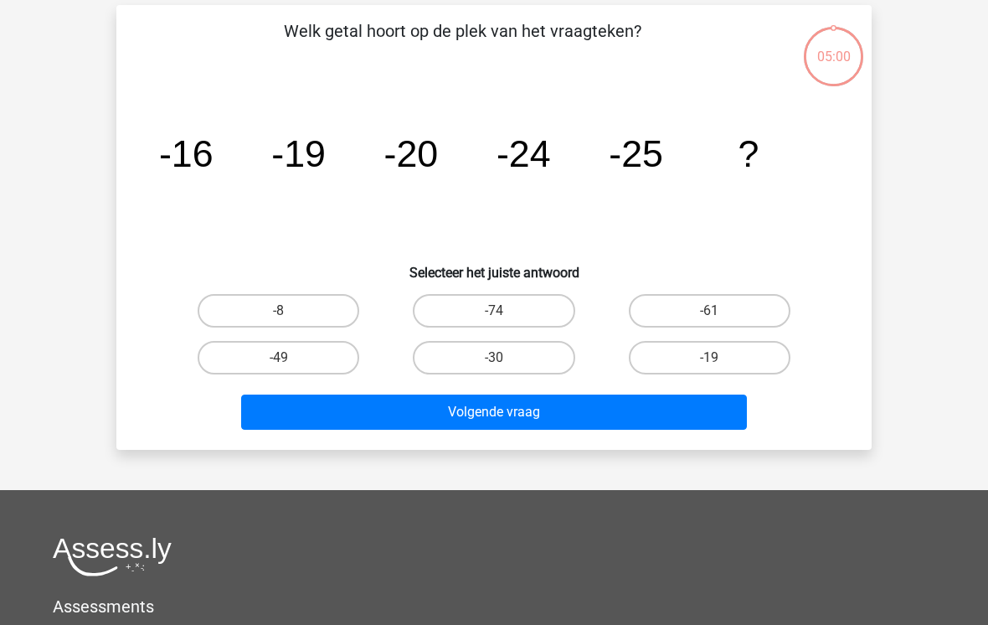
scroll to position [77, 0]
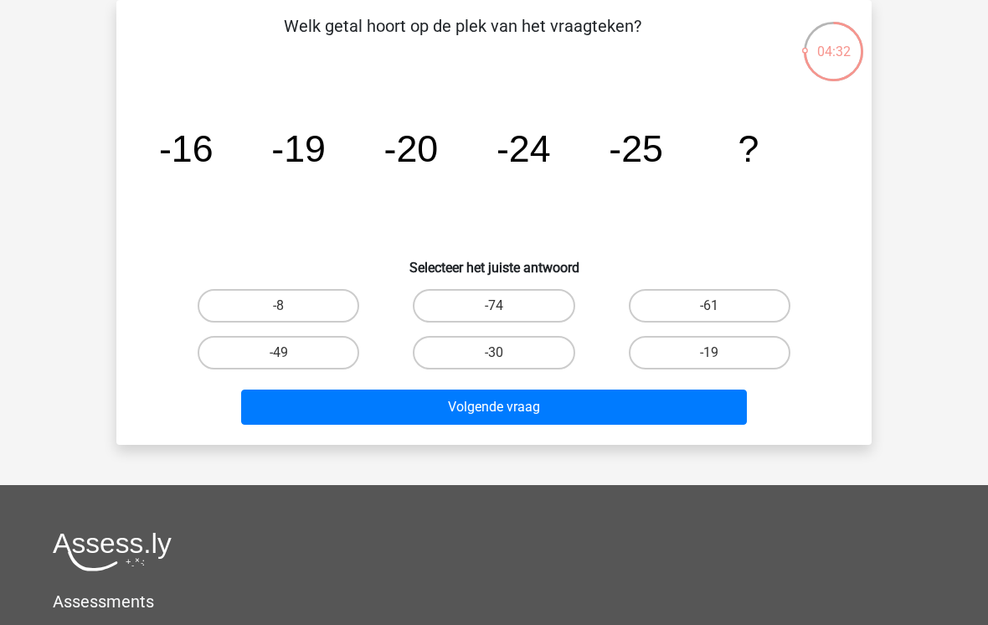
click at [457, 343] on label "-30" at bounding box center [494, 353] width 162 height 34
click at [494, 353] on input "-30" at bounding box center [499, 358] width 11 height 11
radio input "true"
click at [443, 405] on button "Volgende vraag" at bounding box center [494, 407] width 507 height 35
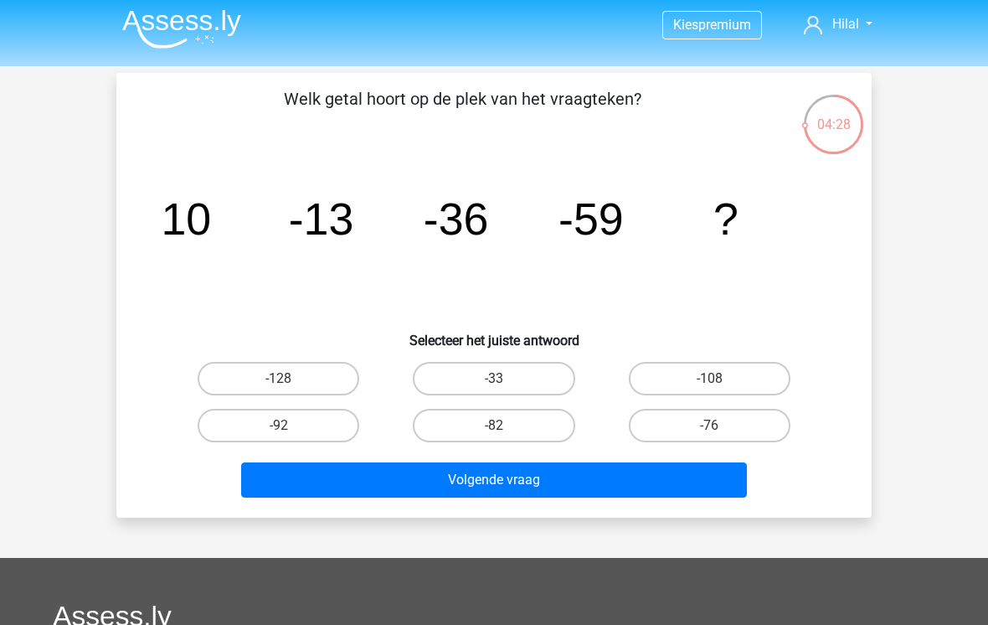
scroll to position [7, 0]
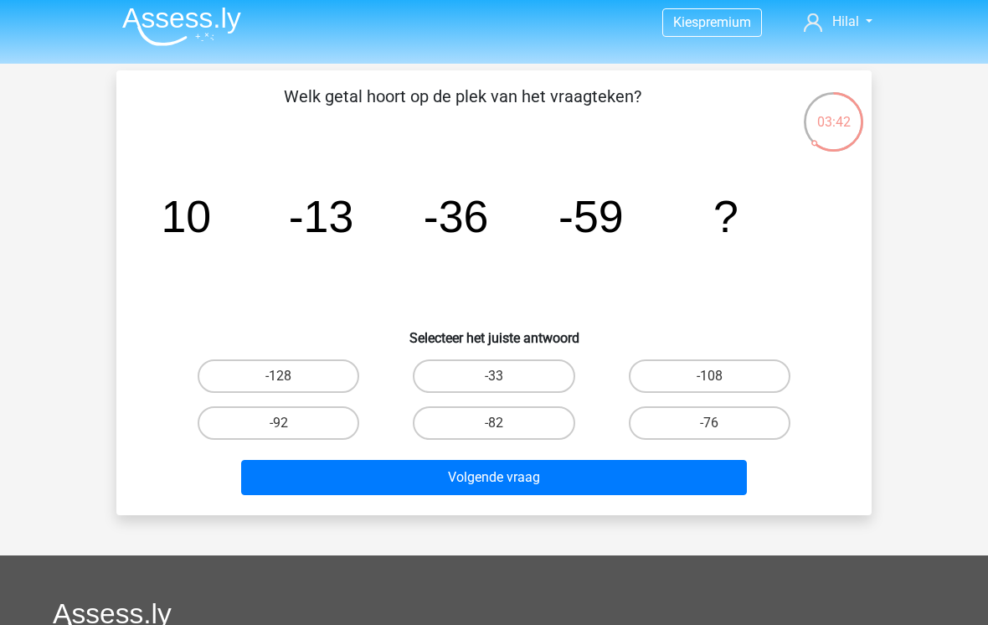
click at [459, 424] on label "-82" at bounding box center [494, 423] width 162 height 34
click at [494, 424] on input "-82" at bounding box center [499, 428] width 11 height 11
radio input "true"
click at [443, 482] on button "Volgende vraag" at bounding box center [494, 477] width 507 height 35
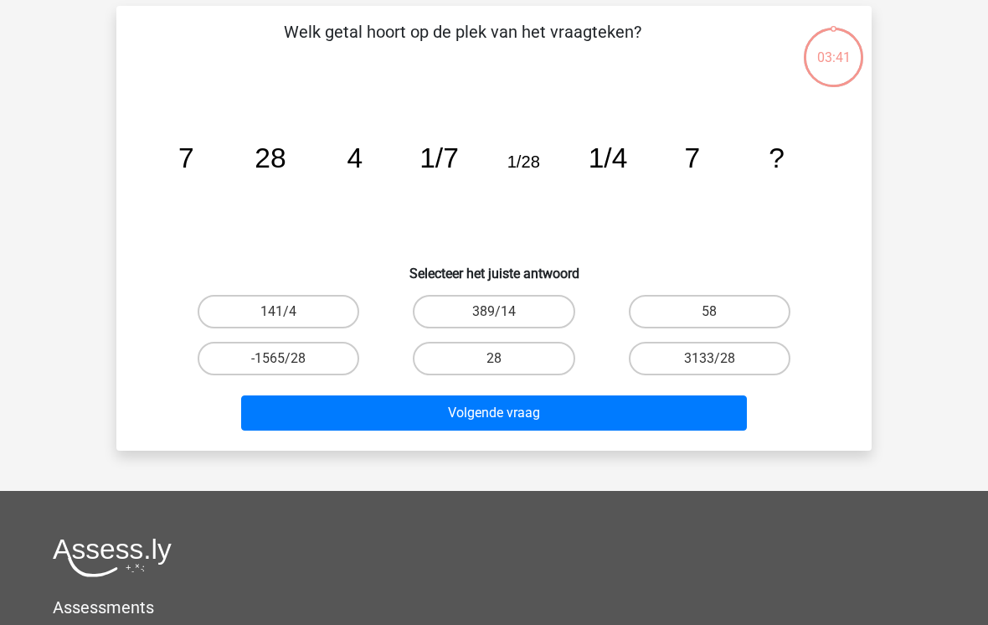
scroll to position [77, 0]
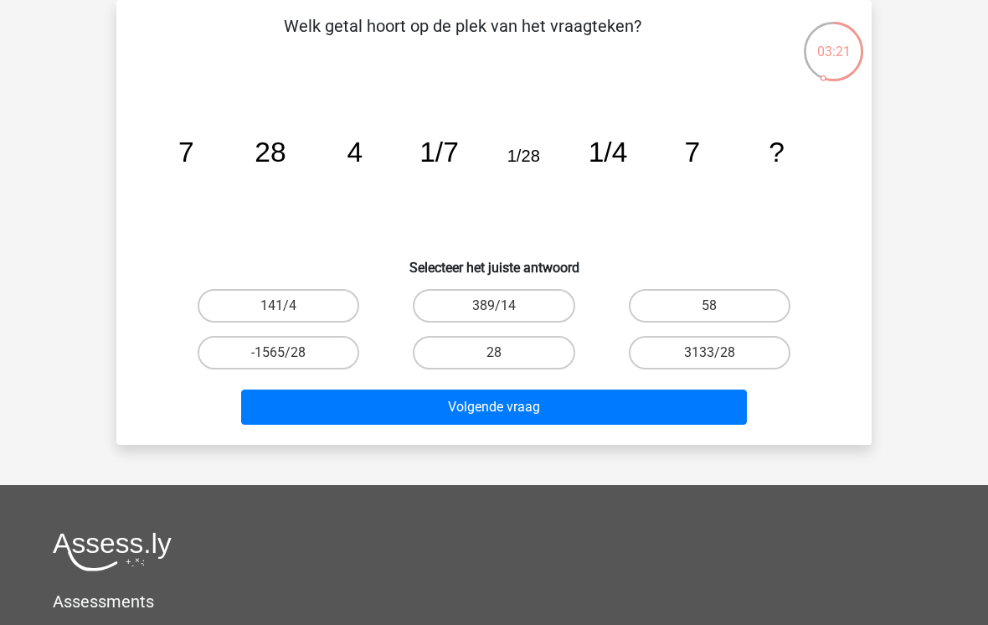
click at [509, 349] on label "28" at bounding box center [494, 353] width 162 height 34
click at [505, 353] on input "28" at bounding box center [499, 358] width 11 height 11
radio input "true"
click at [551, 400] on button "Volgende vraag" at bounding box center [494, 407] width 507 height 35
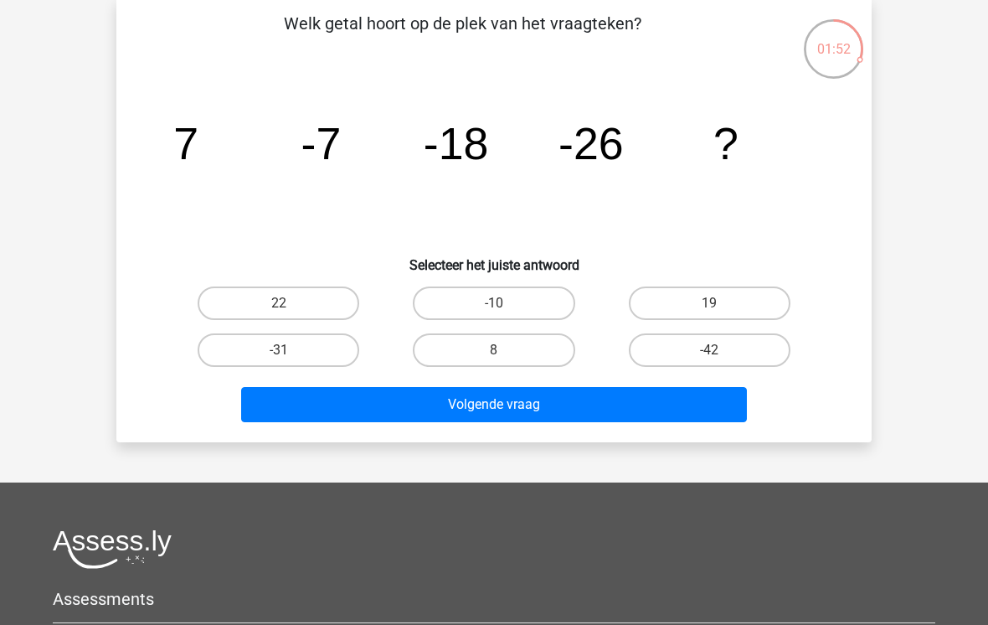
scroll to position [80, 0]
click at [245, 343] on label "-31" at bounding box center [279, 350] width 162 height 34
click at [279, 350] on input "-31" at bounding box center [284, 355] width 11 height 11
radio input "true"
click at [453, 353] on label "8" at bounding box center [494, 350] width 162 height 34
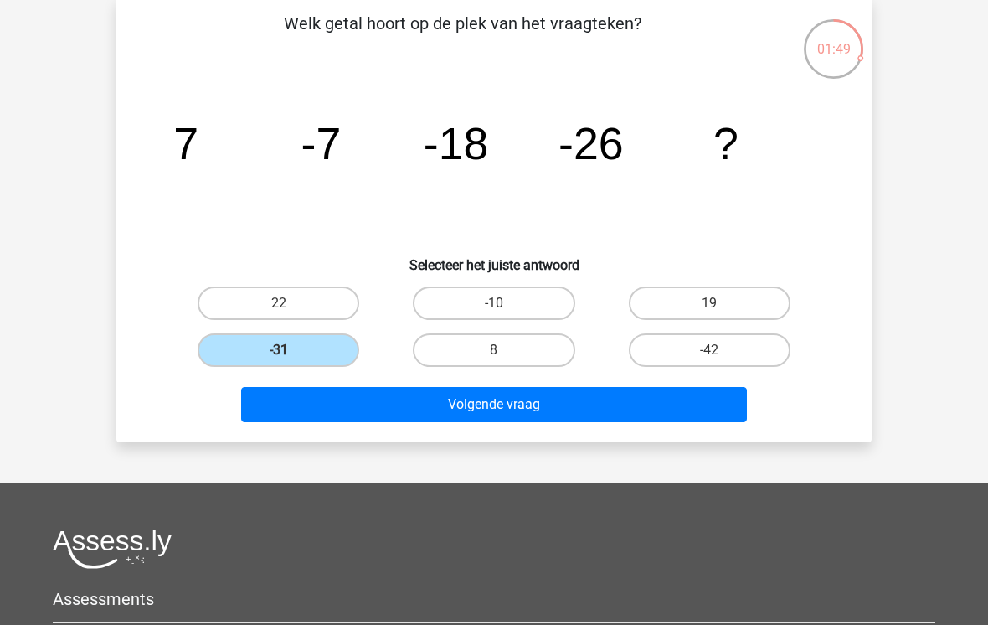
click at [494, 353] on input "8" at bounding box center [499, 355] width 11 height 11
radio input "true"
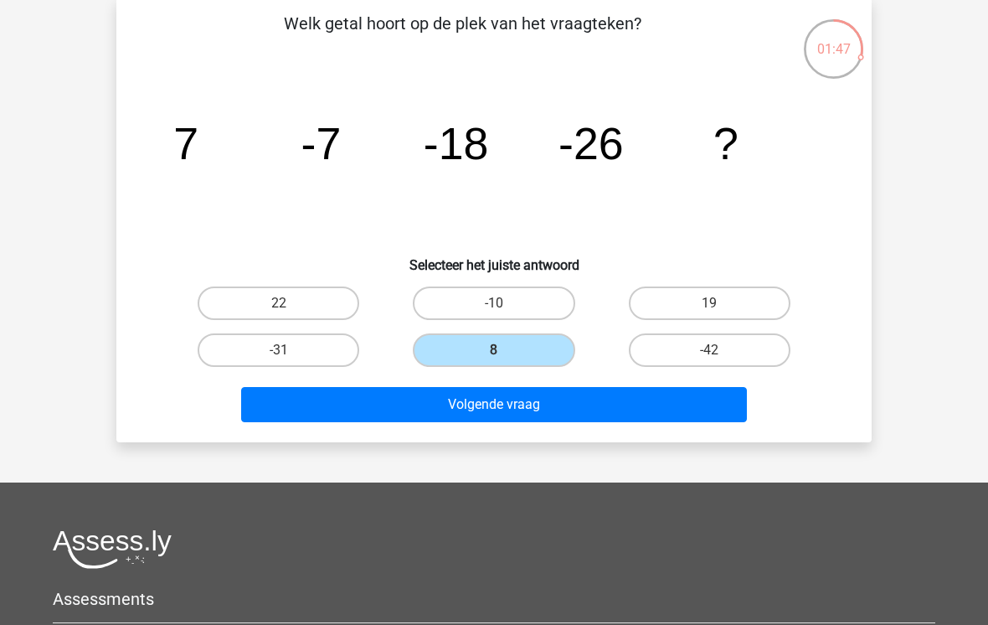
click at [284, 294] on label "22" at bounding box center [279, 303] width 162 height 34
click at [284, 303] on input "22" at bounding box center [284, 308] width 11 height 11
radio input "true"
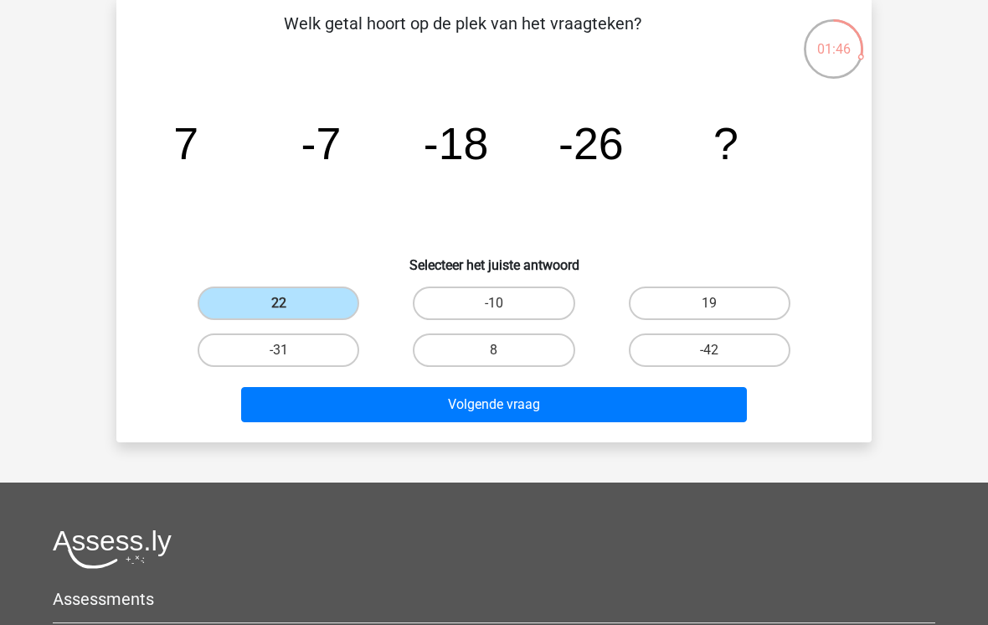
click at [317, 353] on label "-31" at bounding box center [279, 350] width 162 height 34
click at [290, 353] on input "-31" at bounding box center [284, 355] width 11 height 11
radio input "true"
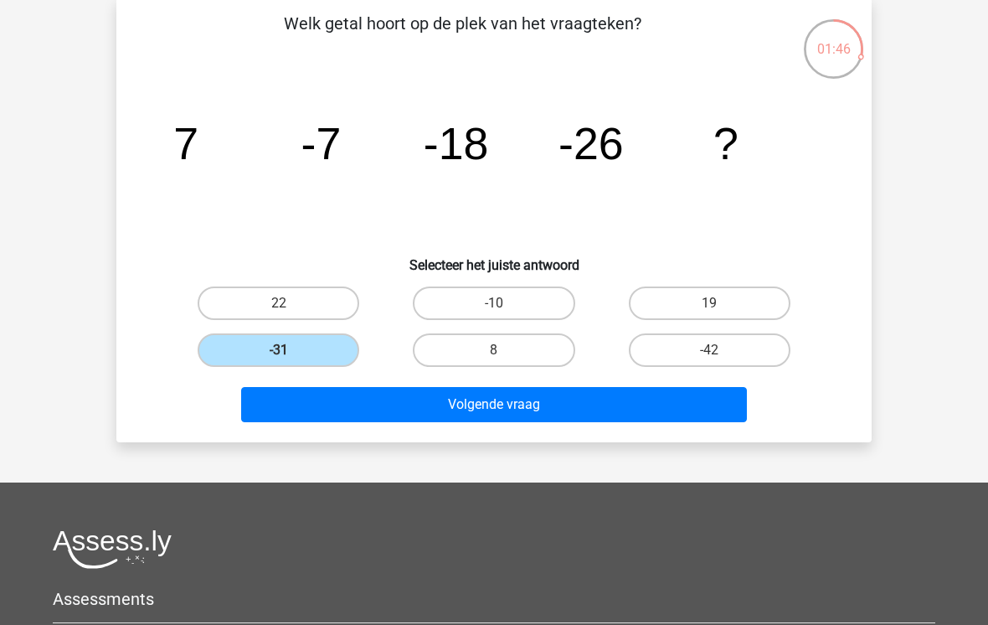
click at [352, 411] on button "Volgende vraag" at bounding box center [494, 404] width 507 height 35
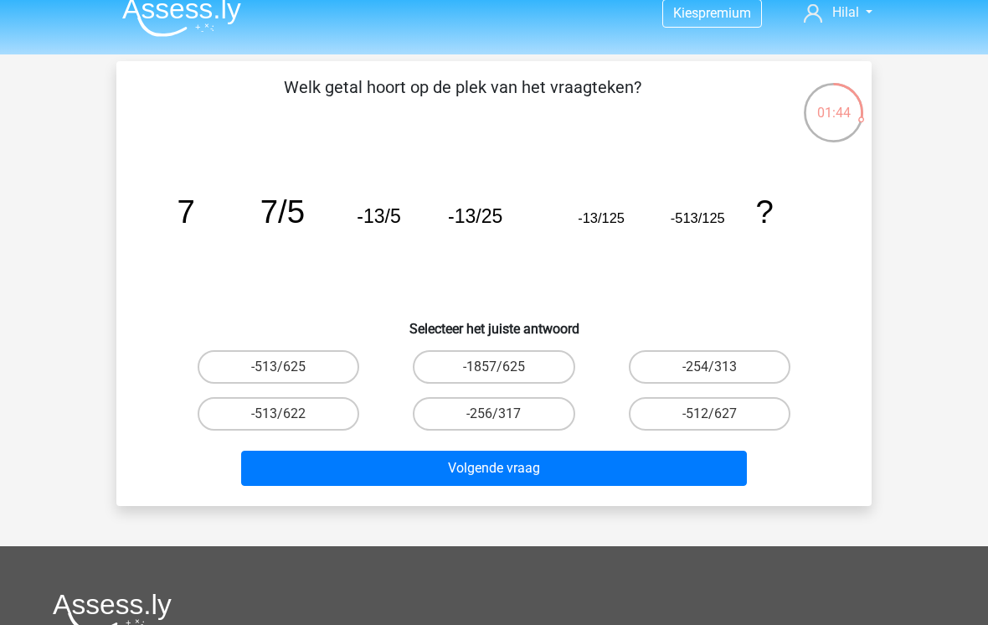
scroll to position [17, 0]
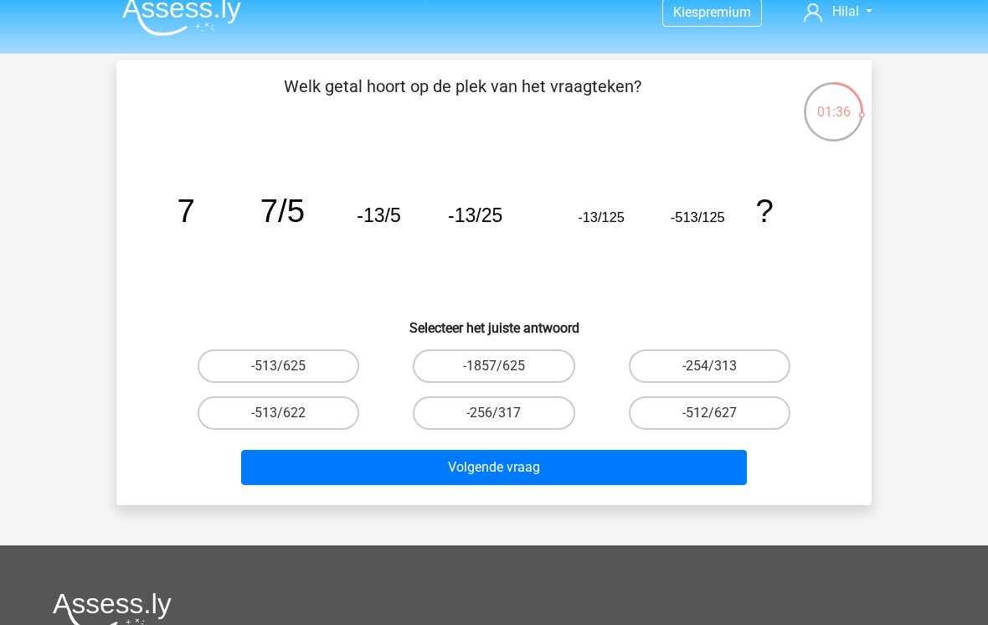
click at [483, 371] on label "-1857/625" at bounding box center [494, 366] width 162 height 34
click at [494, 371] on input "-1857/625" at bounding box center [499, 371] width 11 height 11
radio input "true"
click at [467, 467] on button "Volgende vraag" at bounding box center [494, 467] width 507 height 35
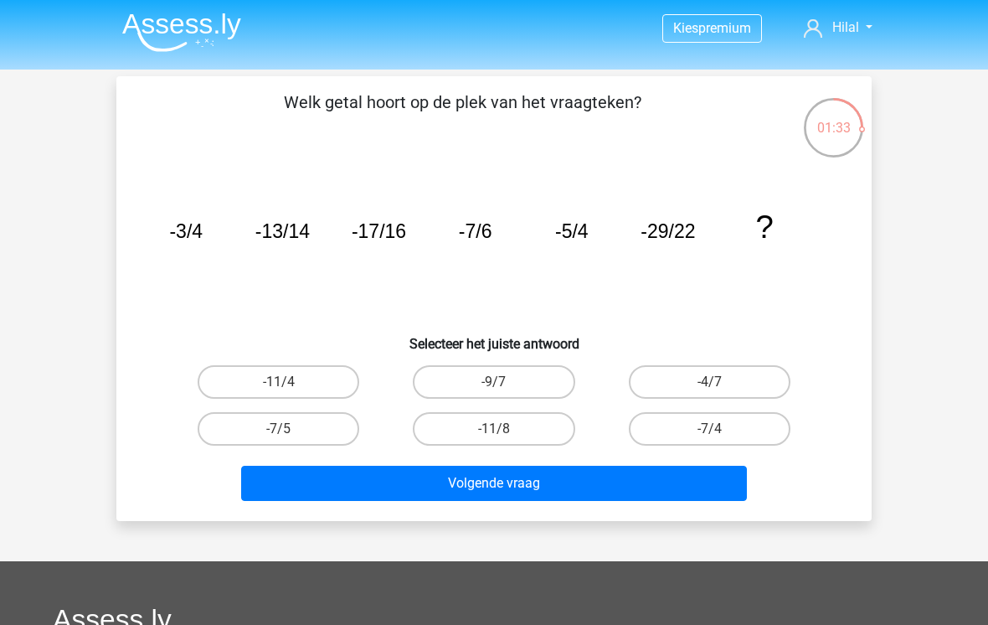
scroll to position [0, 0]
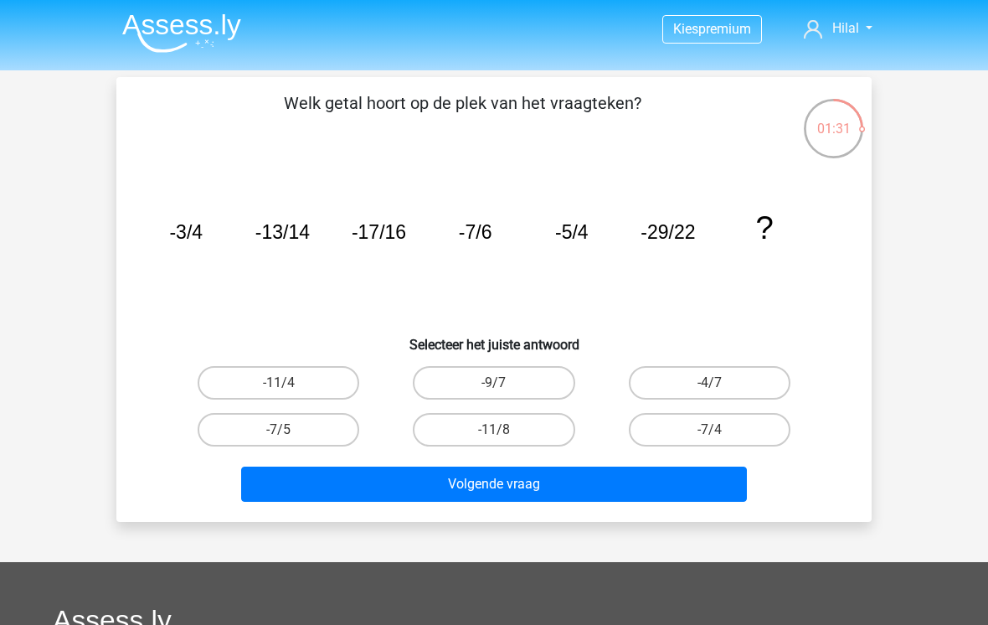
click at [502, 375] on label "-9/7" at bounding box center [494, 383] width 162 height 34
click at [502, 383] on input "-9/7" at bounding box center [499, 388] width 11 height 11
radio input "true"
click at [492, 489] on button "Volgende vraag" at bounding box center [494, 484] width 507 height 35
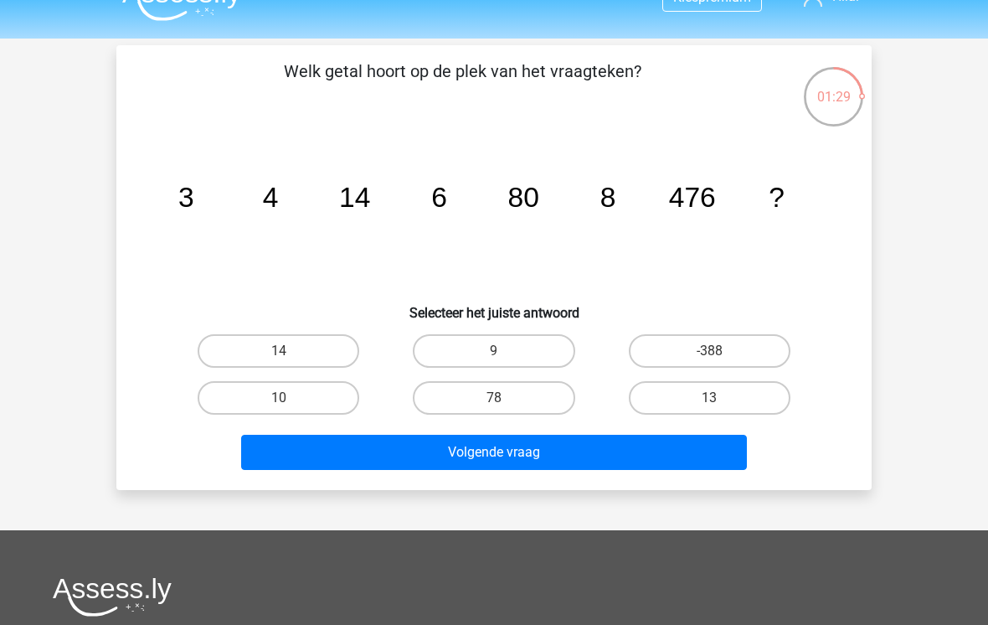
scroll to position [23, 0]
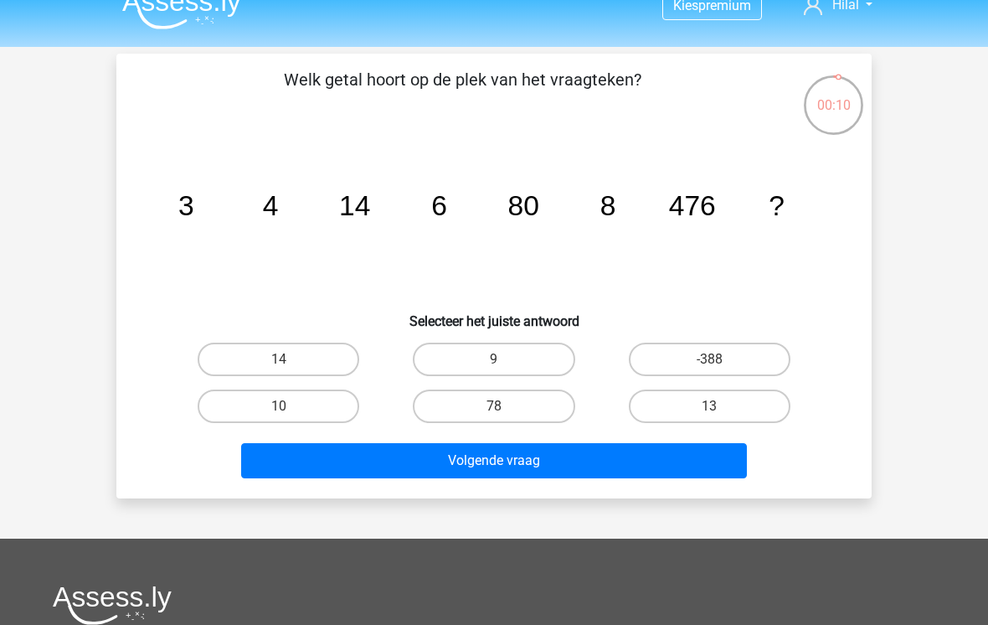
click at [476, 415] on label "78" at bounding box center [494, 407] width 162 height 34
click at [494, 415] on input "78" at bounding box center [499, 411] width 11 height 11
radio input "true"
click at [451, 464] on button "Volgende vraag" at bounding box center [494, 460] width 507 height 35
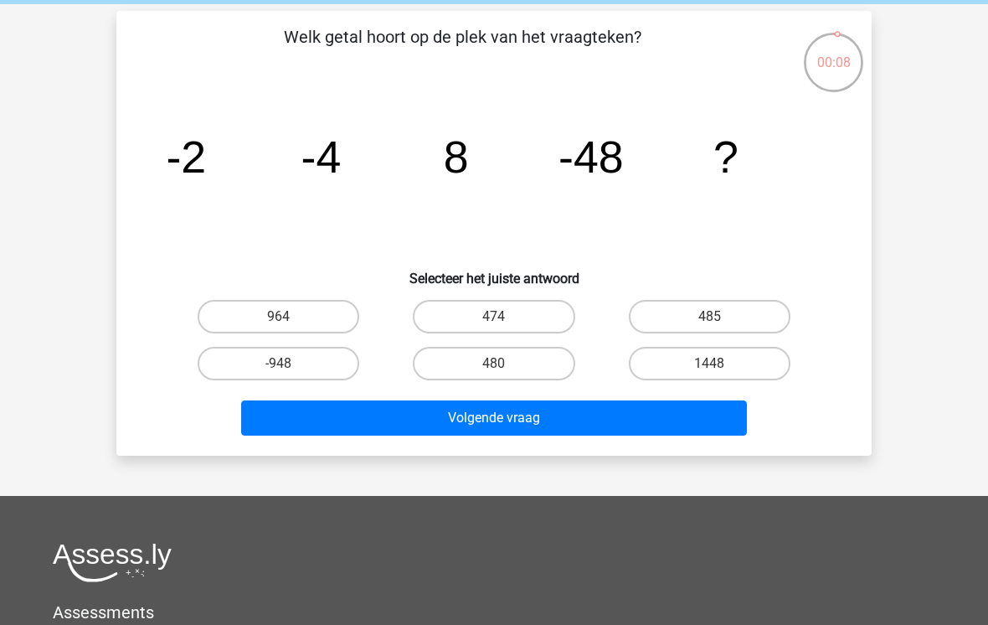
scroll to position [22, 0]
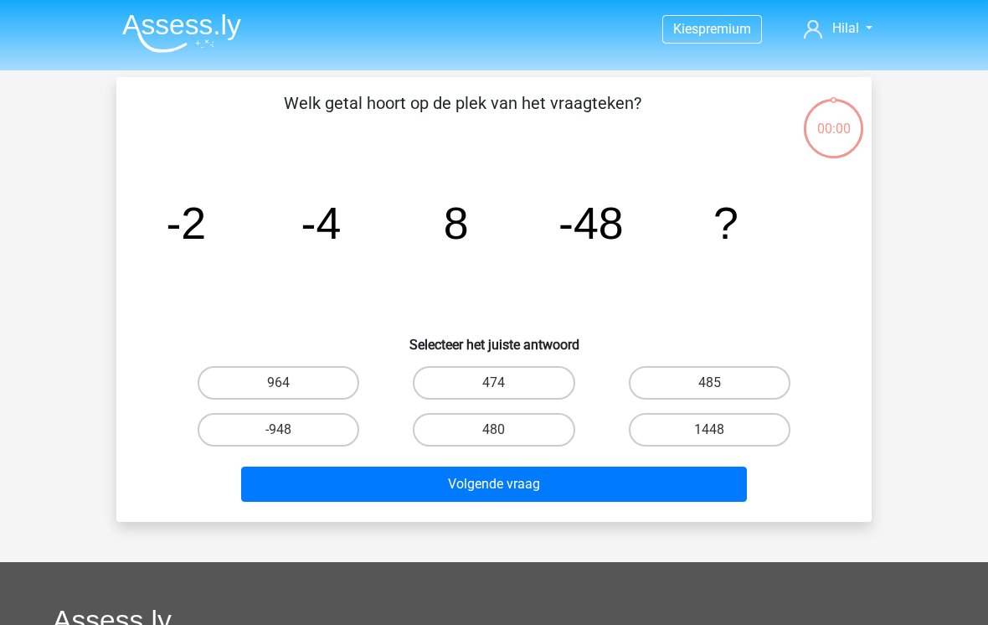
scroll to position [22, 0]
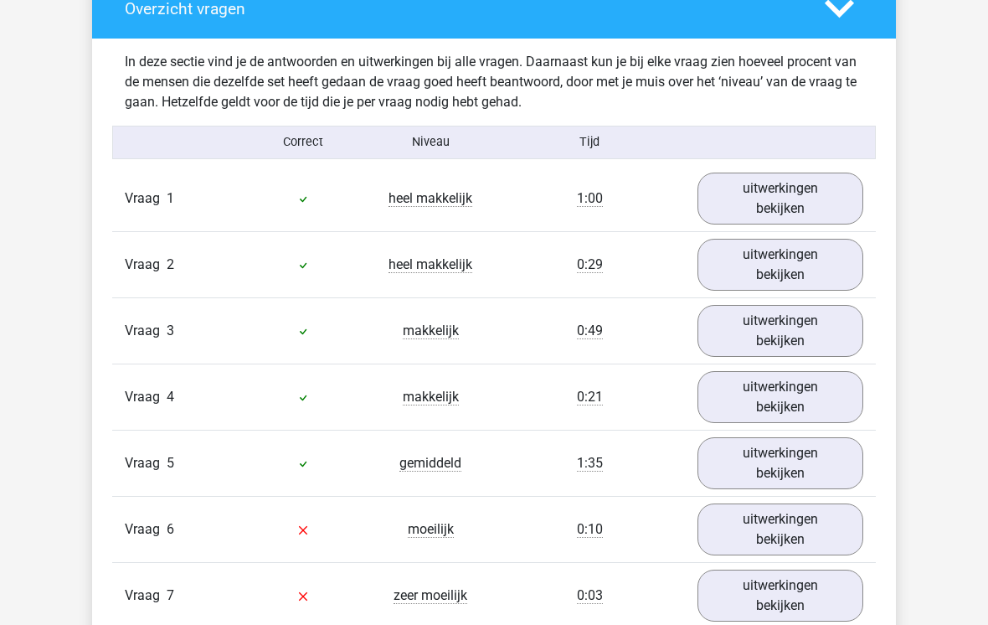
scroll to position [1282, 0]
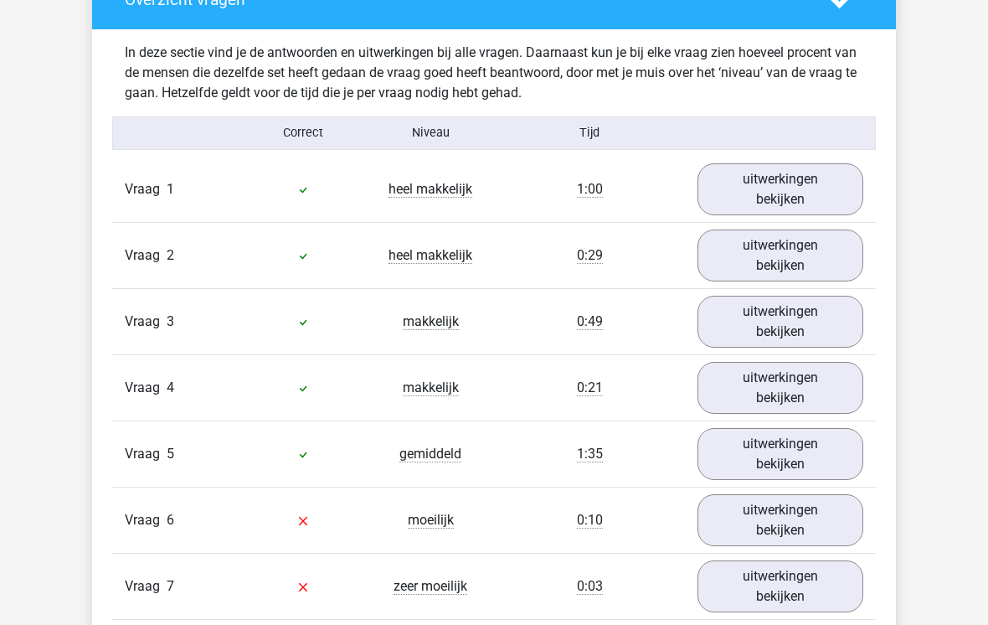
click at [829, 189] on link "uitwerkingen bekijken" at bounding box center [781, 189] width 166 height 52
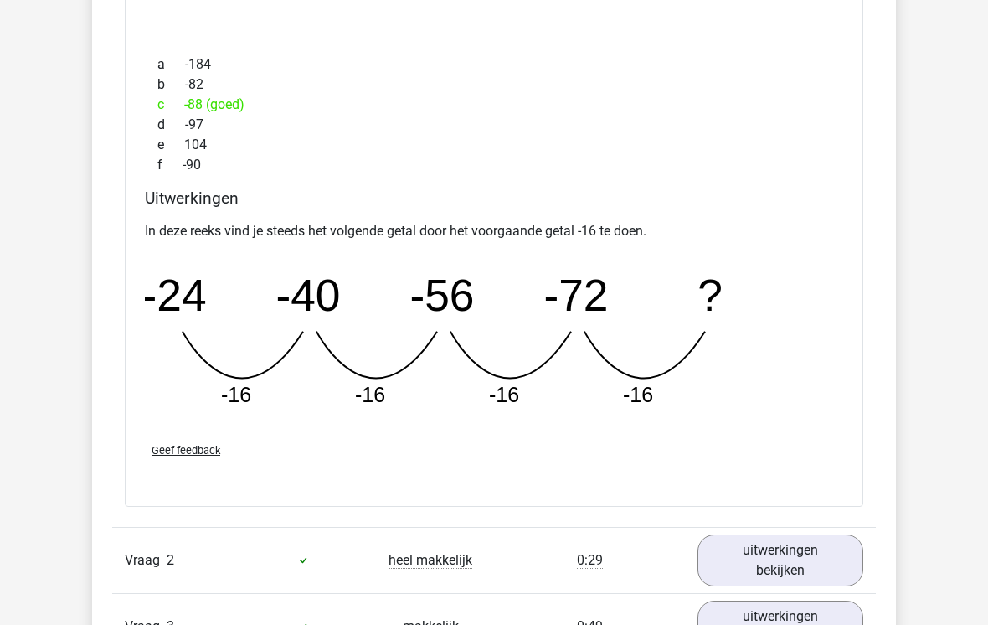
scroll to position [1755, 0]
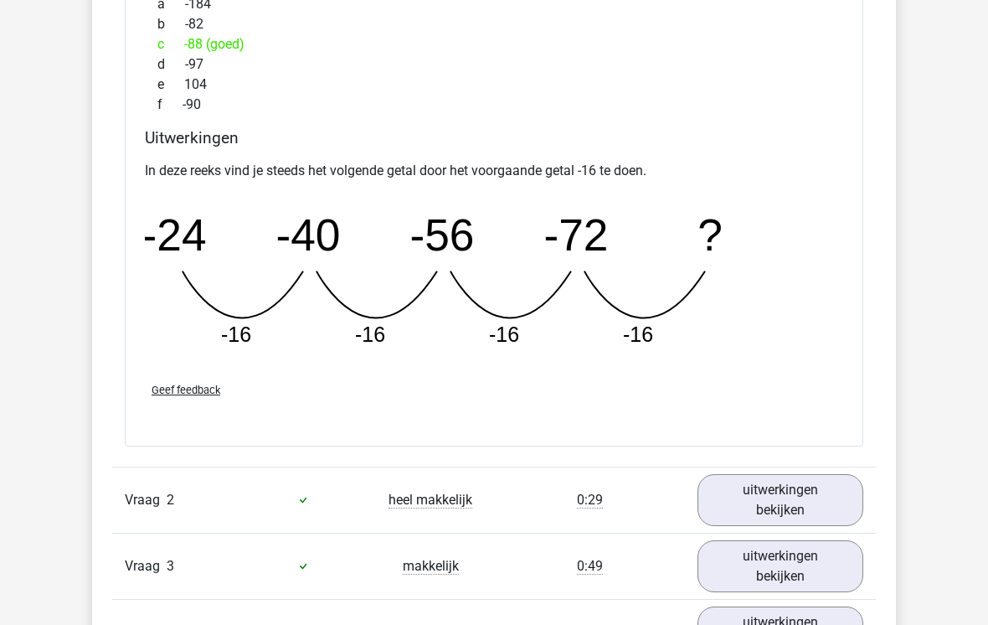
click at [813, 355] on icon "image/svg+xml -24 -40 -56 -72 ? -16 -16 -16 -16" at bounding box center [480, 278] width 670 height 168
click at [776, 484] on link "uitwerkingen bekijken" at bounding box center [781, 500] width 166 height 52
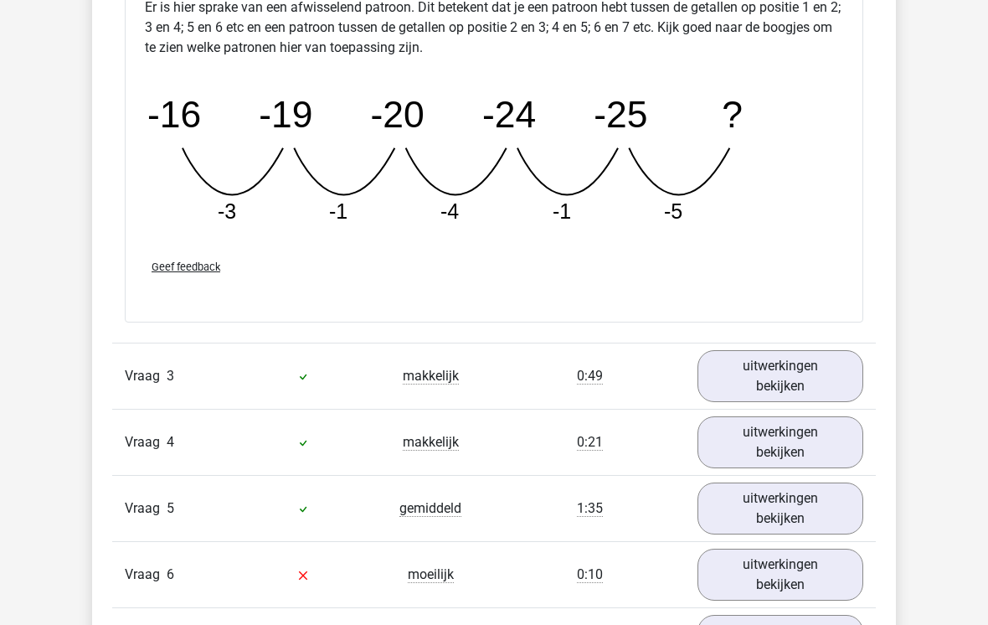
scroll to position [2794, 0]
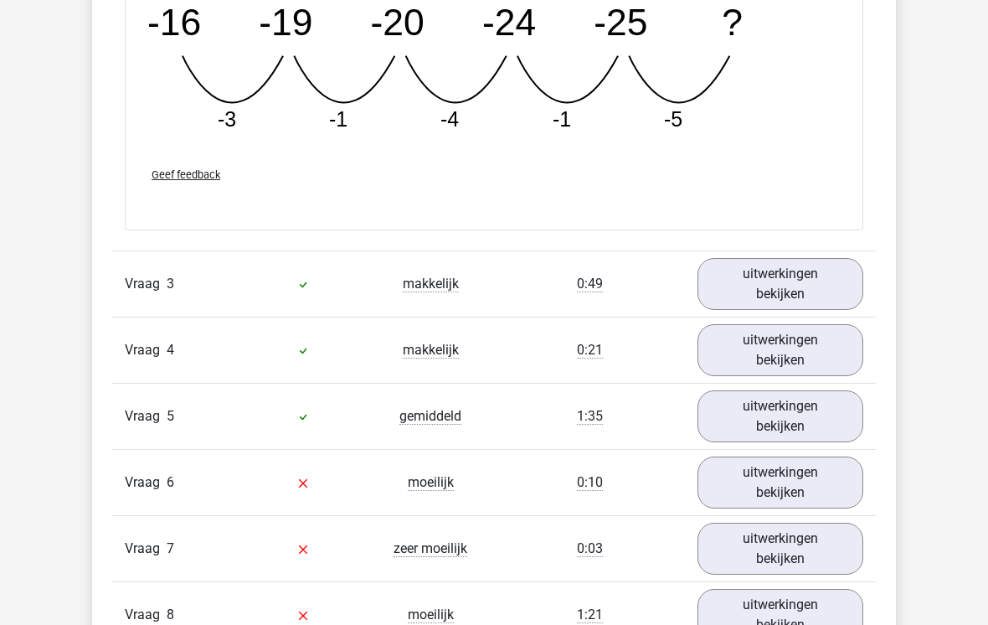
click at [792, 289] on link "uitwerkingen bekijken" at bounding box center [781, 284] width 166 height 52
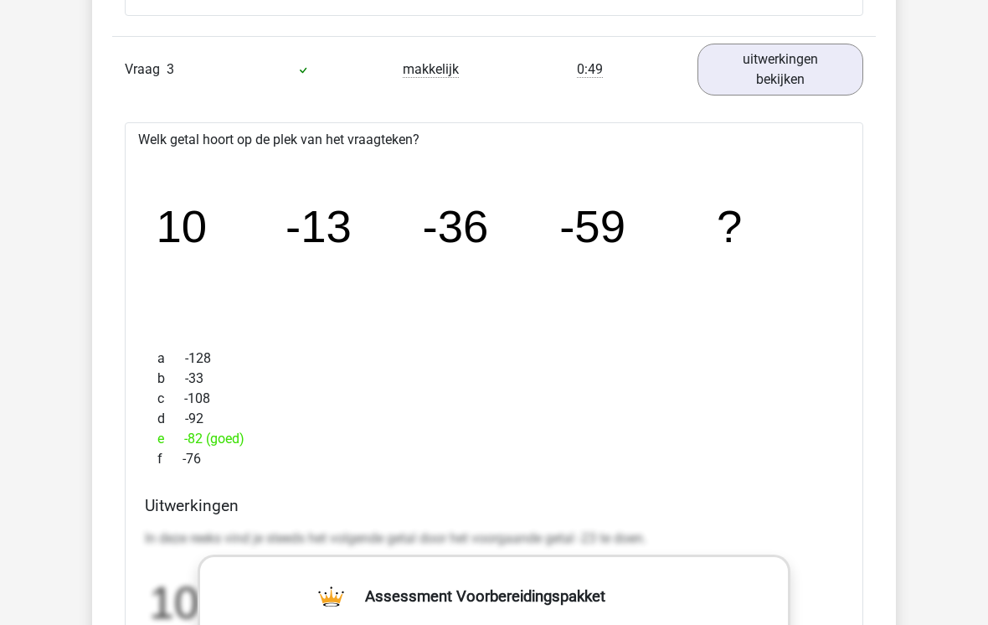
scroll to position [3031, 0]
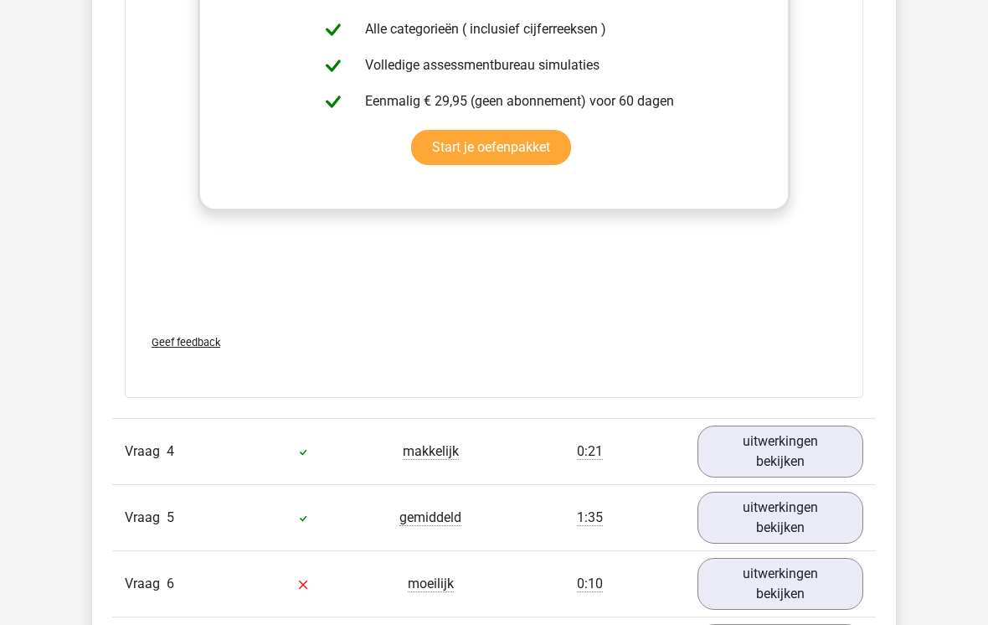
click at [808, 437] on link "uitwerkingen bekijken" at bounding box center [781, 452] width 166 height 52
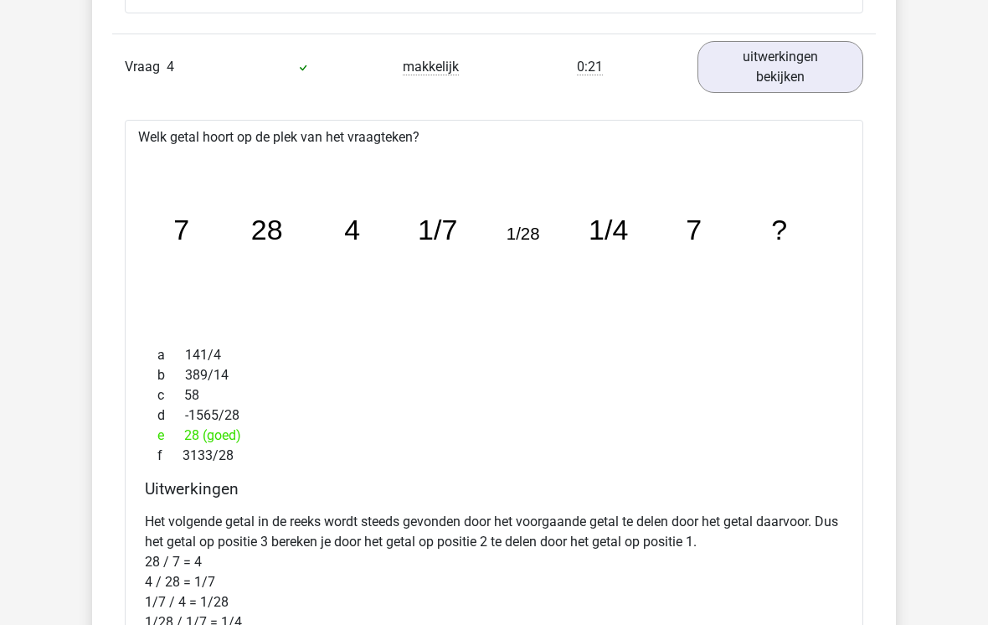
scroll to position [4111, 0]
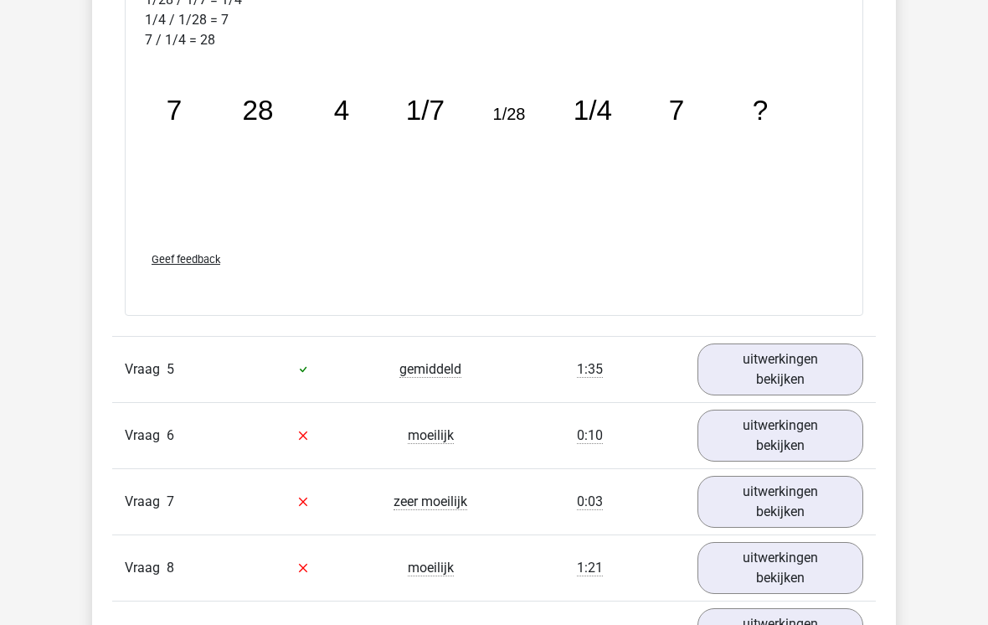
click at [828, 360] on link "uitwerkingen bekijken" at bounding box center [781, 370] width 166 height 52
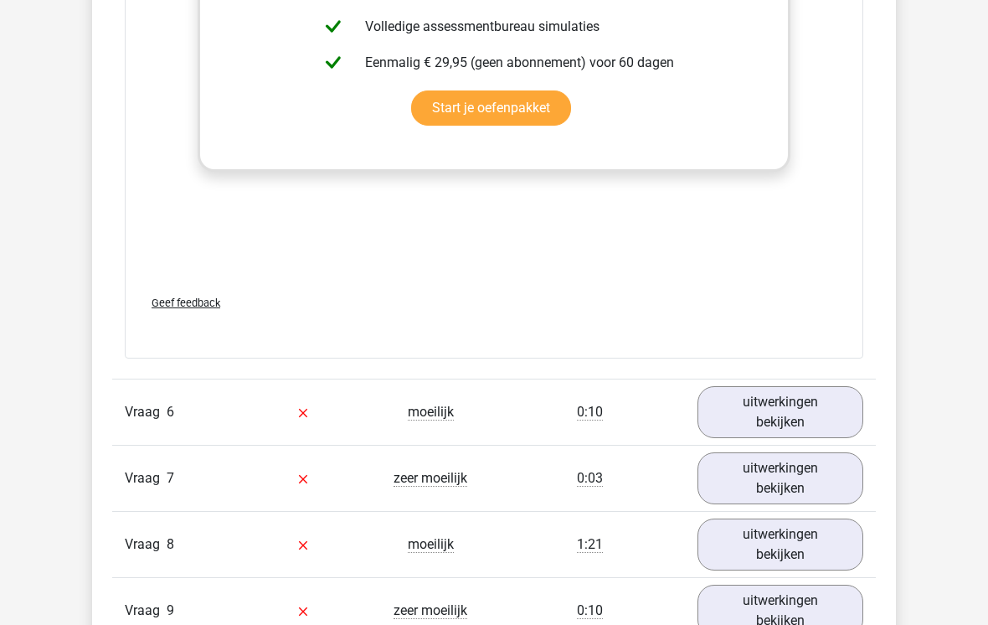
scroll to position [5807, 0]
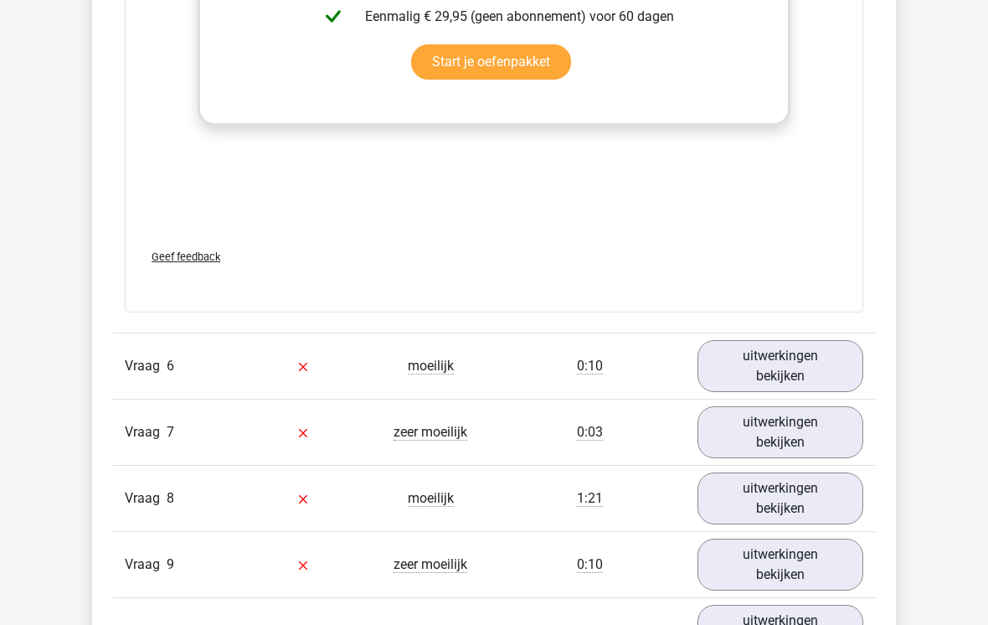
click at [823, 364] on link "uitwerkingen bekijken" at bounding box center [781, 366] width 166 height 52
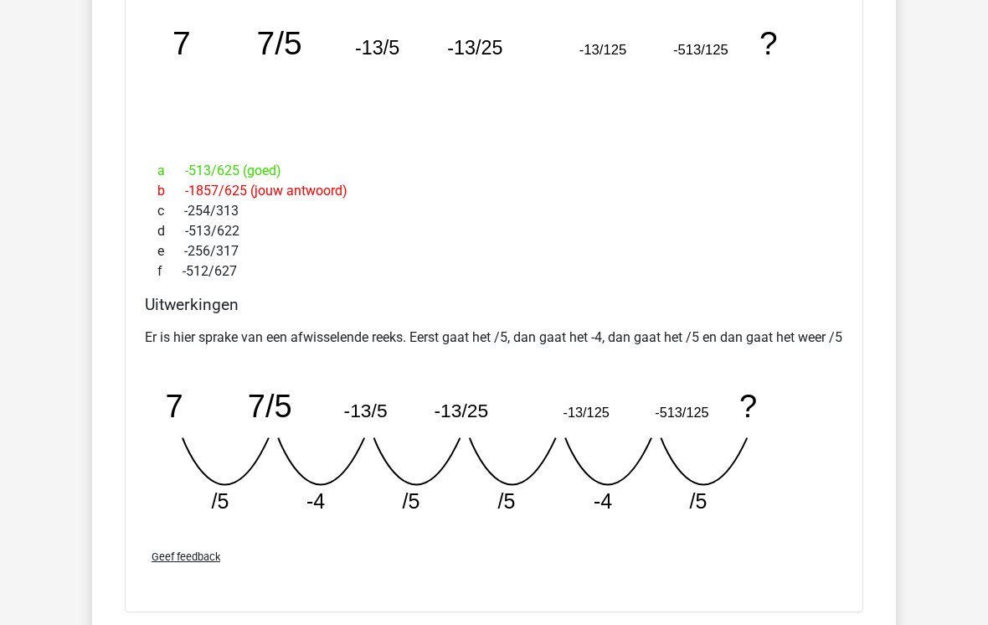
scroll to position [6291, 0]
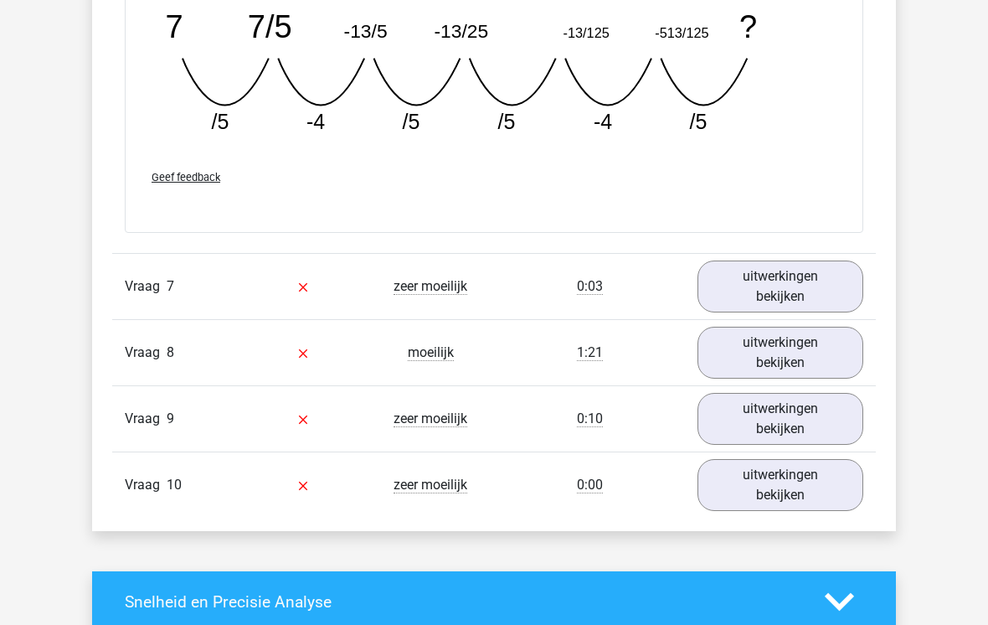
click at [792, 302] on link "uitwerkingen bekijken" at bounding box center [781, 287] width 166 height 52
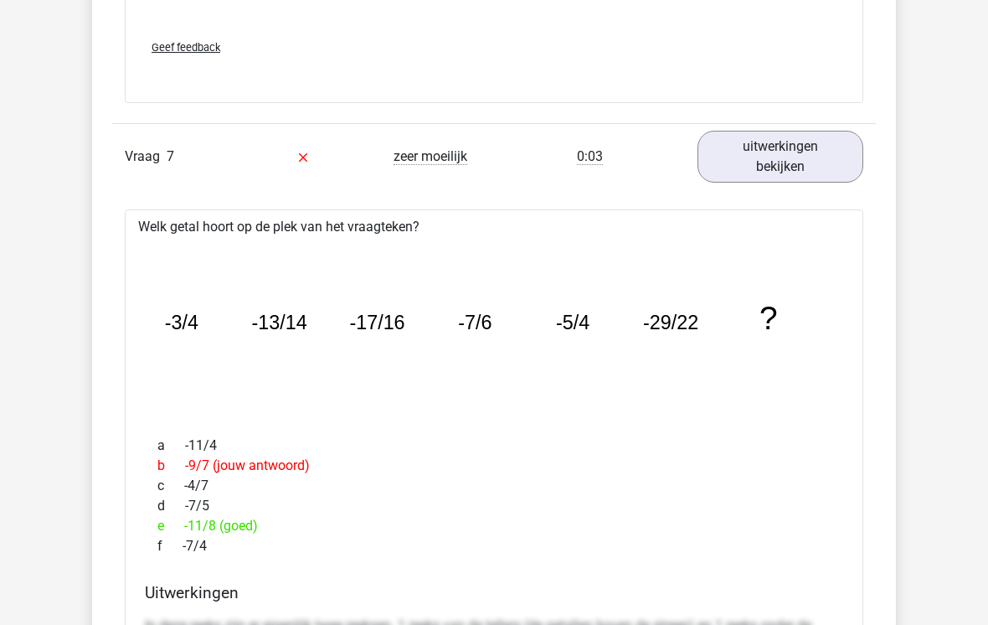
scroll to position [6801, 0]
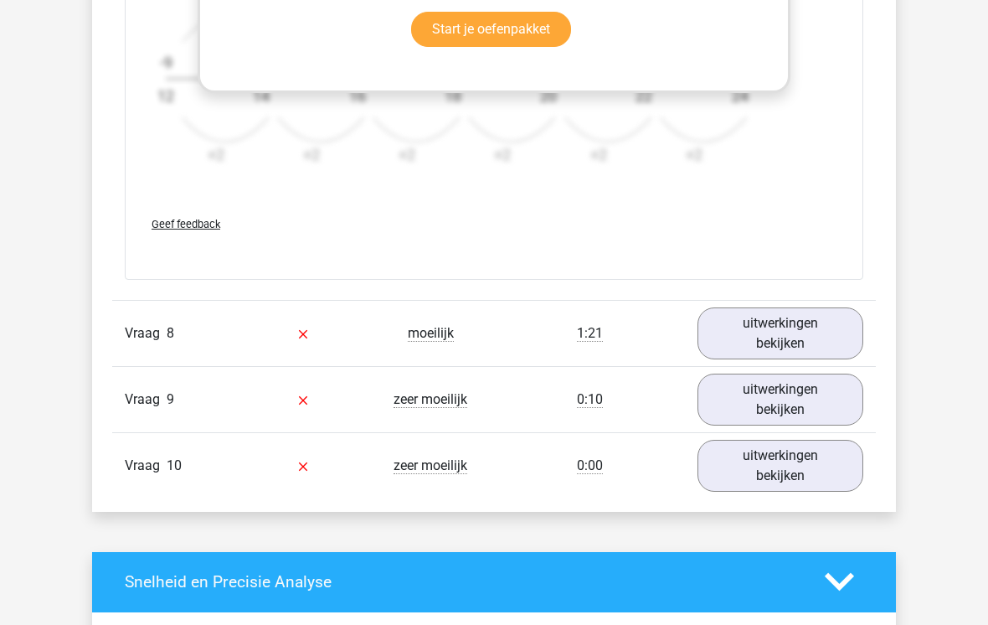
click at [824, 353] on link "uitwerkingen bekijken" at bounding box center [781, 333] width 166 height 52
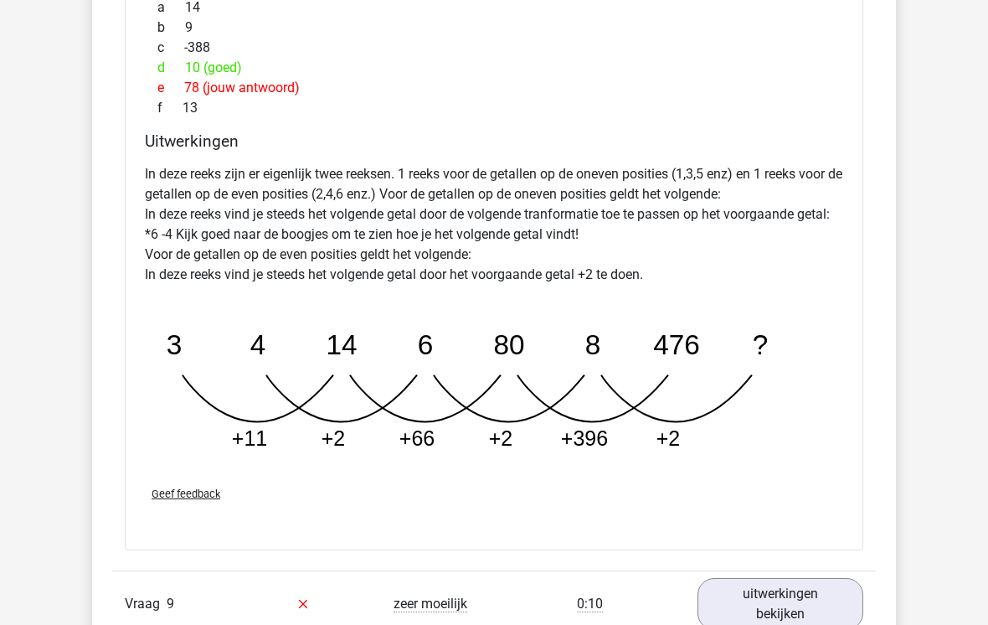
scroll to position [8351, 0]
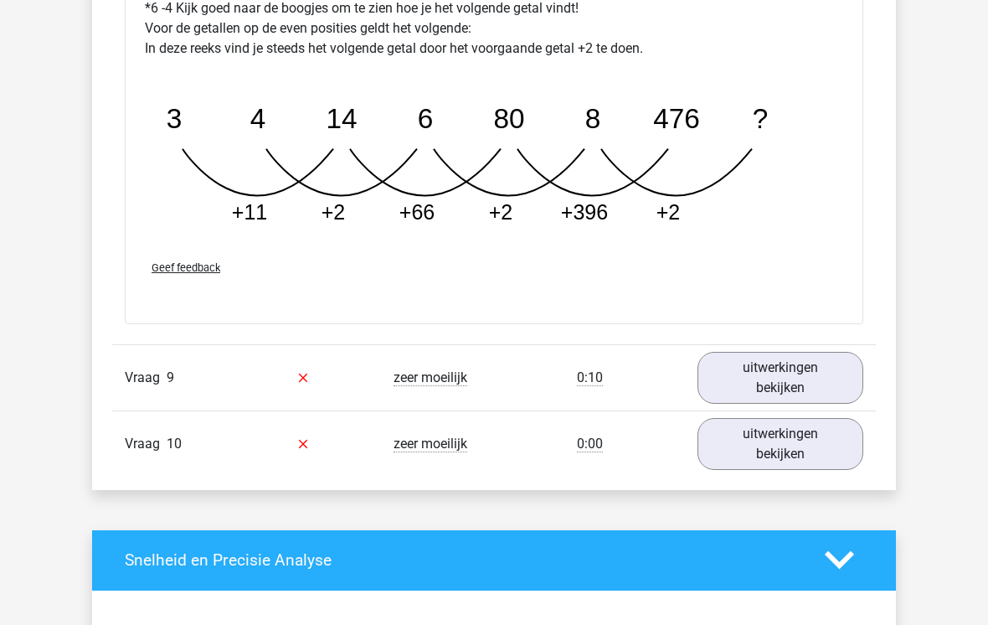
click at [765, 395] on link "uitwerkingen bekijken" at bounding box center [781, 379] width 166 height 52
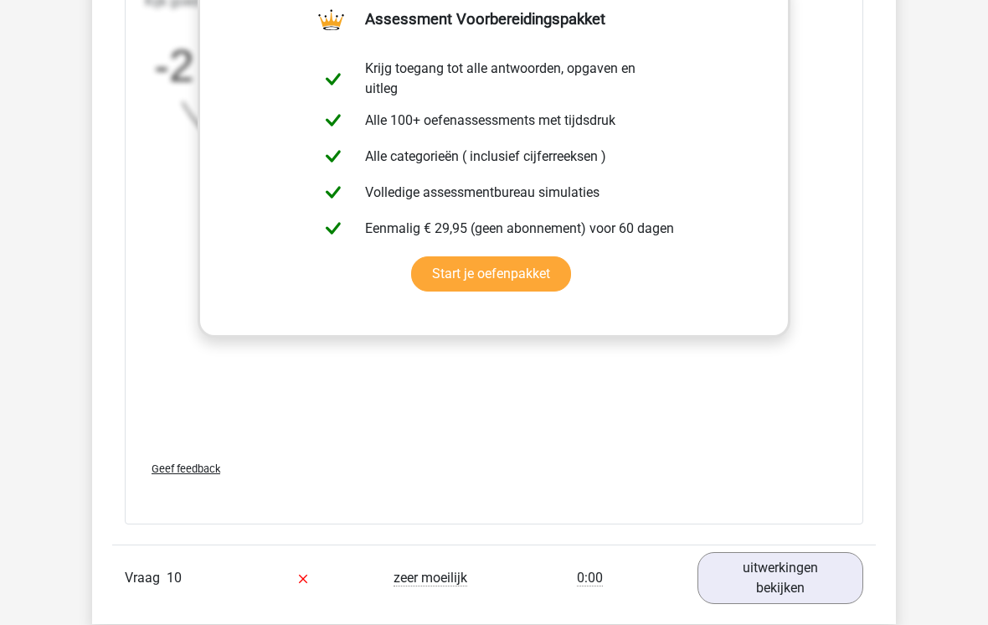
scroll to position [9434, 0]
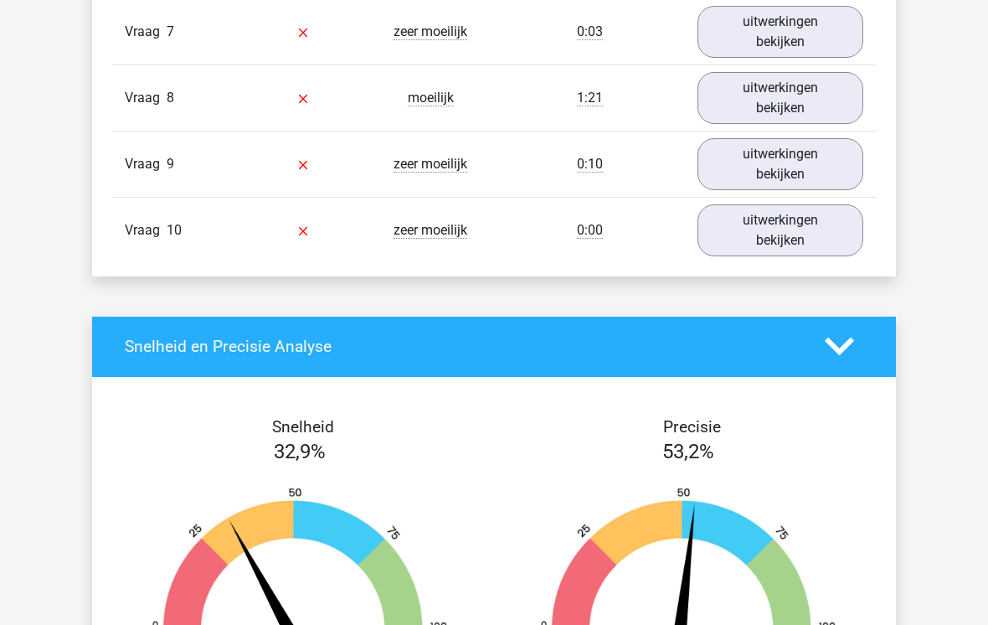
scroll to position [1880, 0]
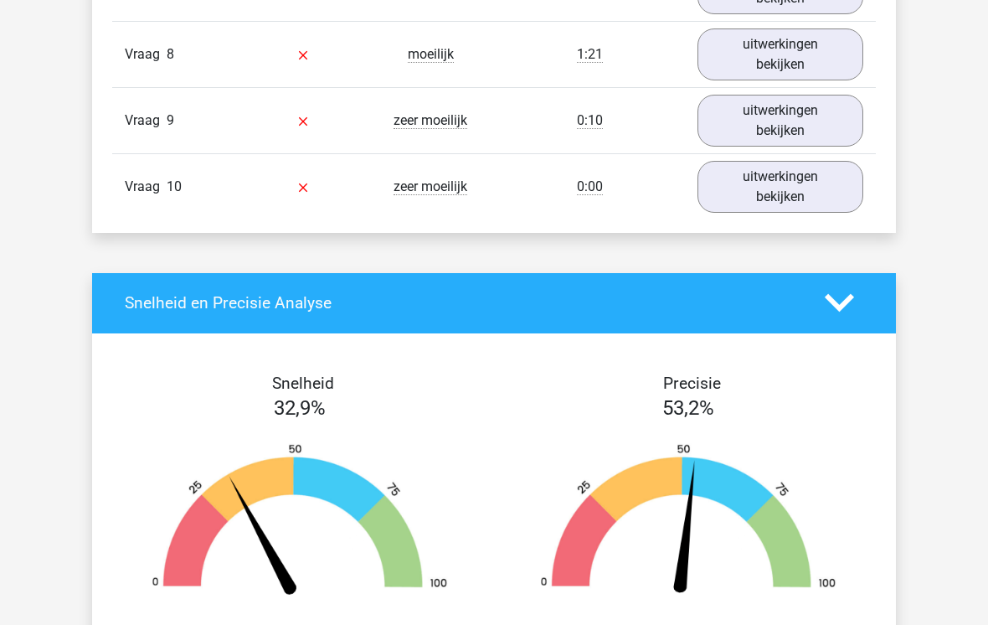
click at [785, 188] on link "uitwerkingen bekijken" at bounding box center [781, 187] width 166 height 52
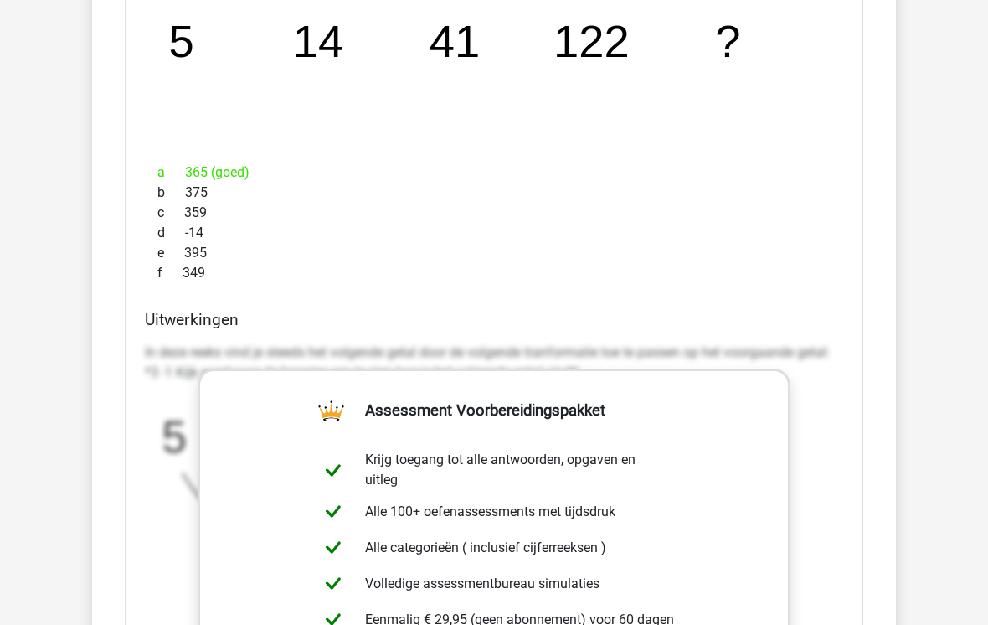
scroll to position [2181, 0]
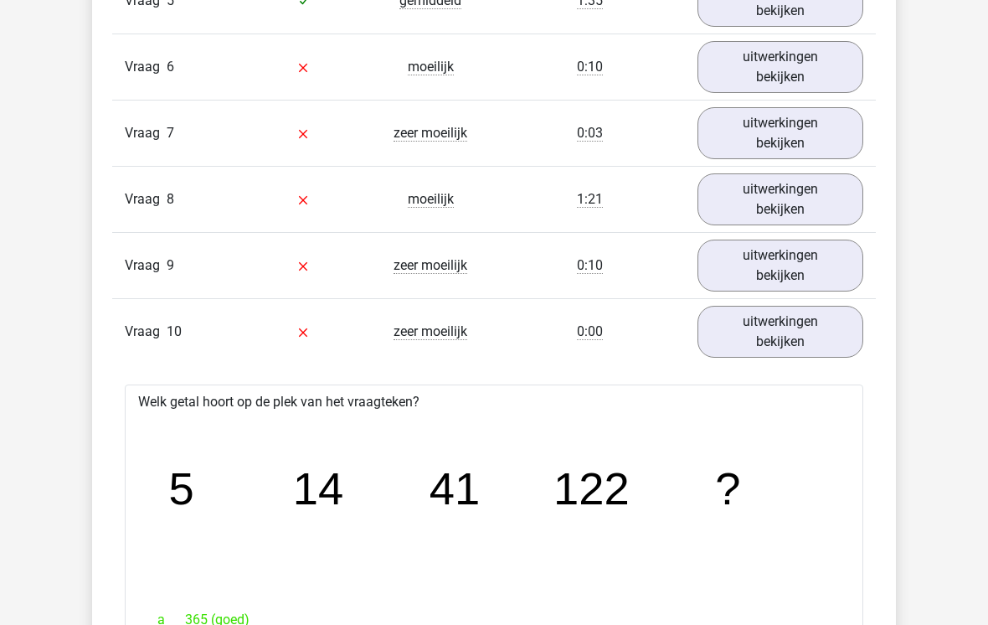
click at [809, 263] on link "uitwerkingen bekijken" at bounding box center [781, 266] width 166 height 52
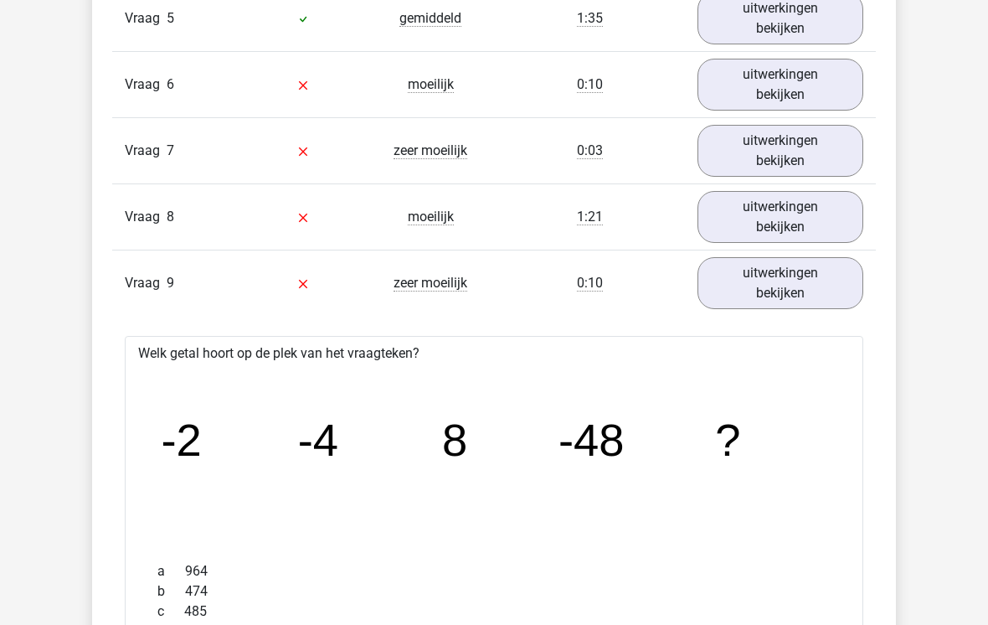
scroll to position [1717, 0]
click at [811, 238] on link "uitwerkingen bekijken" at bounding box center [781, 217] width 166 height 52
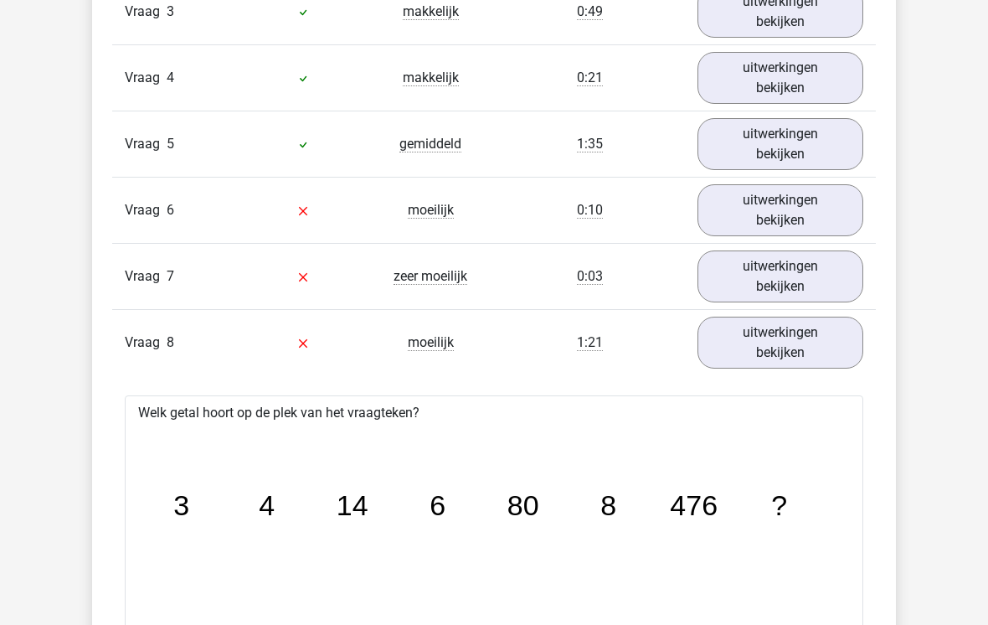
scroll to position [1592, 0]
click at [760, 271] on link "uitwerkingen bekijken" at bounding box center [781, 276] width 166 height 52
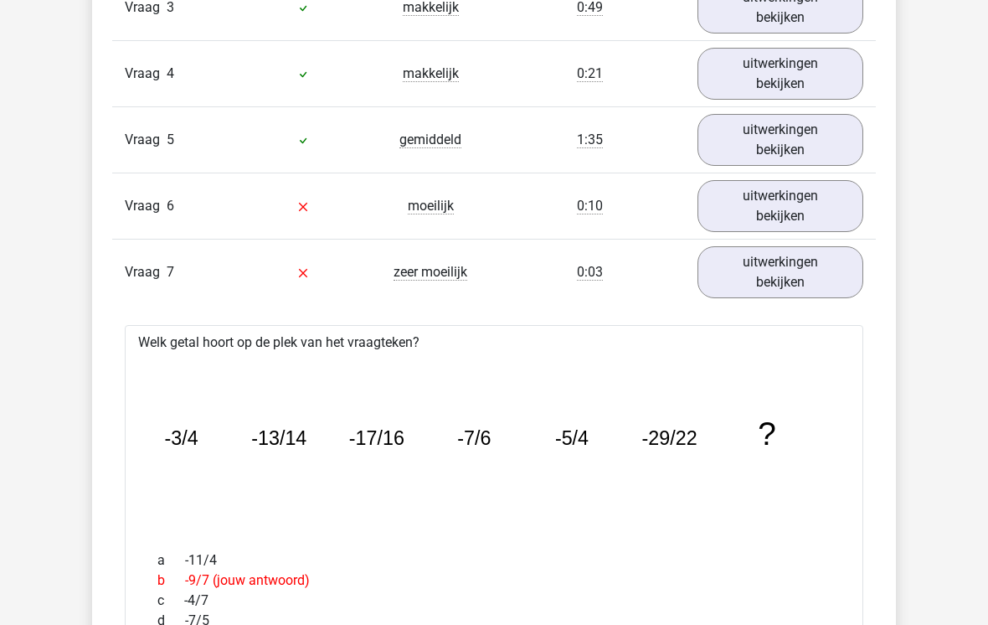
scroll to position [1507, 0]
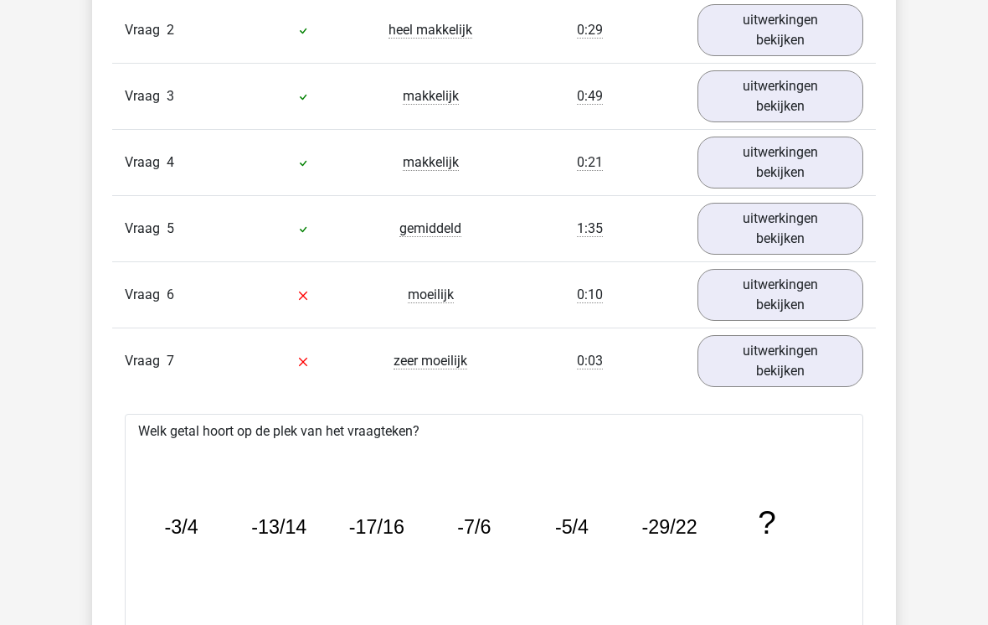
click at [828, 226] on link "uitwerkingen bekijken" at bounding box center [781, 229] width 166 height 52
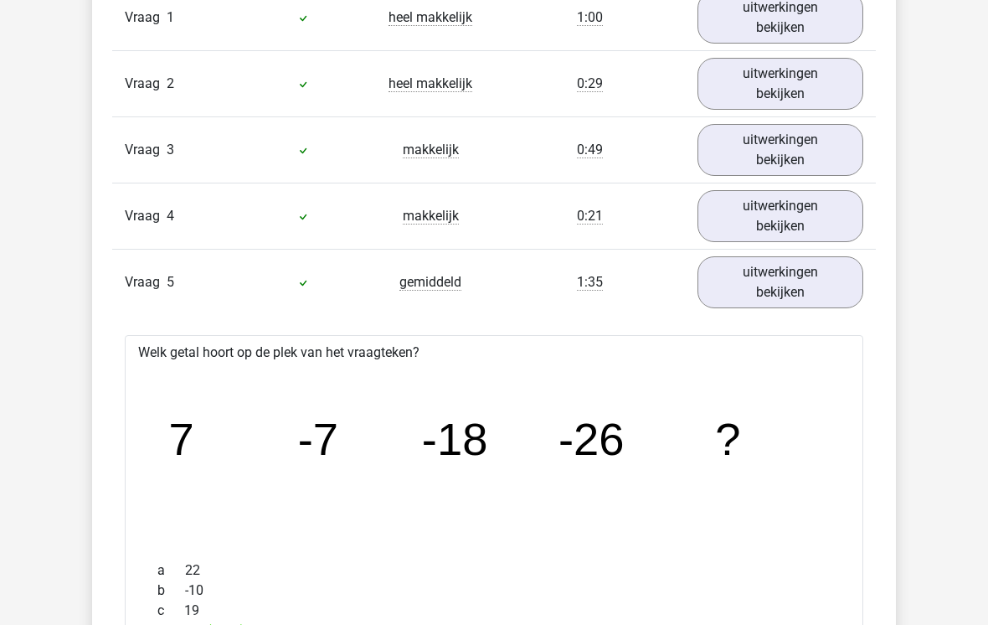
scroll to position [1437, 0]
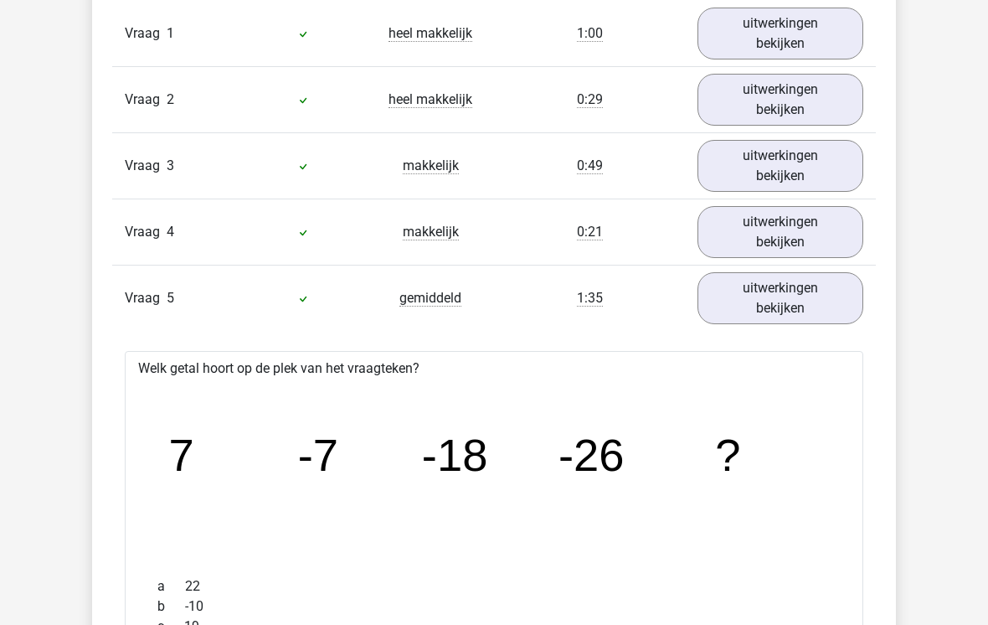
click at [804, 243] on link "uitwerkingen bekijken" at bounding box center [781, 232] width 166 height 52
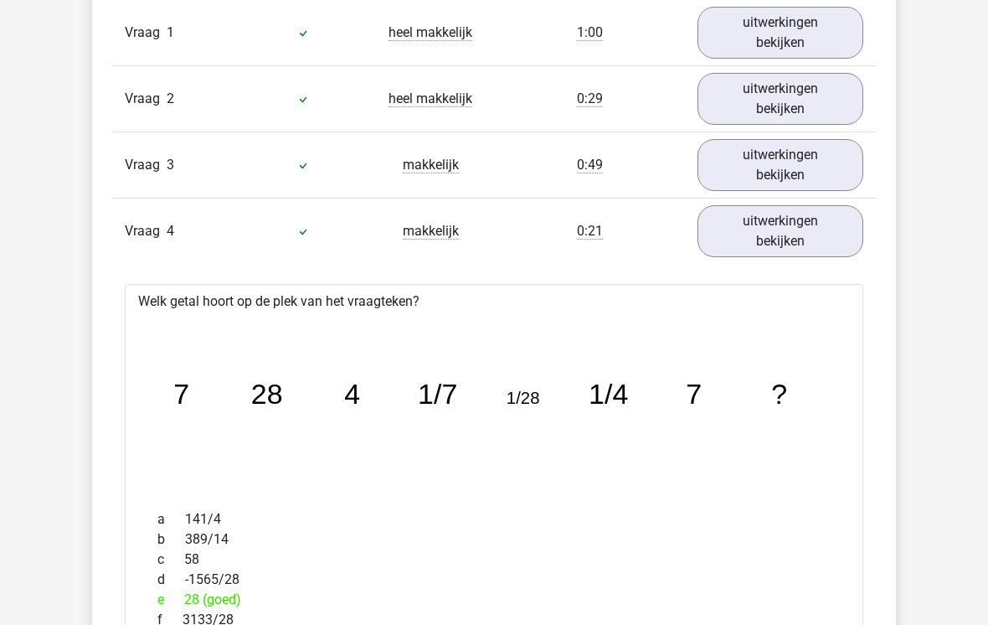
scroll to position [1448, 0]
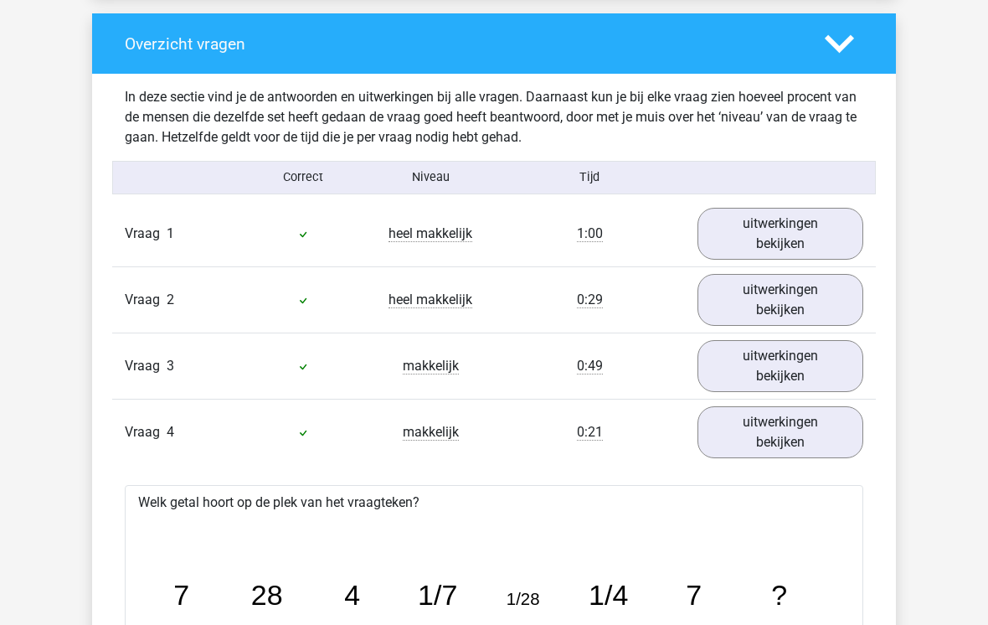
click at [812, 367] on link "uitwerkingen bekijken" at bounding box center [781, 366] width 166 height 52
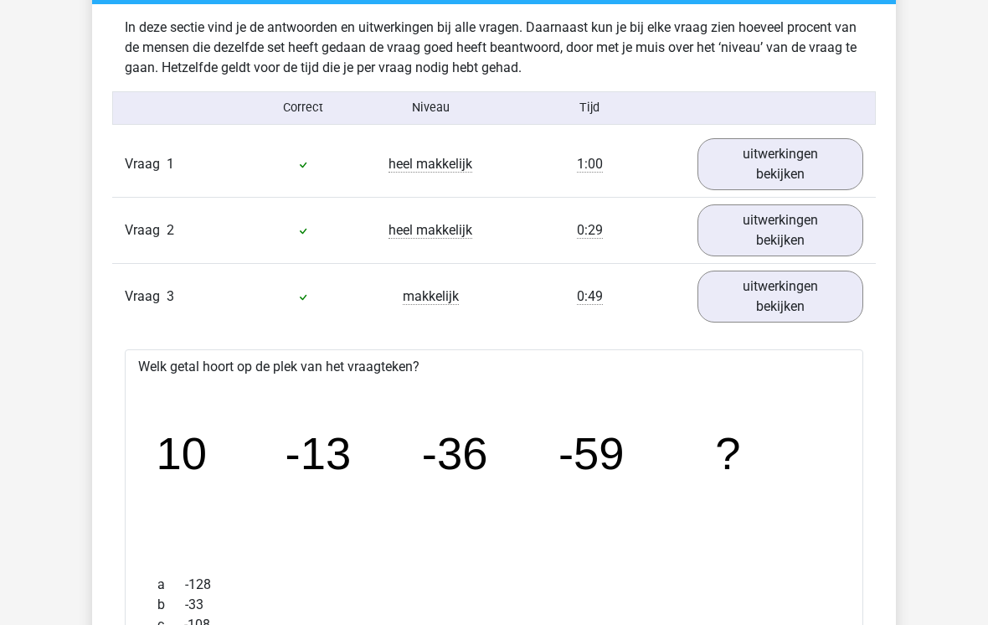
scroll to position [1293, 0]
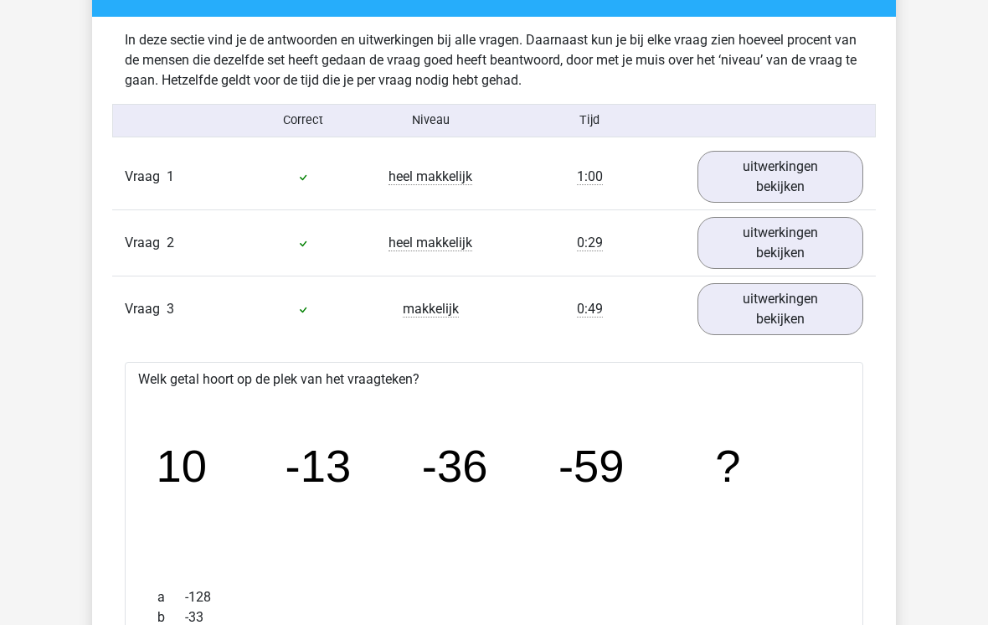
click at [823, 300] on link "uitwerkingen bekijken" at bounding box center [781, 310] width 166 height 52
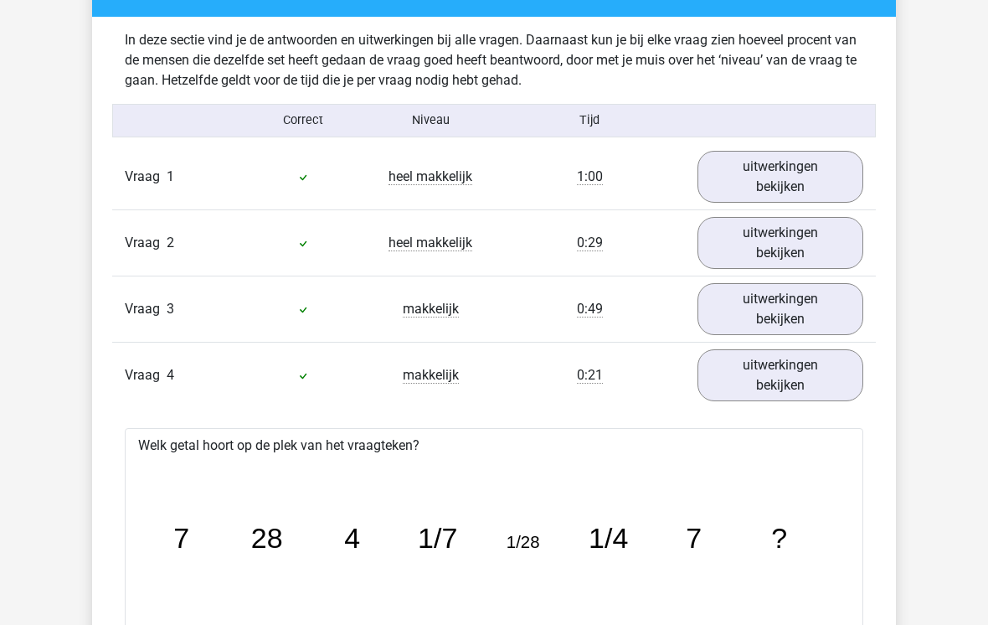
click at [829, 305] on link "uitwerkingen bekijken" at bounding box center [781, 309] width 166 height 52
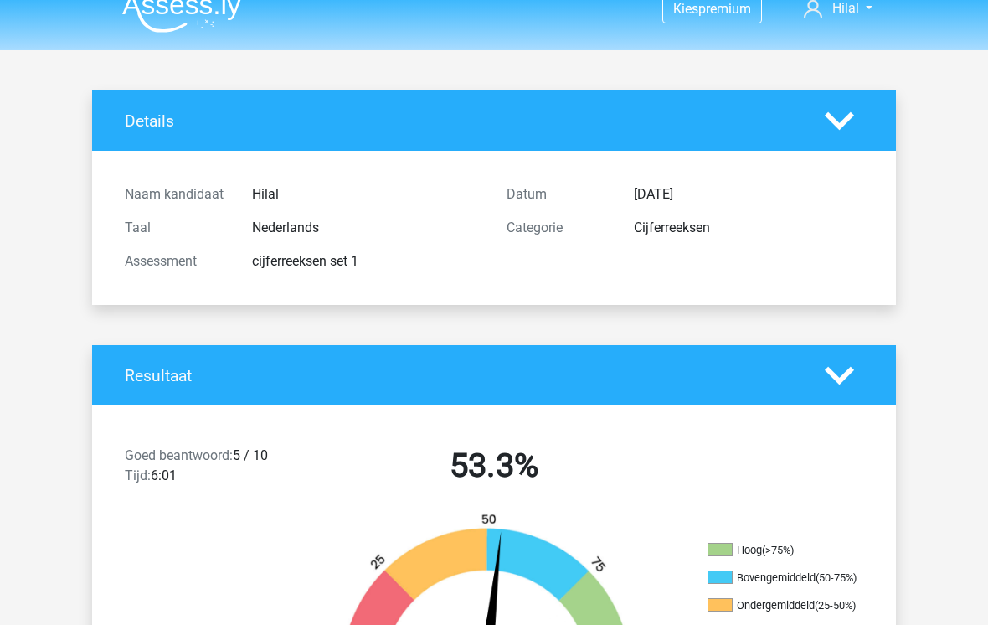
scroll to position [0, 0]
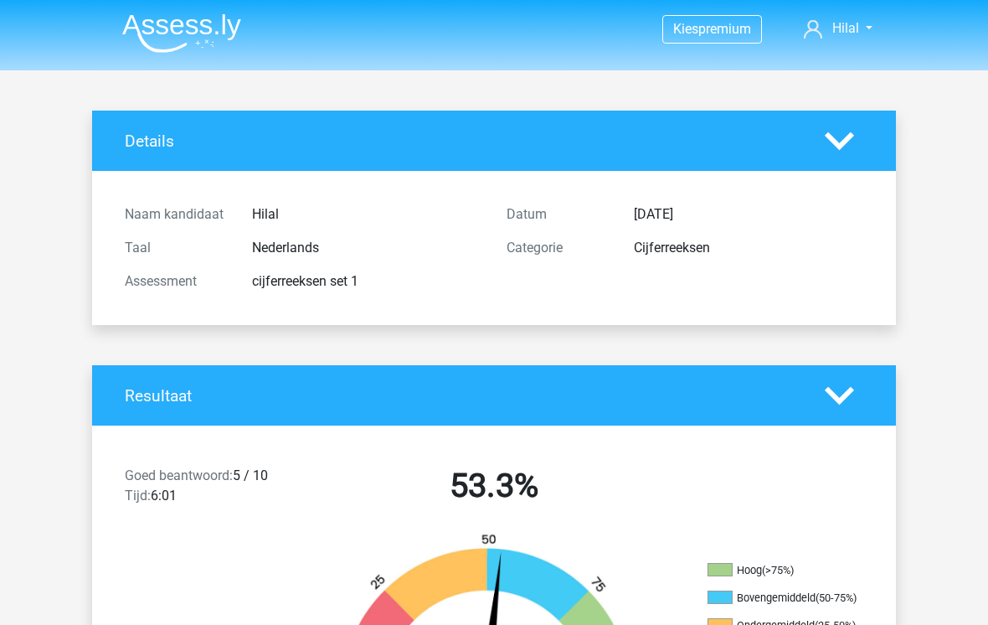
click at [165, 42] on img at bounding box center [181, 32] width 119 height 39
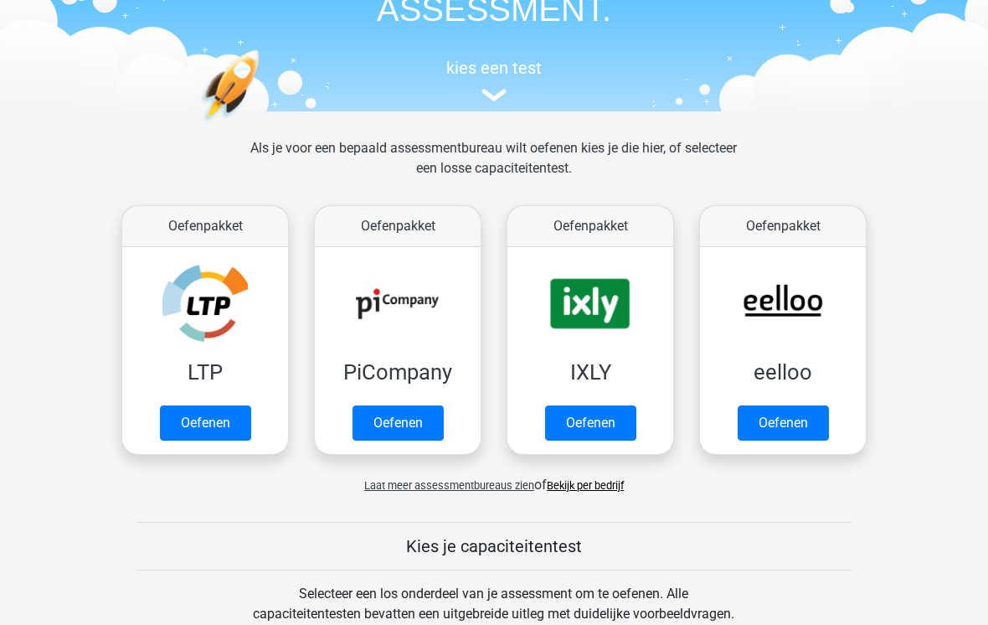
scroll to position [142, 0]
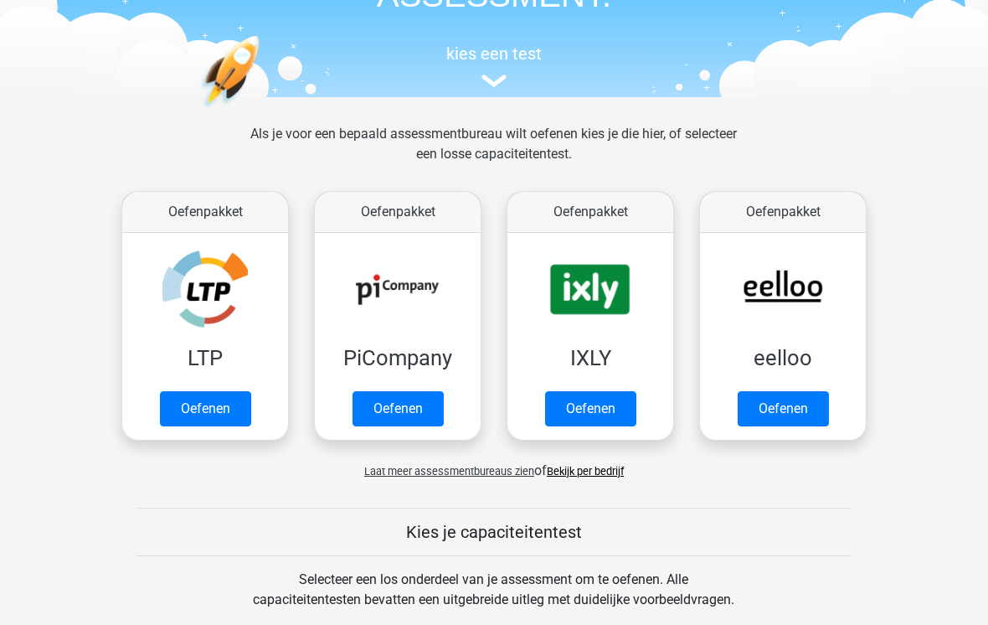
click at [806, 395] on link "Oefenen" at bounding box center [783, 409] width 91 height 35
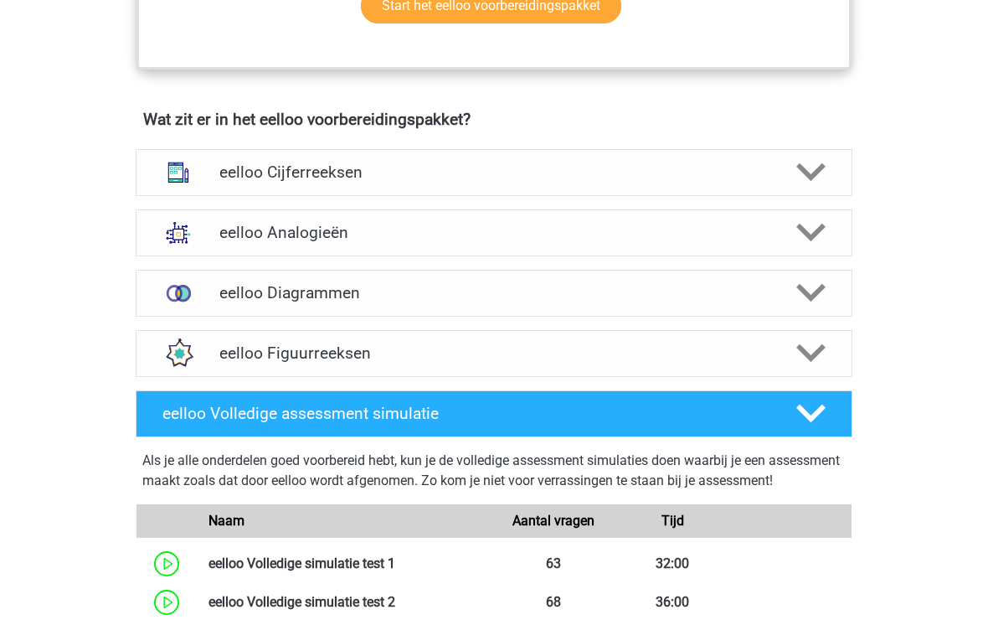
scroll to position [1005, 0]
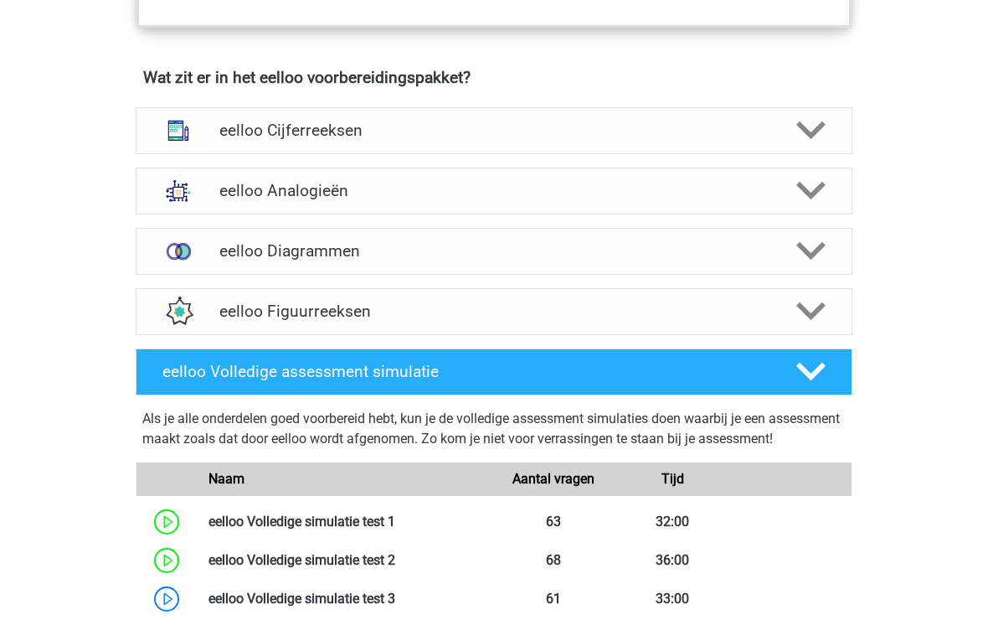
click at [700, 213] on div "eelloo Analogieën" at bounding box center [494, 191] width 717 height 47
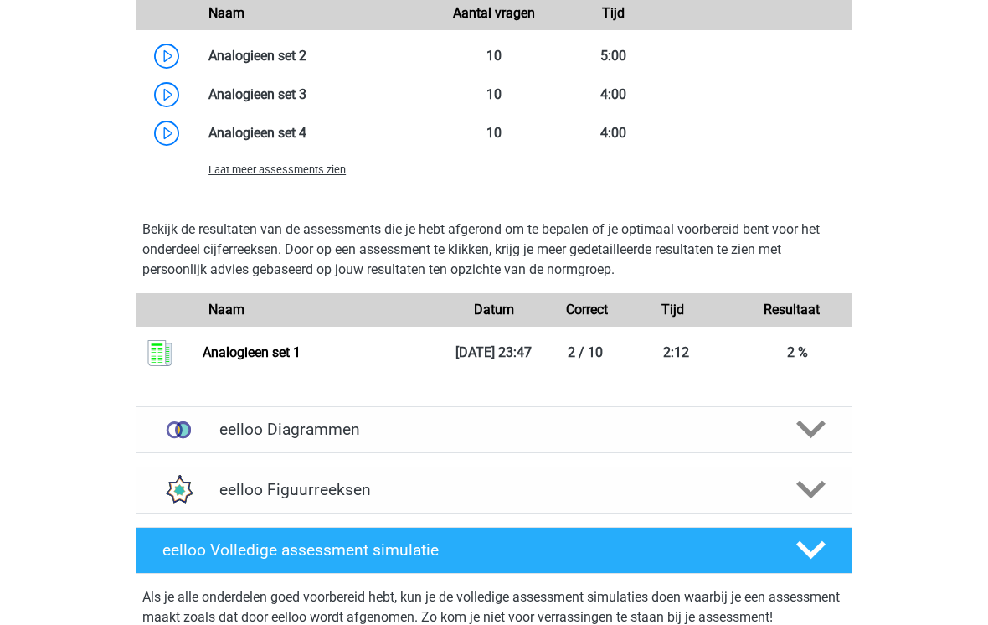
scroll to position [2015, 0]
